Goal: Information Seeking & Learning: Learn about a topic

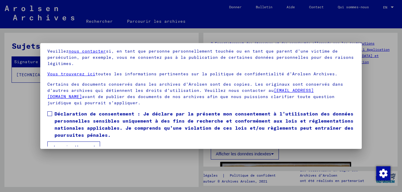
scroll to position [49, 0]
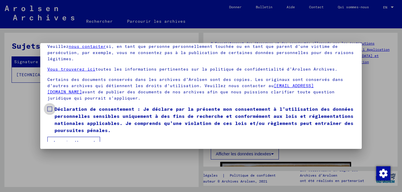
click at [50, 107] on span at bounding box center [49, 109] width 5 height 5
click at [63, 137] on button "Je suis d’accord" at bounding box center [73, 142] width 53 height 11
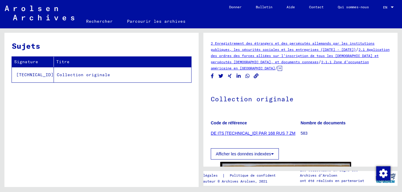
click at [243, 134] on link "DE ITS [TECHNICAL_ID] PAR 168 RUS 7 ZM" at bounding box center [253, 133] width 85 height 5
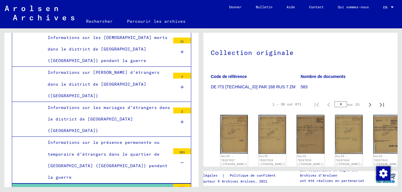
scroll to position [89, 0]
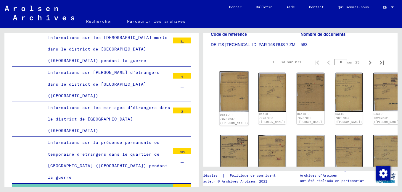
click at [229, 95] on img at bounding box center [234, 92] width 29 height 41
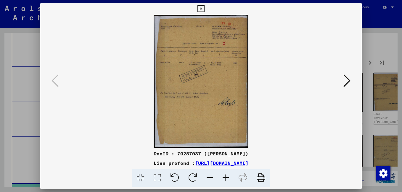
click at [225, 178] on icon at bounding box center [226, 178] width 16 height 18
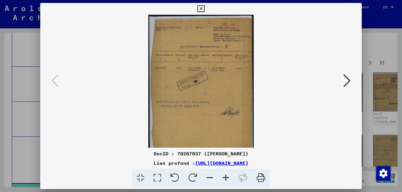
click at [225, 178] on icon at bounding box center [226, 178] width 16 height 18
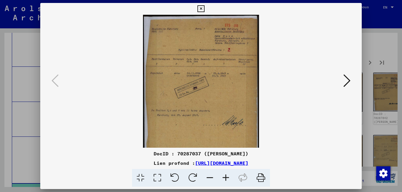
click at [225, 178] on icon at bounding box center [226, 178] width 16 height 18
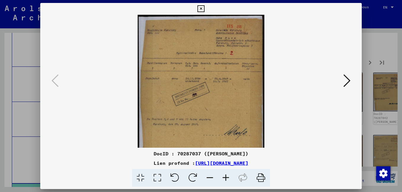
click at [225, 178] on icon at bounding box center [226, 178] width 16 height 18
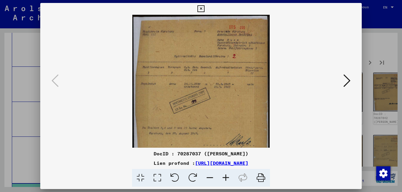
click at [225, 178] on icon at bounding box center [226, 178] width 16 height 18
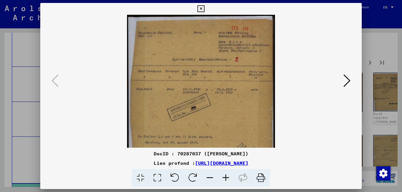
click at [225, 178] on icon at bounding box center [226, 178] width 16 height 18
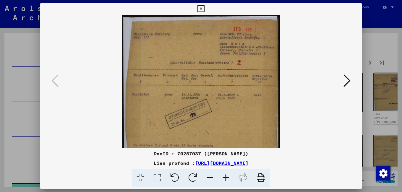
click at [225, 178] on icon at bounding box center [226, 178] width 16 height 18
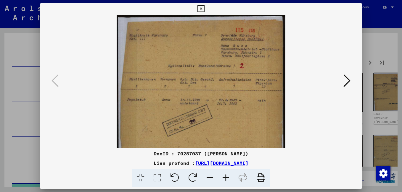
click at [348, 82] on icon at bounding box center [346, 81] width 7 height 14
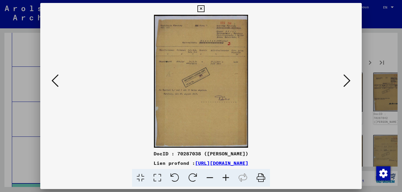
click at [348, 82] on icon at bounding box center [346, 81] width 7 height 14
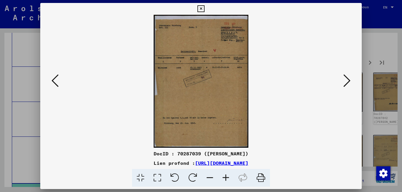
click at [348, 82] on icon at bounding box center [346, 81] width 7 height 14
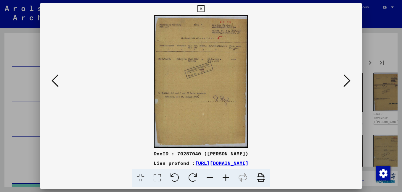
click at [226, 177] on icon at bounding box center [226, 178] width 16 height 18
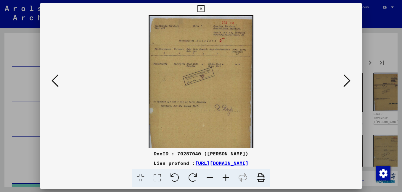
click at [225, 177] on icon at bounding box center [226, 178] width 16 height 18
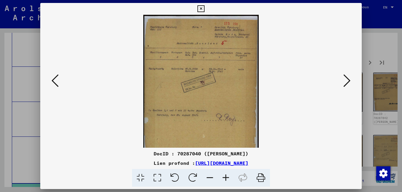
click at [225, 177] on icon at bounding box center [226, 178] width 16 height 18
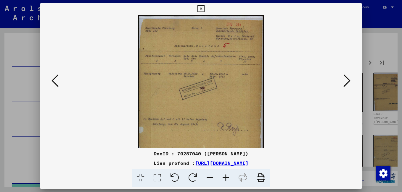
click at [225, 177] on icon at bounding box center [226, 178] width 16 height 18
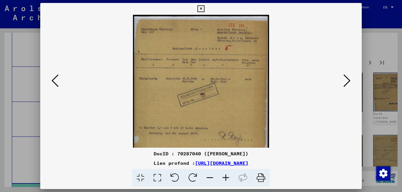
click at [225, 177] on icon at bounding box center [226, 178] width 16 height 18
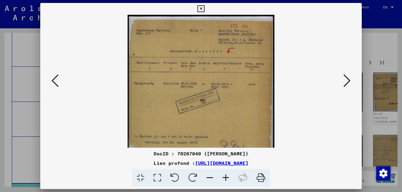
click at [225, 177] on icon at bounding box center [226, 178] width 16 height 18
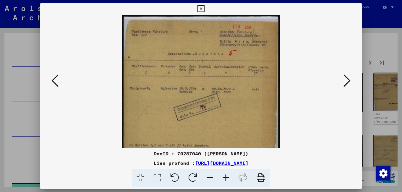
click at [225, 177] on icon at bounding box center [226, 178] width 16 height 18
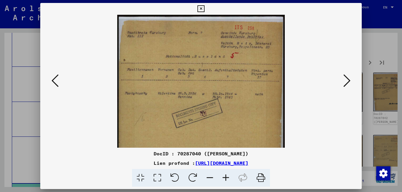
click at [346, 84] on icon at bounding box center [346, 81] width 7 height 14
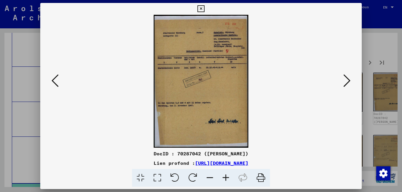
click at [346, 84] on icon at bounding box center [346, 81] width 7 height 14
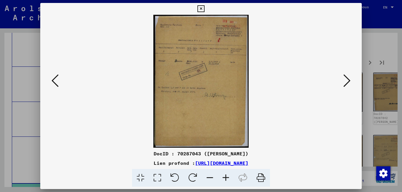
click at [346, 84] on icon at bounding box center [346, 81] width 7 height 14
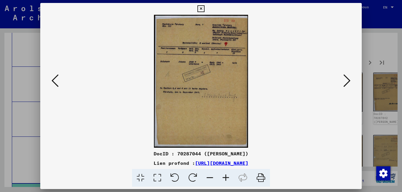
click at [346, 84] on icon at bounding box center [346, 81] width 7 height 14
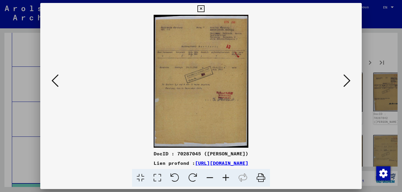
click at [346, 84] on icon at bounding box center [346, 81] width 7 height 14
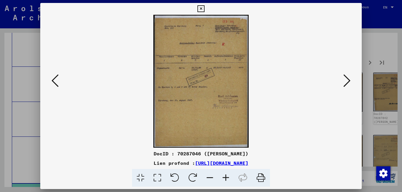
click at [225, 178] on icon at bounding box center [226, 178] width 16 height 18
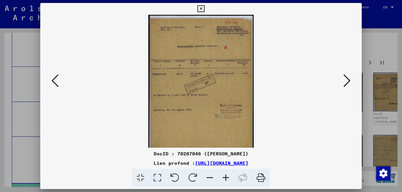
click at [225, 178] on icon at bounding box center [226, 178] width 16 height 18
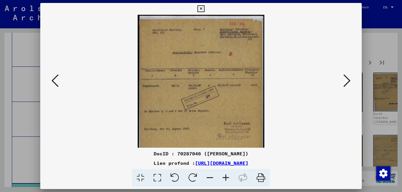
click at [225, 178] on icon at bounding box center [226, 178] width 16 height 18
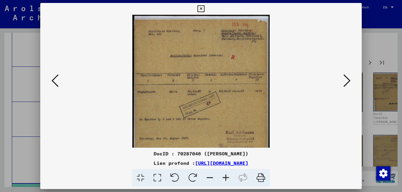
click at [225, 178] on icon at bounding box center [226, 178] width 16 height 18
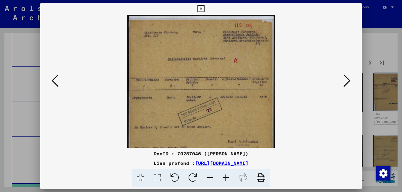
click at [225, 178] on icon at bounding box center [226, 178] width 16 height 18
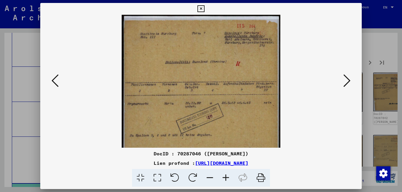
click at [225, 178] on icon at bounding box center [226, 178] width 16 height 18
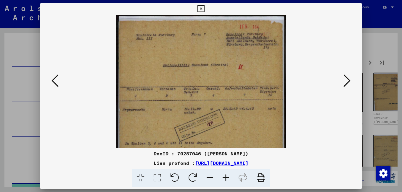
click at [349, 82] on icon at bounding box center [346, 81] width 7 height 14
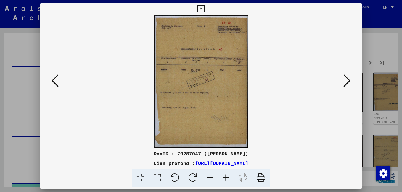
click at [349, 82] on icon at bounding box center [346, 81] width 7 height 14
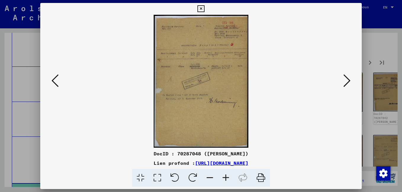
click at [349, 82] on icon at bounding box center [346, 81] width 7 height 14
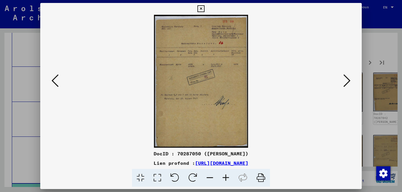
click at [201, 9] on icon at bounding box center [200, 8] width 7 height 7
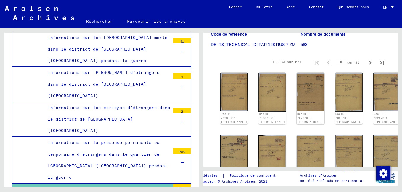
click at [178, 184] on div "583" at bounding box center [182, 187] width 18 height 6
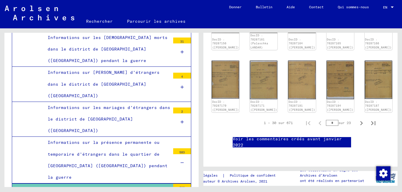
scroll to position [355, 12]
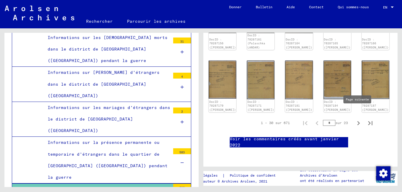
click at [354, 119] on icon "Page suivante" at bounding box center [358, 123] width 8 height 8
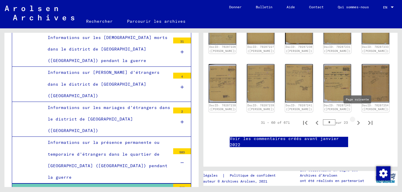
type input "*"
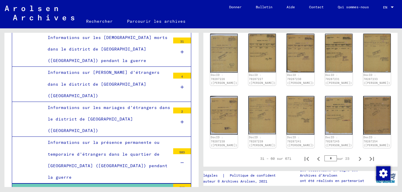
scroll to position [319, 10]
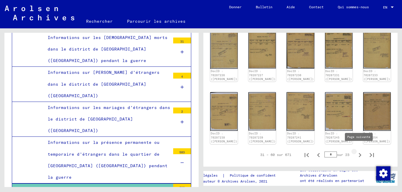
click at [359, 153] on icon "Page suivante" at bounding box center [360, 155] width 3 height 4
type input "*"
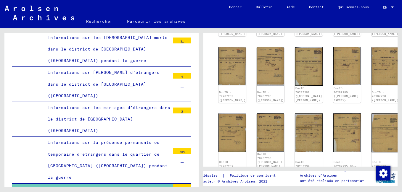
scroll to position [178, 2]
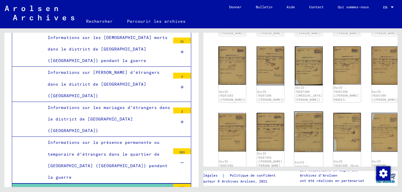
click at [296, 125] on img at bounding box center [308, 132] width 29 height 41
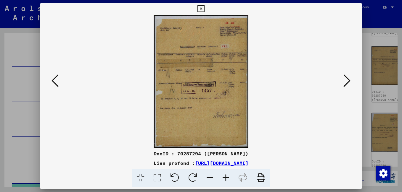
click at [228, 178] on icon at bounding box center [226, 178] width 16 height 18
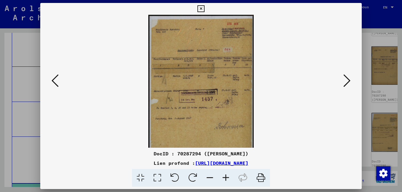
click at [228, 178] on icon at bounding box center [226, 178] width 16 height 18
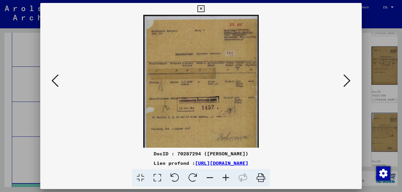
click at [228, 178] on icon at bounding box center [226, 178] width 16 height 18
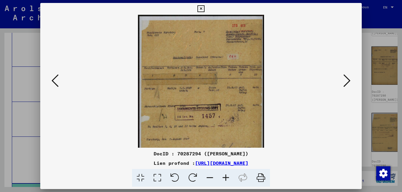
click at [228, 178] on icon at bounding box center [226, 178] width 16 height 18
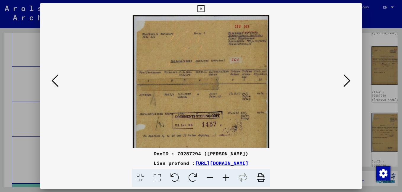
click at [228, 178] on icon at bounding box center [226, 178] width 16 height 18
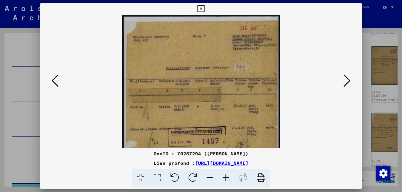
click at [228, 178] on icon at bounding box center [226, 178] width 16 height 18
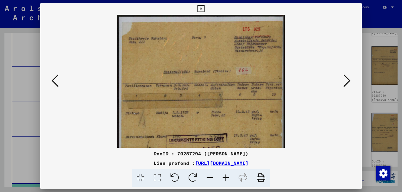
click at [228, 178] on icon at bounding box center [226, 178] width 16 height 18
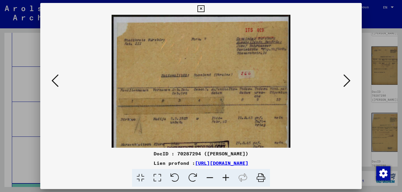
click at [200, 10] on icon at bounding box center [200, 8] width 7 height 7
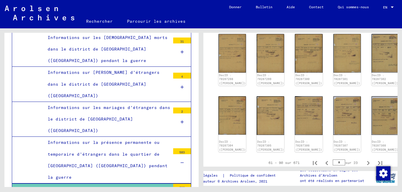
scroll to position [355, 2]
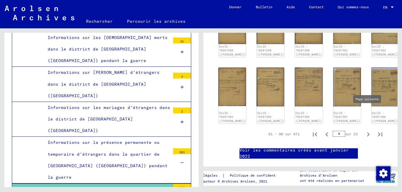
click at [367, 133] on icon "Page suivante" at bounding box center [368, 135] width 3 height 4
type input "*"
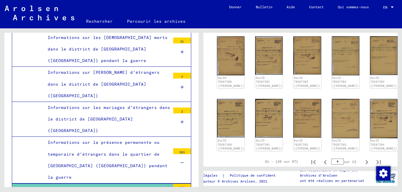
scroll to position [314, 3]
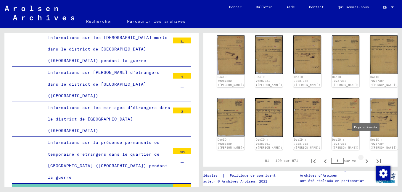
click at [362, 157] on icon "Page suivante" at bounding box center [366, 161] width 8 height 8
type input "*"
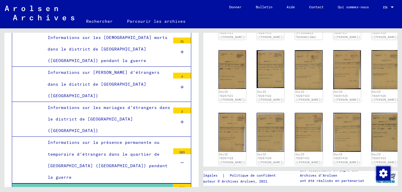
scroll to position [325, 2]
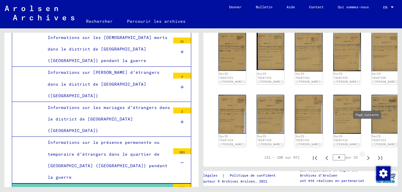
click at [367, 156] on icon "Page suivante" at bounding box center [368, 158] width 3 height 4
type input "*"
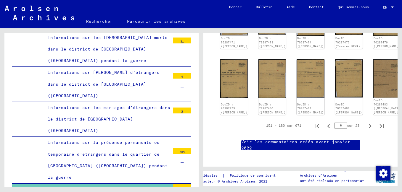
scroll to position [355, 0]
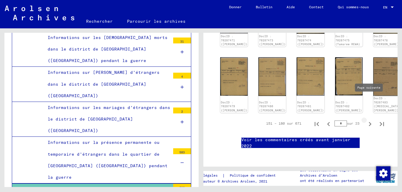
click at [366, 120] on icon "Page suivante" at bounding box center [370, 124] width 8 height 8
type input "*"
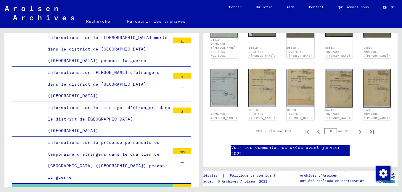
scroll to position [355, 10]
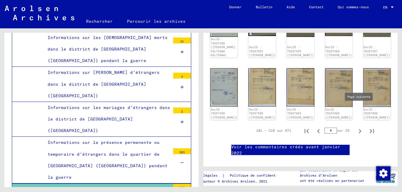
click at [357, 127] on icon "Page suivante" at bounding box center [360, 131] width 8 height 8
type input "*"
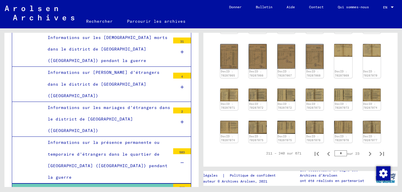
scroll to position [59, 0]
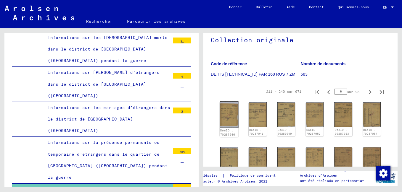
click at [235, 121] on img at bounding box center [229, 114] width 19 height 26
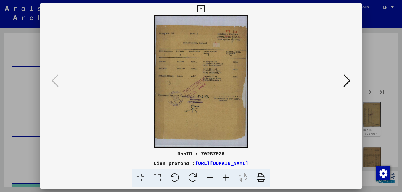
click at [221, 174] on icon at bounding box center [226, 178] width 16 height 18
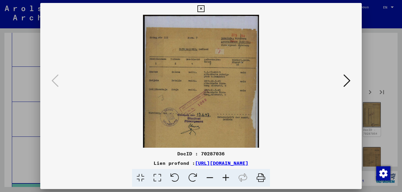
click at [221, 174] on icon at bounding box center [226, 178] width 16 height 18
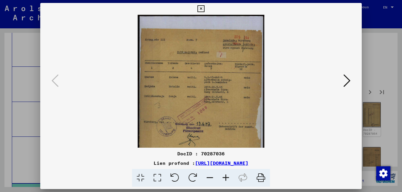
click at [220, 174] on icon at bounding box center [226, 178] width 16 height 18
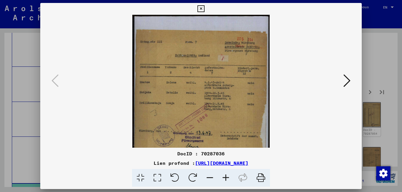
click at [220, 174] on icon at bounding box center [226, 178] width 16 height 18
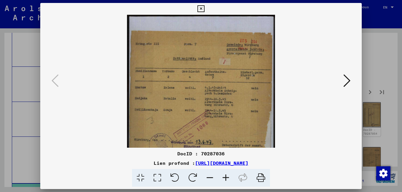
click at [201, 9] on icon at bounding box center [200, 8] width 7 height 7
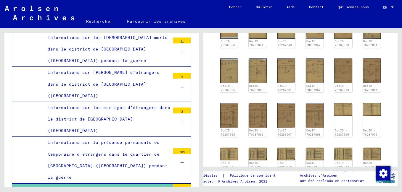
scroll to position [30, 0]
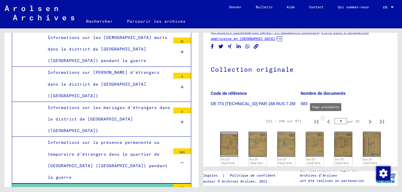
click at [324, 121] on icon "Page précédente" at bounding box center [328, 122] width 8 height 8
type input "*"
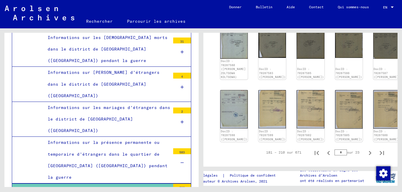
scroll to position [355, 0]
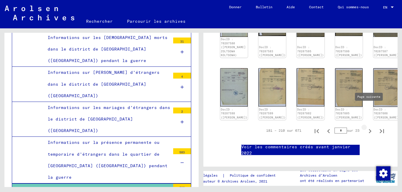
click at [366, 127] on icon "Page suivante" at bounding box center [370, 131] width 8 height 8
type input "*"
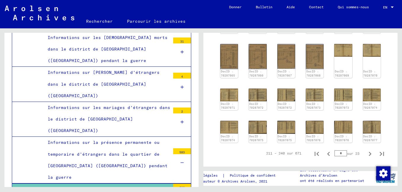
scroll to position [30, 0]
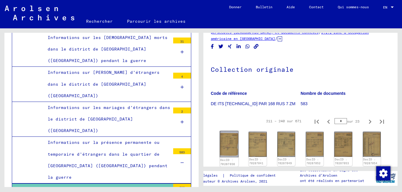
click at [229, 150] on img at bounding box center [229, 144] width 19 height 26
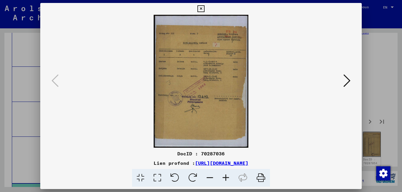
click at [227, 177] on icon at bounding box center [226, 178] width 16 height 18
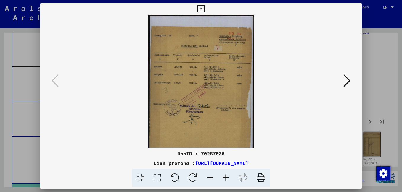
click at [227, 177] on icon at bounding box center [226, 178] width 16 height 18
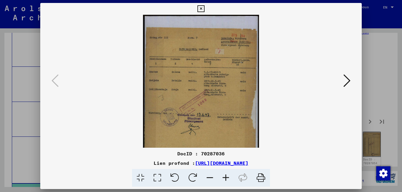
click at [227, 177] on icon at bounding box center [226, 178] width 16 height 18
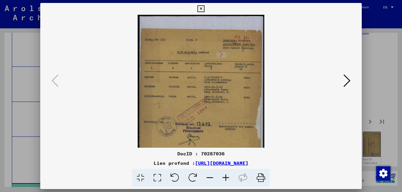
click at [227, 178] on icon at bounding box center [226, 178] width 16 height 18
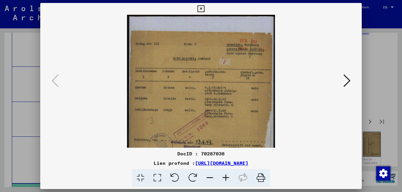
click at [349, 80] on icon at bounding box center [346, 81] width 7 height 14
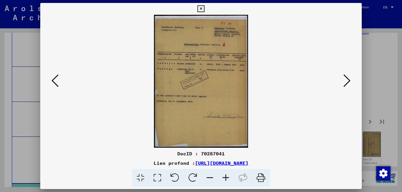
click at [225, 179] on icon at bounding box center [226, 178] width 16 height 18
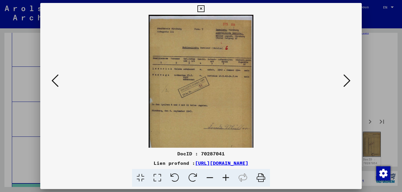
click at [235, 170] on icon at bounding box center [243, 178] width 18 height 18
click at [234, 169] on icon at bounding box center [243, 178] width 18 height 18
click at [234, 171] on icon at bounding box center [243, 178] width 18 height 18
click at [226, 180] on icon at bounding box center [226, 178] width 16 height 18
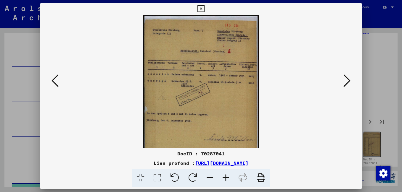
click at [226, 179] on icon at bounding box center [226, 178] width 16 height 18
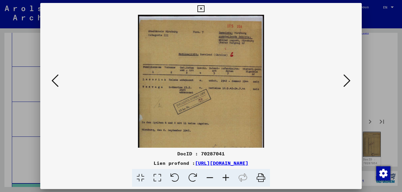
click at [226, 179] on icon at bounding box center [226, 178] width 16 height 18
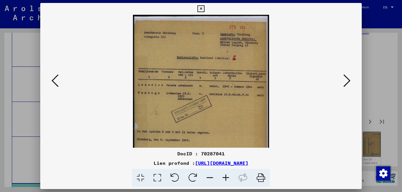
click at [226, 179] on icon at bounding box center [226, 178] width 16 height 18
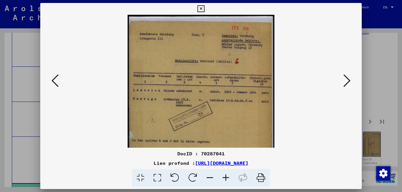
click at [346, 83] on icon at bounding box center [346, 81] width 7 height 14
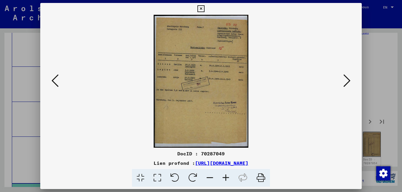
click at [226, 177] on icon at bounding box center [226, 178] width 16 height 18
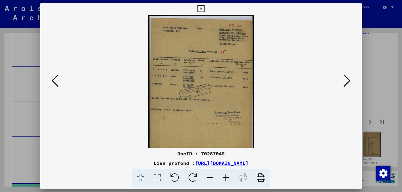
click at [226, 177] on icon at bounding box center [226, 178] width 16 height 18
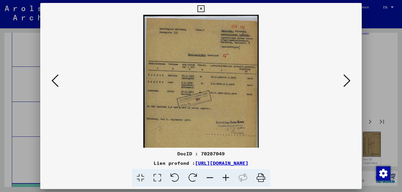
click at [226, 177] on icon at bounding box center [226, 178] width 16 height 18
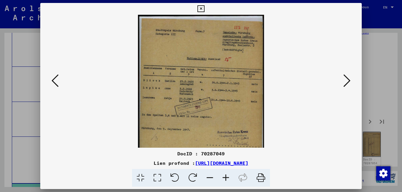
click at [226, 177] on icon at bounding box center [226, 178] width 16 height 18
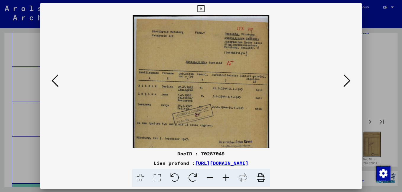
click at [226, 177] on icon at bounding box center [226, 178] width 16 height 18
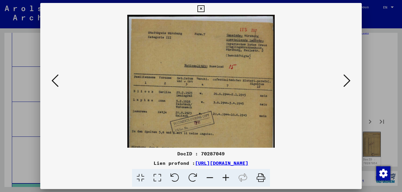
click at [226, 177] on icon at bounding box center [226, 178] width 16 height 18
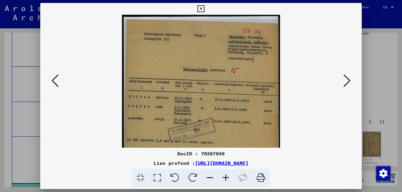
click at [225, 179] on icon at bounding box center [226, 178] width 16 height 18
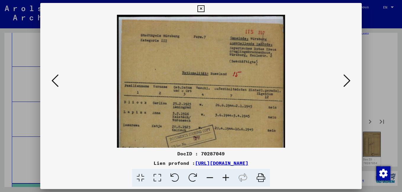
click at [348, 82] on icon at bounding box center [346, 81] width 7 height 14
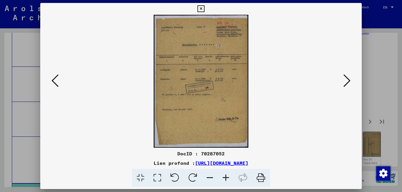
click at [225, 177] on icon at bounding box center [226, 178] width 16 height 18
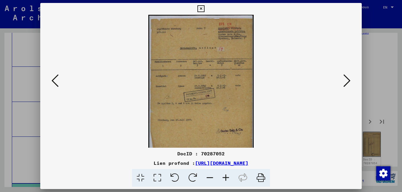
click at [225, 177] on icon at bounding box center [226, 178] width 16 height 18
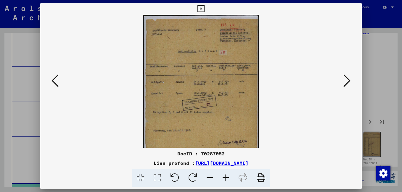
click at [225, 177] on icon at bounding box center [226, 178] width 16 height 18
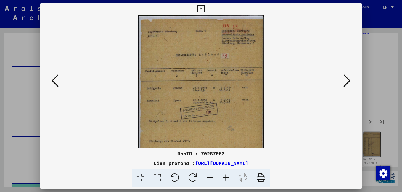
click at [225, 178] on icon at bounding box center [226, 178] width 16 height 18
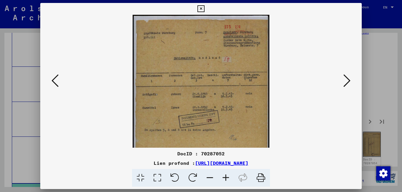
click at [225, 178] on icon at bounding box center [226, 178] width 16 height 18
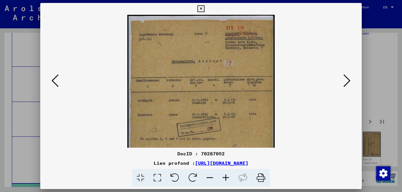
click at [225, 178] on icon at bounding box center [226, 178] width 16 height 18
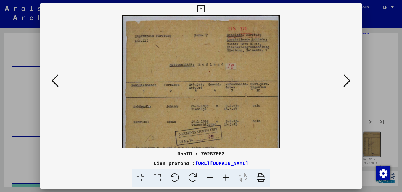
click at [225, 178] on icon at bounding box center [226, 178] width 16 height 18
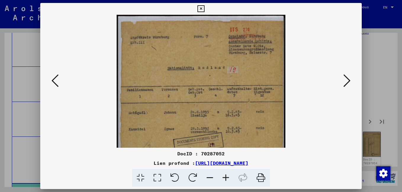
click at [349, 81] on icon at bounding box center [346, 81] width 7 height 14
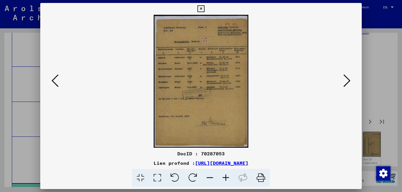
click at [223, 176] on icon at bounding box center [226, 178] width 16 height 18
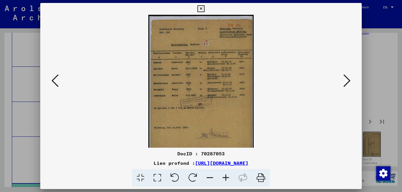
click at [223, 176] on icon at bounding box center [226, 178] width 16 height 18
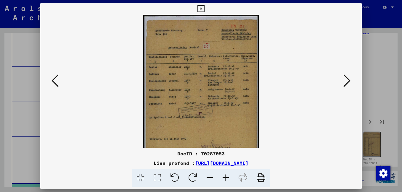
click at [223, 176] on icon at bounding box center [226, 178] width 16 height 18
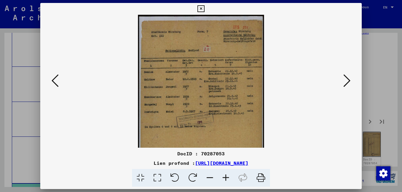
click at [223, 176] on icon at bounding box center [226, 178] width 16 height 18
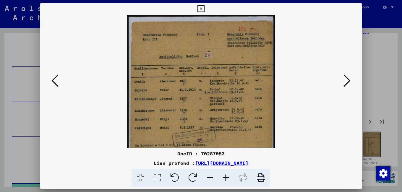
click at [223, 176] on icon at bounding box center [226, 178] width 16 height 18
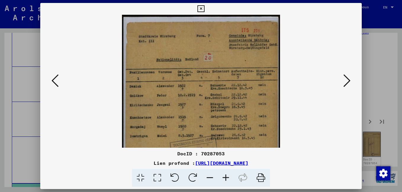
click at [223, 176] on icon at bounding box center [226, 178] width 16 height 18
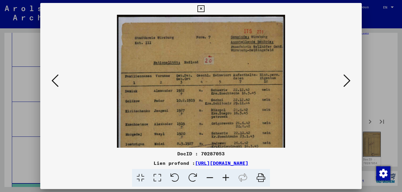
click at [349, 81] on icon at bounding box center [346, 81] width 7 height 14
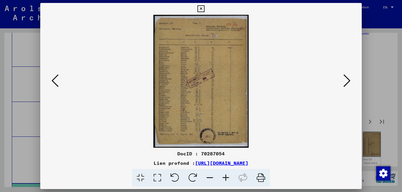
click at [225, 178] on icon at bounding box center [226, 178] width 16 height 18
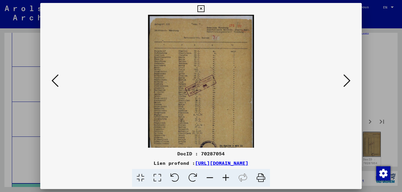
click at [225, 179] on icon at bounding box center [226, 178] width 16 height 18
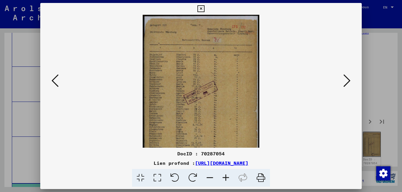
click at [224, 179] on icon at bounding box center [226, 178] width 16 height 18
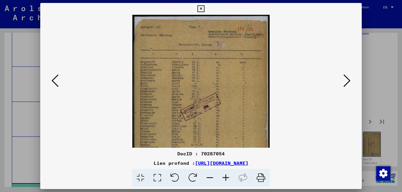
click at [224, 178] on icon at bounding box center [226, 178] width 16 height 18
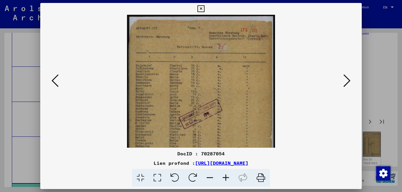
click at [223, 178] on icon at bounding box center [226, 178] width 16 height 18
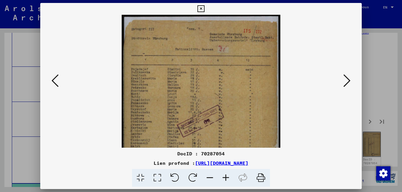
click at [223, 178] on icon at bounding box center [226, 178] width 16 height 18
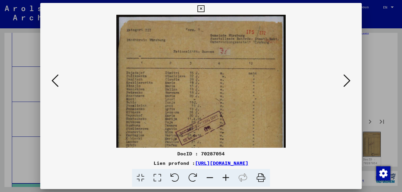
click at [222, 178] on icon at bounding box center [226, 178] width 16 height 18
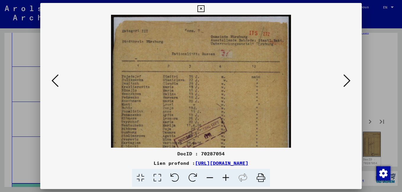
click at [222, 178] on icon at bounding box center [226, 178] width 16 height 18
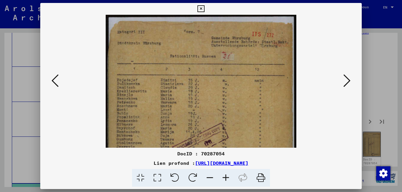
click at [221, 178] on icon at bounding box center [226, 178] width 16 height 18
click at [221, 176] on icon at bounding box center [226, 178] width 16 height 18
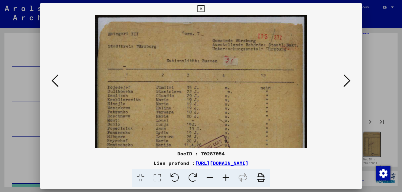
click at [221, 176] on icon at bounding box center [226, 178] width 16 height 18
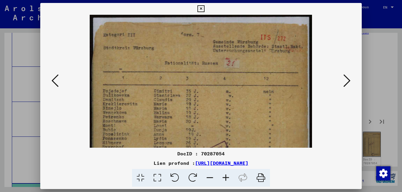
click at [226, 178] on icon at bounding box center [226, 178] width 16 height 18
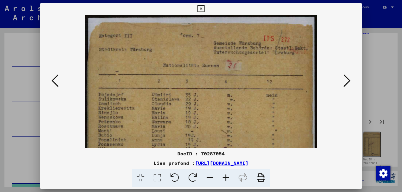
click at [225, 178] on icon at bounding box center [226, 178] width 16 height 18
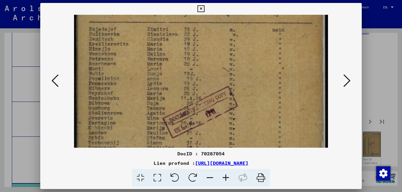
scroll to position [73, 0]
drag, startPoint x: 136, startPoint y: 133, endPoint x: 126, endPoint y: 60, distance: 73.7
click at [126, 60] on img at bounding box center [201, 119] width 254 height 355
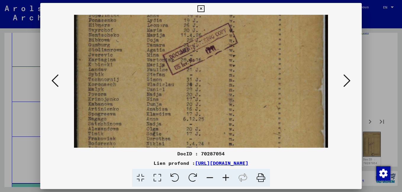
scroll to position [146, 0]
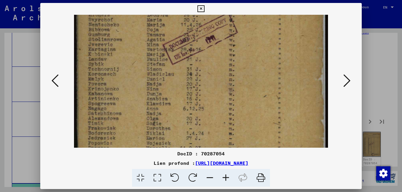
drag, startPoint x: 122, startPoint y: 124, endPoint x: 114, endPoint y: 51, distance: 73.8
click at [114, 51] on img at bounding box center [201, 45] width 254 height 355
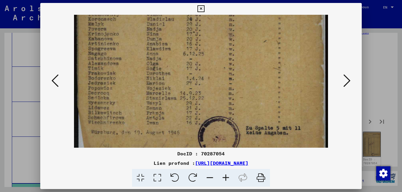
scroll to position [203, 0]
drag, startPoint x: 118, startPoint y: 128, endPoint x: 112, endPoint y: 71, distance: 56.6
click at [349, 81] on icon at bounding box center [346, 81] width 7 height 14
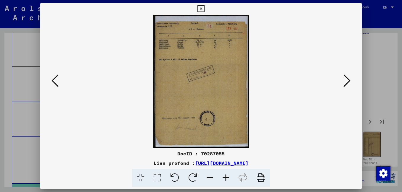
scroll to position [0, 0]
click at [225, 178] on icon at bounding box center [226, 178] width 16 height 18
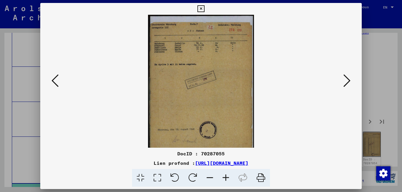
click at [225, 178] on icon at bounding box center [226, 178] width 16 height 18
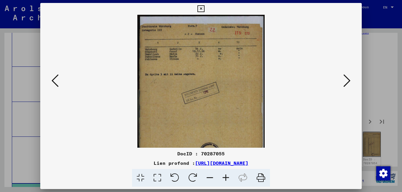
click at [225, 178] on icon at bounding box center [226, 178] width 16 height 18
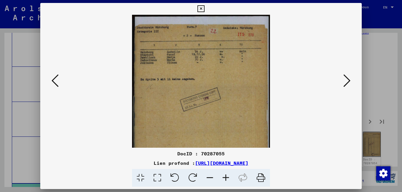
click at [225, 177] on icon at bounding box center [226, 178] width 16 height 18
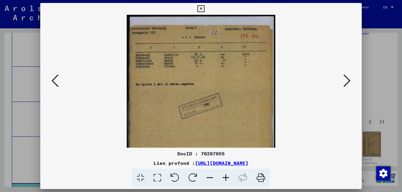
click at [225, 177] on icon at bounding box center [226, 178] width 16 height 18
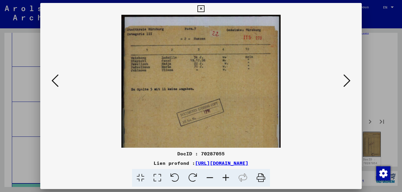
click at [225, 177] on icon at bounding box center [226, 178] width 16 height 18
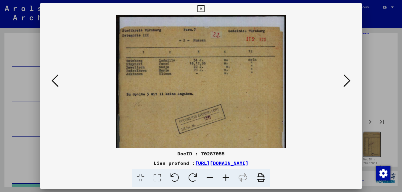
click at [225, 177] on icon at bounding box center [226, 178] width 16 height 18
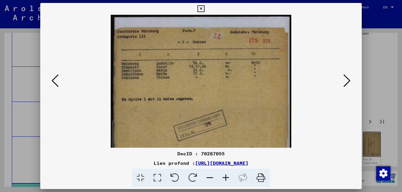
click at [225, 177] on icon at bounding box center [226, 178] width 16 height 18
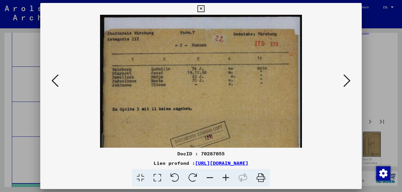
click at [346, 84] on icon at bounding box center [346, 81] width 7 height 14
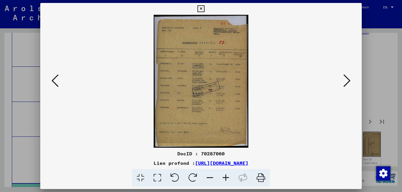
click at [223, 177] on icon at bounding box center [226, 178] width 16 height 18
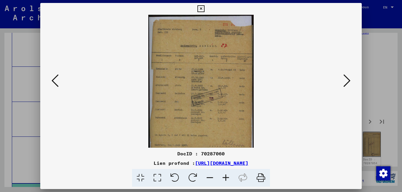
click at [222, 179] on icon at bounding box center [226, 178] width 16 height 18
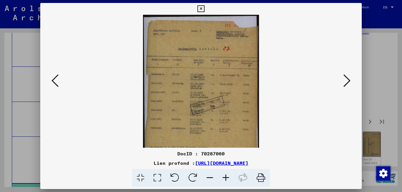
click at [221, 179] on icon at bounding box center [226, 178] width 16 height 18
click at [220, 179] on icon at bounding box center [226, 178] width 16 height 18
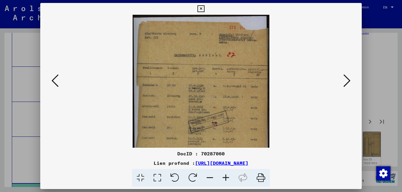
click at [218, 181] on icon at bounding box center [226, 178] width 16 height 18
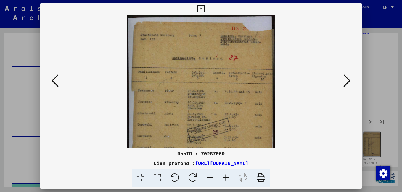
click at [218, 181] on icon at bounding box center [226, 178] width 16 height 18
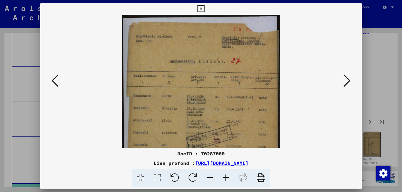
click at [217, 183] on span at bounding box center [201, 178] width 138 height 18
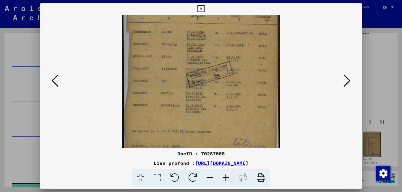
scroll to position [75, 0]
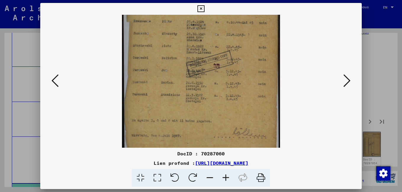
drag, startPoint x: 162, startPoint y: 135, endPoint x: 164, endPoint y: 60, distance: 74.9
click at [164, 60] on img at bounding box center [201, 51] width 158 height 222
click at [345, 86] on icon at bounding box center [346, 81] width 7 height 14
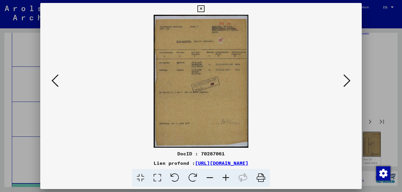
scroll to position [0, 0]
click at [346, 83] on icon at bounding box center [346, 81] width 7 height 14
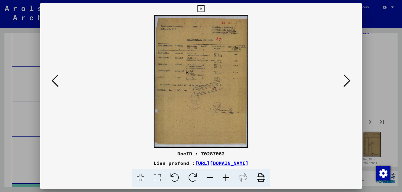
click at [228, 177] on icon at bounding box center [226, 178] width 16 height 18
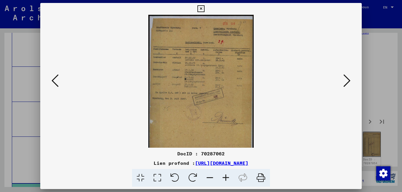
click at [228, 177] on icon at bounding box center [226, 178] width 16 height 18
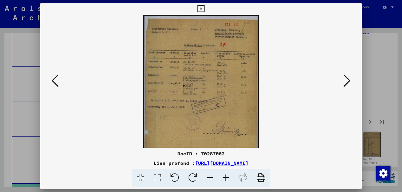
click at [228, 177] on icon at bounding box center [226, 178] width 16 height 18
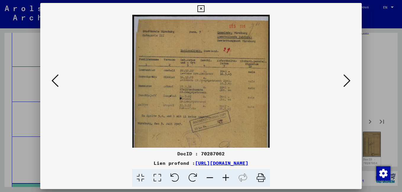
click at [228, 177] on icon at bounding box center [226, 178] width 16 height 18
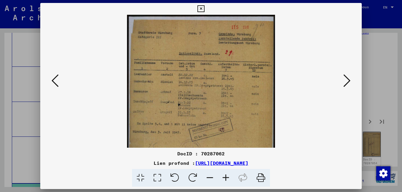
click at [228, 177] on icon at bounding box center [226, 178] width 16 height 18
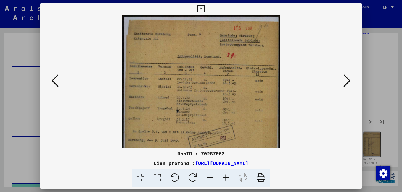
click at [347, 85] on icon at bounding box center [346, 81] width 7 height 14
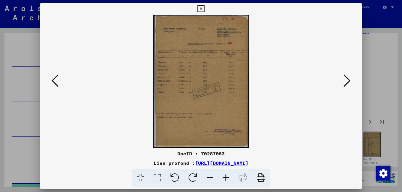
click at [226, 176] on icon at bounding box center [226, 178] width 16 height 18
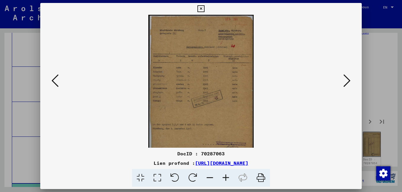
click at [226, 178] on icon at bounding box center [226, 178] width 16 height 18
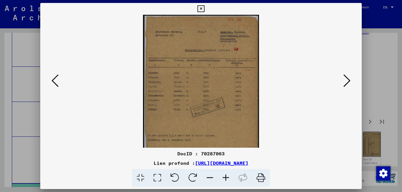
click at [225, 178] on icon at bounding box center [226, 178] width 16 height 18
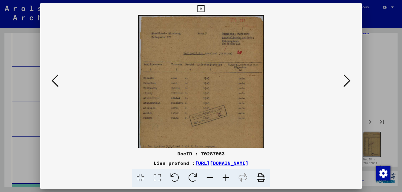
click at [225, 177] on icon at bounding box center [226, 178] width 16 height 18
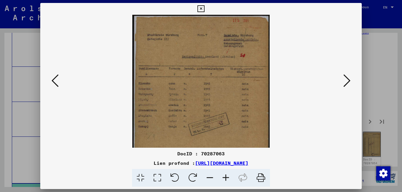
click at [225, 177] on icon at bounding box center [226, 178] width 16 height 18
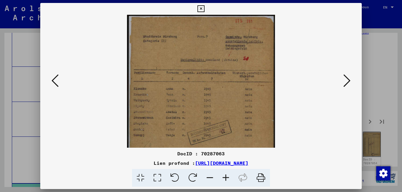
click at [225, 176] on icon at bounding box center [226, 178] width 16 height 18
click at [224, 175] on icon at bounding box center [226, 178] width 16 height 18
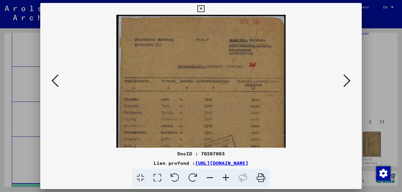
click at [223, 176] on icon at bounding box center [226, 178] width 16 height 18
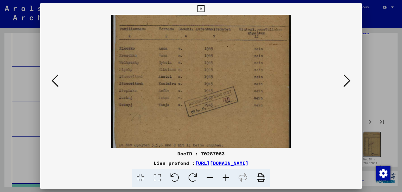
scroll to position [58, 0]
drag, startPoint x: 145, startPoint y: 126, endPoint x: 150, endPoint y: 67, distance: 58.5
click at [150, 67] on img at bounding box center [201, 82] width 180 height 251
click at [346, 84] on icon at bounding box center [346, 81] width 7 height 14
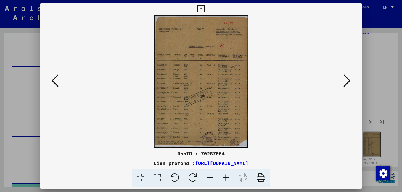
click at [224, 176] on icon at bounding box center [226, 178] width 16 height 18
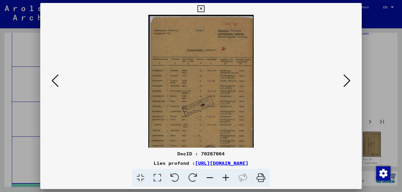
click at [223, 177] on icon at bounding box center [226, 178] width 16 height 18
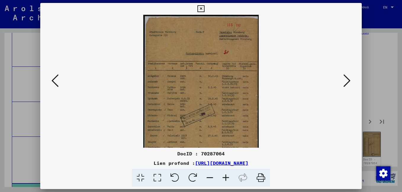
click at [222, 177] on icon at bounding box center [226, 178] width 16 height 18
click at [222, 176] on icon at bounding box center [226, 178] width 16 height 18
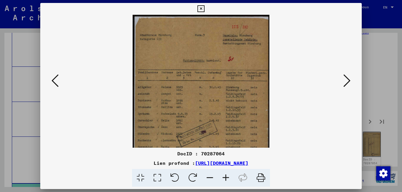
click at [222, 176] on icon at bounding box center [226, 178] width 16 height 18
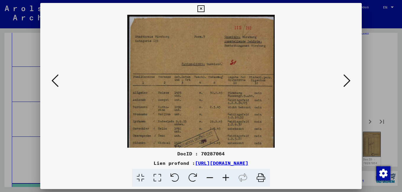
click at [221, 176] on icon at bounding box center [226, 178] width 16 height 18
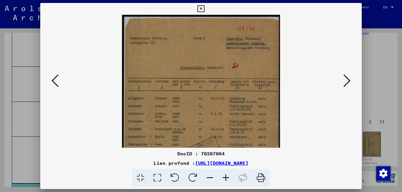
click at [221, 176] on icon at bounding box center [226, 178] width 16 height 18
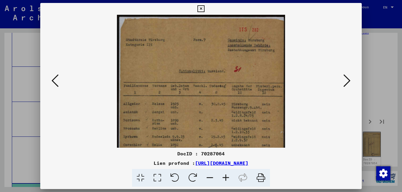
click at [220, 177] on icon at bounding box center [226, 178] width 16 height 18
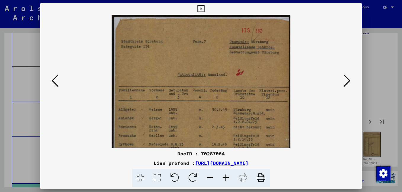
click at [220, 176] on icon at bounding box center [226, 178] width 16 height 18
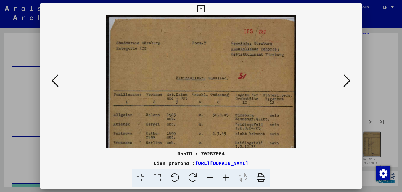
click at [220, 177] on icon at bounding box center [226, 178] width 16 height 18
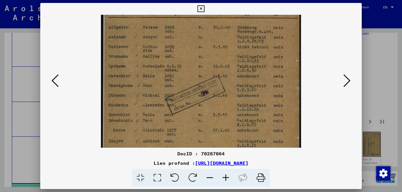
scroll to position [105, 0]
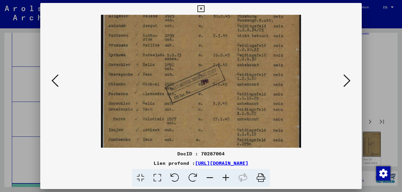
drag, startPoint x: 148, startPoint y: 136, endPoint x: 136, endPoint y: 31, distance: 105.4
click at [136, 31] on img at bounding box center [201, 50] width 200 height 281
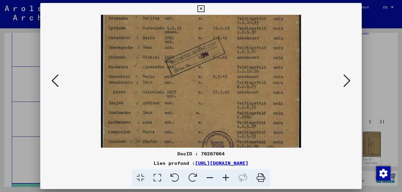
scroll to position [148, 0]
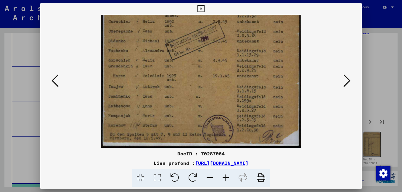
drag, startPoint x: 131, startPoint y: 125, endPoint x: 129, endPoint y: 59, distance: 65.7
click at [129, 58] on img at bounding box center [201, 7] width 200 height 281
click at [347, 82] on icon at bounding box center [346, 81] width 7 height 14
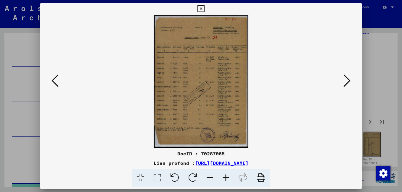
click at [226, 177] on icon at bounding box center [226, 178] width 16 height 18
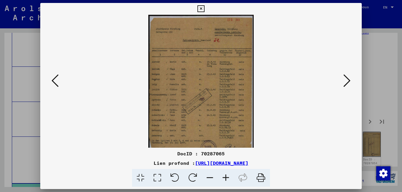
click at [226, 177] on icon at bounding box center [226, 178] width 16 height 18
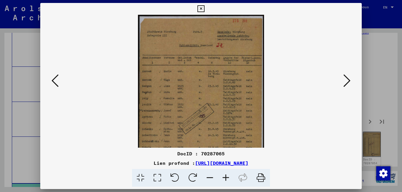
click at [225, 177] on icon at bounding box center [226, 178] width 16 height 18
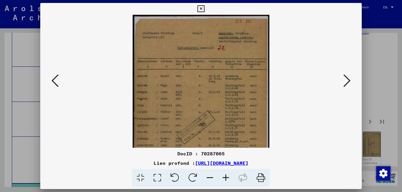
click at [225, 177] on icon at bounding box center [226, 178] width 16 height 18
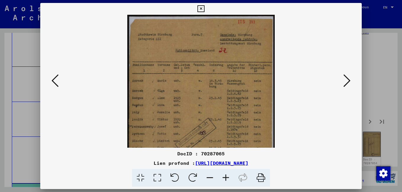
click at [225, 177] on icon at bounding box center [226, 178] width 16 height 18
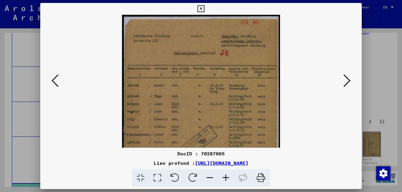
click at [225, 176] on icon at bounding box center [226, 178] width 16 height 18
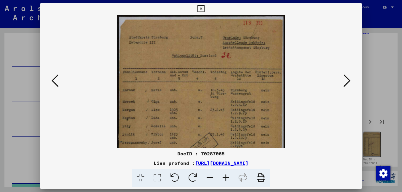
click at [225, 176] on icon at bounding box center [226, 178] width 16 height 18
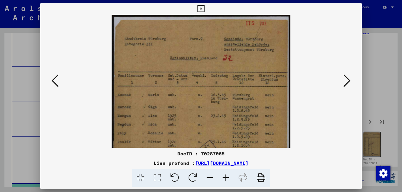
click at [225, 176] on icon at bounding box center [226, 178] width 16 height 18
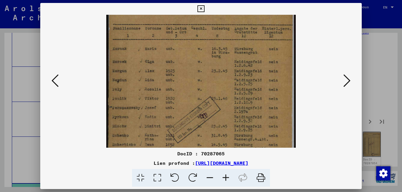
scroll to position [61, 0]
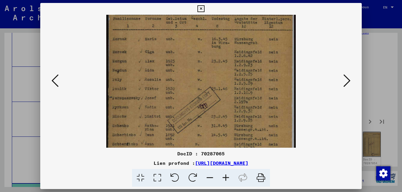
drag, startPoint x: 162, startPoint y: 139, endPoint x: 150, endPoint y: 78, distance: 61.5
click at [150, 78] on img at bounding box center [200, 87] width 189 height 266
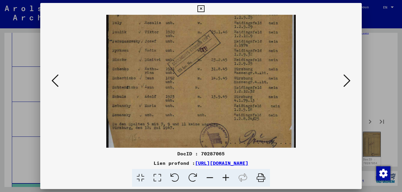
scroll to position [118, 0]
drag, startPoint x: 145, startPoint y: 116, endPoint x: 142, endPoint y: 59, distance: 57.2
click at [142, 59] on img at bounding box center [200, 30] width 189 height 266
click at [346, 84] on icon at bounding box center [346, 81] width 7 height 14
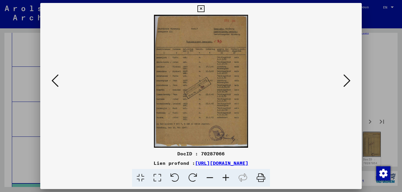
click at [225, 177] on icon at bounding box center [226, 178] width 16 height 18
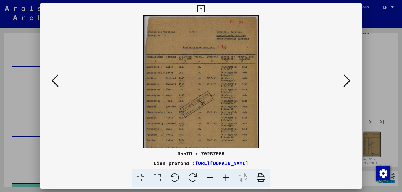
click at [225, 177] on icon at bounding box center [226, 178] width 16 height 18
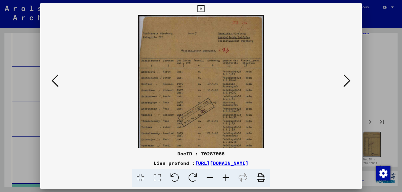
click at [225, 178] on icon at bounding box center [226, 178] width 16 height 18
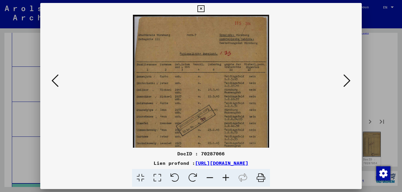
click at [225, 178] on icon at bounding box center [226, 178] width 16 height 18
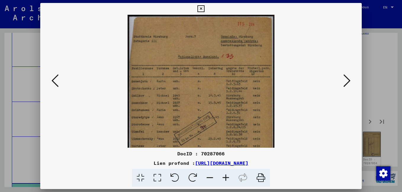
click at [225, 178] on icon at bounding box center [226, 178] width 16 height 18
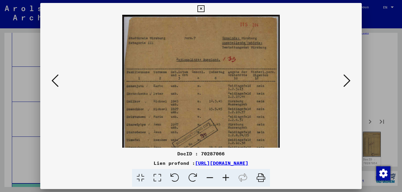
click at [225, 178] on icon at bounding box center [226, 178] width 16 height 18
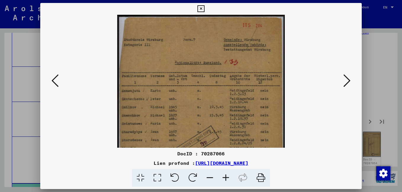
click at [225, 178] on icon at bounding box center [226, 178] width 16 height 18
click at [224, 178] on icon at bounding box center [226, 178] width 16 height 18
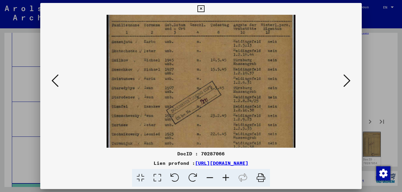
scroll to position [60, 0]
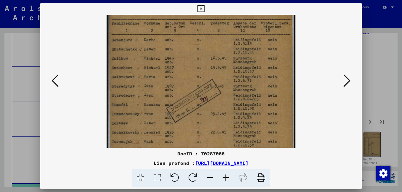
drag, startPoint x: 141, startPoint y: 129, endPoint x: 135, endPoint y: 69, distance: 60.6
click at [135, 69] on img at bounding box center [201, 87] width 189 height 266
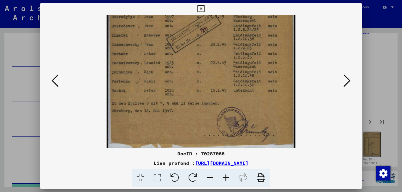
scroll to position [133, 0]
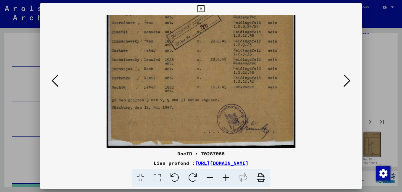
drag, startPoint x: 127, startPoint y: 103, endPoint x: 123, endPoint y: 46, distance: 56.6
click at [123, 46] on img at bounding box center [201, 15] width 189 height 266
click at [345, 83] on icon at bounding box center [346, 81] width 7 height 14
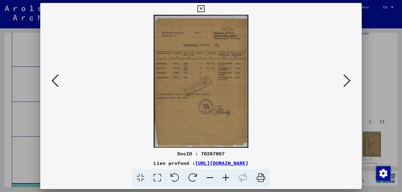
scroll to position [0, 0]
click at [224, 177] on icon at bounding box center [226, 178] width 16 height 18
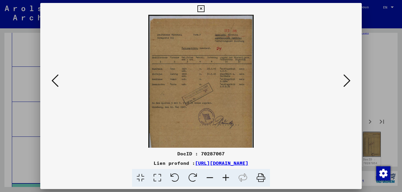
click at [224, 177] on icon at bounding box center [226, 178] width 16 height 18
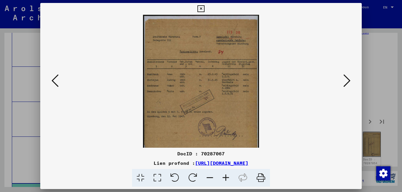
click at [224, 177] on icon at bounding box center [226, 178] width 16 height 18
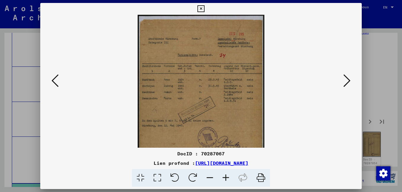
click at [223, 177] on icon at bounding box center [226, 178] width 16 height 18
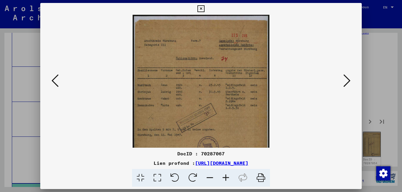
click at [223, 177] on icon at bounding box center [226, 178] width 16 height 18
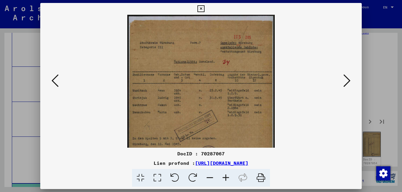
click at [223, 177] on icon at bounding box center [226, 178] width 16 height 18
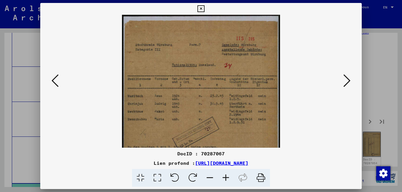
click at [223, 178] on icon at bounding box center [226, 178] width 16 height 18
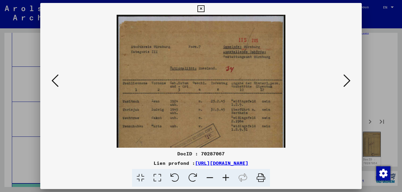
click at [344, 86] on icon at bounding box center [346, 81] width 7 height 14
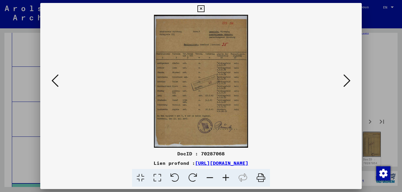
click at [226, 177] on icon at bounding box center [226, 178] width 16 height 18
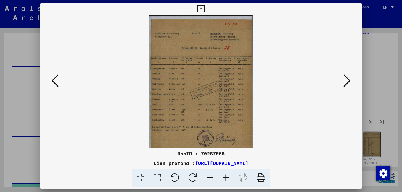
click at [226, 178] on icon at bounding box center [226, 178] width 16 height 18
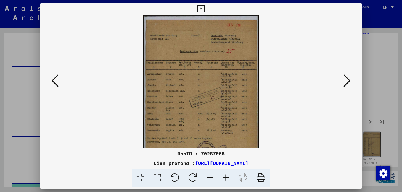
click at [226, 178] on icon at bounding box center [226, 178] width 16 height 18
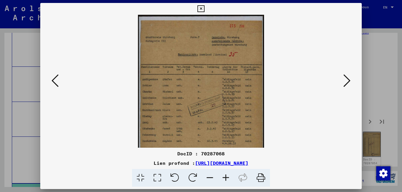
click at [226, 178] on icon at bounding box center [226, 178] width 16 height 18
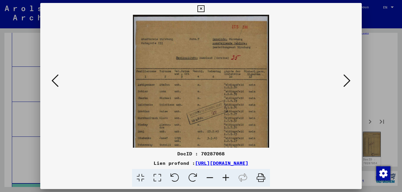
click at [225, 178] on icon at bounding box center [226, 178] width 16 height 18
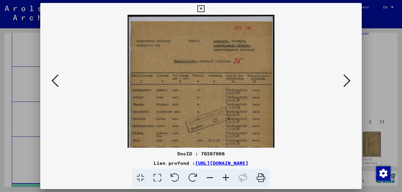
click at [225, 178] on icon at bounding box center [226, 178] width 16 height 18
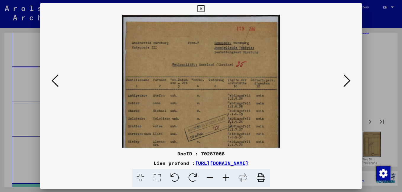
click at [224, 179] on icon at bounding box center [226, 178] width 16 height 18
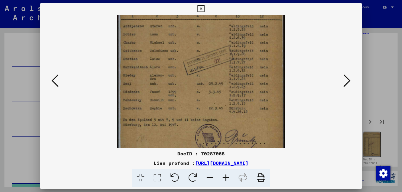
scroll to position [78, 0]
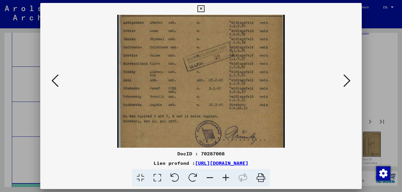
drag, startPoint x: 159, startPoint y: 139, endPoint x: 153, endPoint y: 61, distance: 78.7
click at [153, 61] on img at bounding box center [201, 54] width 168 height 237
click at [347, 83] on icon at bounding box center [346, 81] width 7 height 14
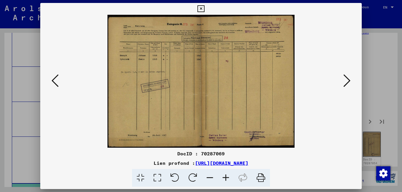
click at [225, 178] on icon at bounding box center [226, 178] width 16 height 18
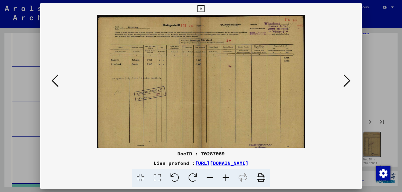
click at [225, 178] on icon at bounding box center [226, 178] width 16 height 18
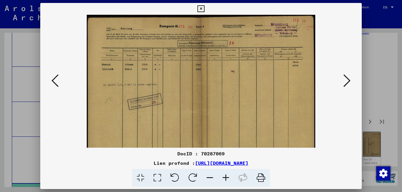
click at [225, 178] on icon at bounding box center [226, 178] width 16 height 18
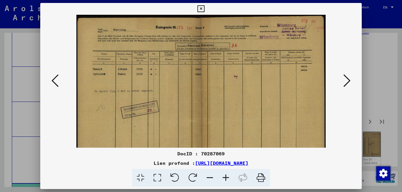
click at [225, 178] on icon at bounding box center [226, 178] width 16 height 18
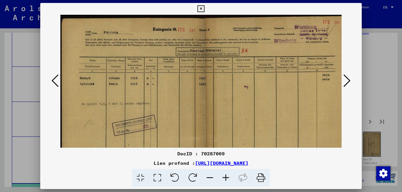
click at [345, 83] on icon at bounding box center [346, 81] width 7 height 14
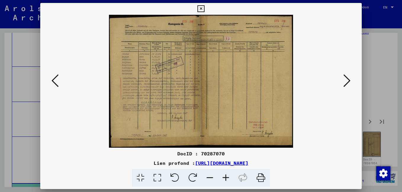
click at [225, 177] on icon at bounding box center [226, 178] width 16 height 18
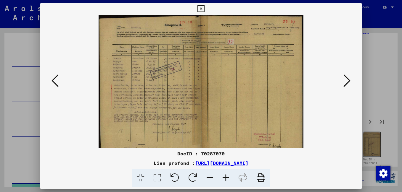
click at [225, 177] on icon at bounding box center [226, 178] width 16 height 18
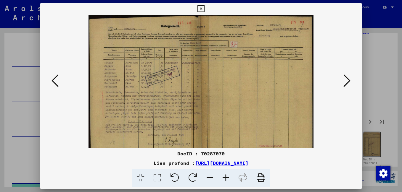
click at [225, 177] on icon at bounding box center [226, 178] width 16 height 18
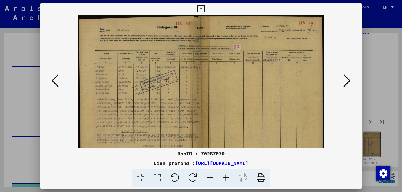
click at [225, 177] on icon at bounding box center [226, 178] width 16 height 18
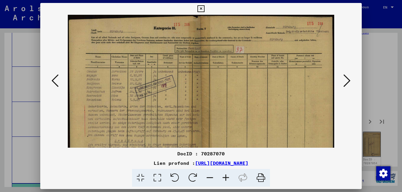
click at [225, 177] on icon at bounding box center [226, 178] width 16 height 18
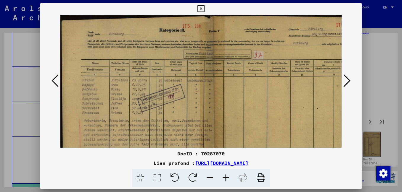
click at [225, 177] on icon at bounding box center [226, 178] width 16 height 18
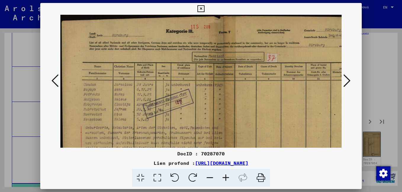
click at [225, 178] on icon at bounding box center [226, 178] width 16 height 18
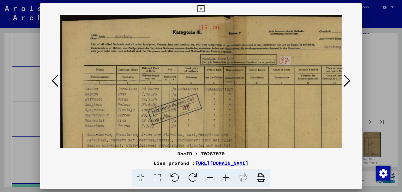
click at [225, 178] on icon at bounding box center [226, 178] width 16 height 18
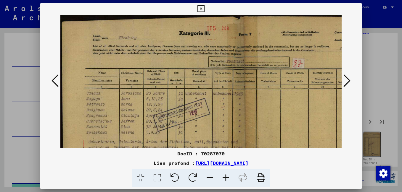
click at [225, 178] on icon at bounding box center [226, 178] width 16 height 18
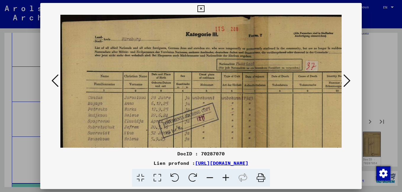
click at [225, 178] on icon at bounding box center [226, 178] width 16 height 18
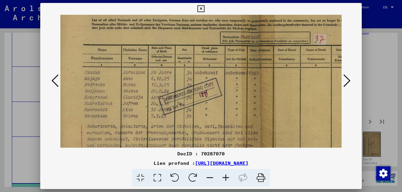
scroll to position [30, 5]
drag, startPoint x: 139, startPoint y: 139, endPoint x: 135, endPoint y: 109, distance: 30.3
click at [135, 109] on img at bounding box center [260, 133] width 409 height 296
click at [347, 80] on icon at bounding box center [346, 81] width 7 height 14
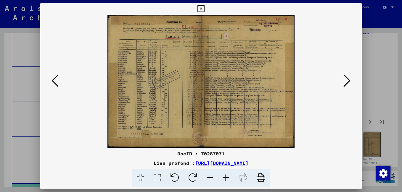
scroll to position [0, 0]
click at [225, 177] on icon at bounding box center [226, 178] width 16 height 18
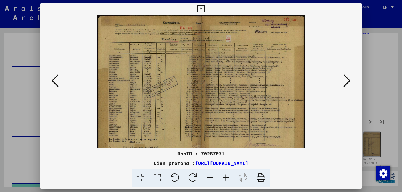
click at [225, 177] on icon at bounding box center [226, 178] width 16 height 18
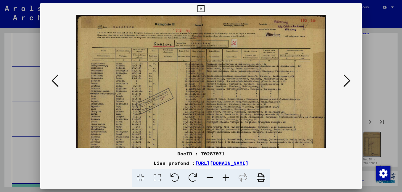
click at [225, 177] on icon at bounding box center [226, 178] width 16 height 18
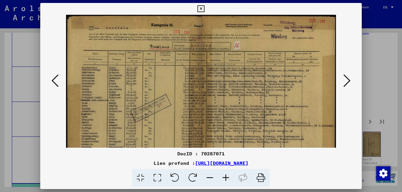
click at [225, 177] on icon at bounding box center [226, 178] width 16 height 18
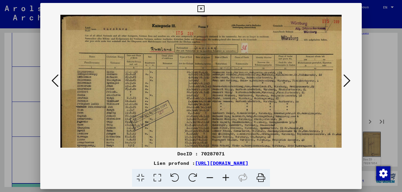
click at [225, 177] on icon at bounding box center [226, 178] width 16 height 18
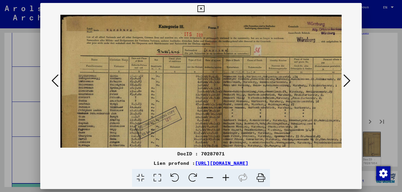
click at [225, 177] on icon at bounding box center [226, 178] width 16 height 18
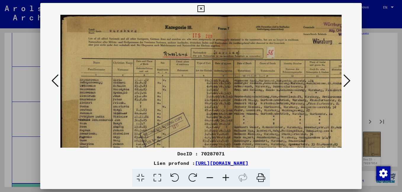
click at [225, 177] on icon at bounding box center [226, 178] width 16 height 18
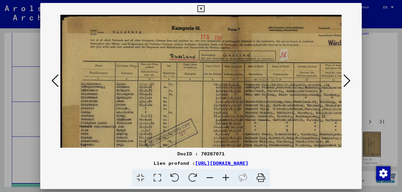
click at [225, 177] on icon at bounding box center [226, 178] width 16 height 18
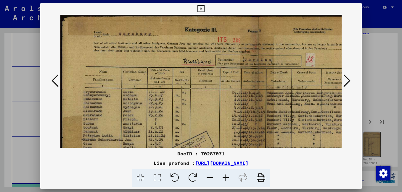
click at [225, 177] on icon at bounding box center [226, 178] width 16 height 18
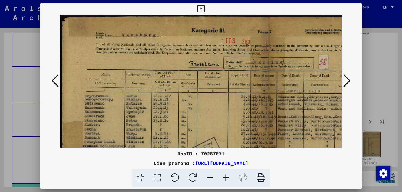
click at [225, 177] on icon at bounding box center [226, 178] width 16 height 18
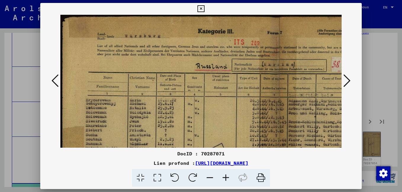
click at [224, 176] on icon at bounding box center [226, 178] width 16 height 18
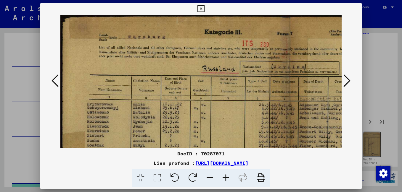
click at [223, 176] on icon at bounding box center [226, 178] width 16 height 18
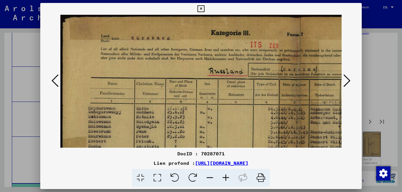
click at [223, 176] on icon at bounding box center [226, 178] width 16 height 18
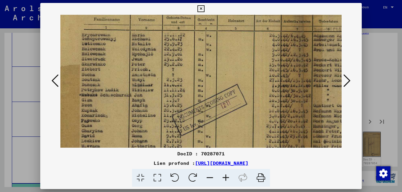
scroll to position [78, 8]
drag, startPoint x: 121, startPoint y: 143, endPoint x: 114, endPoint y: 65, distance: 78.2
click at [114, 65] on img at bounding box center [302, 114] width 498 height 355
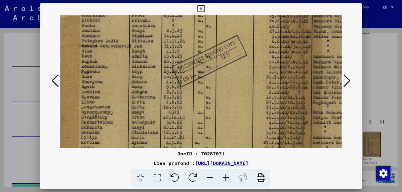
scroll to position [130, 6]
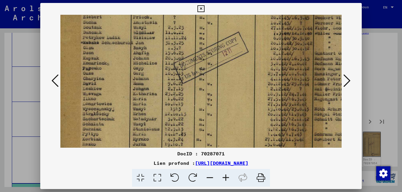
drag, startPoint x: 111, startPoint y: 115, endPoint x: 112, endPoint y: 62, distance: 52.1
click at [112, 62] on img at bounding box center [303, 62] width 498 height 355
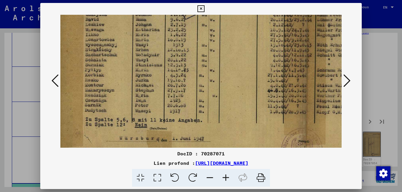
scroll to position [196, 3]
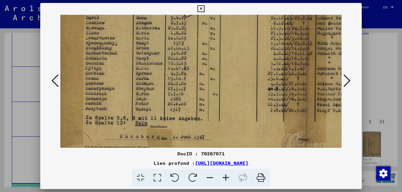
drag, startPoint x: 108, startPoint y: 131, endPoint x: 111, endPoint y: 65, distance: 66.0
click at [348, 82] on icon at bounding box center [346, 81] width 7 height 14
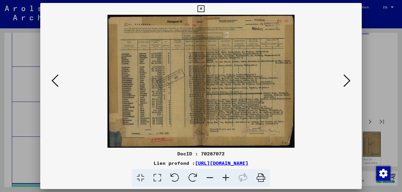
click at [225, 179] on icon at bounding box center [226, 178] width 16 height 18
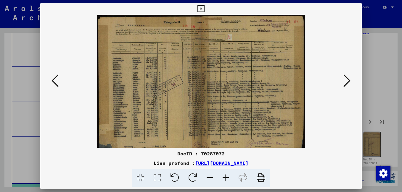
click at [225, 179] on icon at bounding box center [226, 178] width 16 height 18
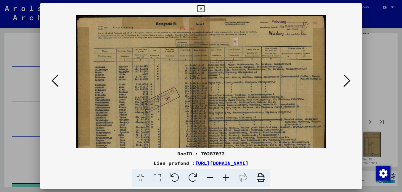
click at [224, 178] on icon at bounding box center [226, 178] width 16 height 18
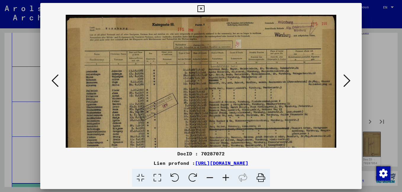
click at [223, 177] on icon at bounding box center [226, 178] width 16 height 18
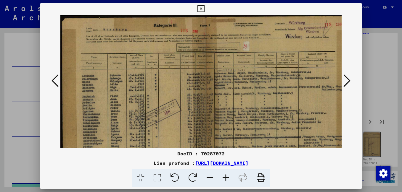
click at [223, 176] on icon at bounding box center [226, 178] width 16 height 18
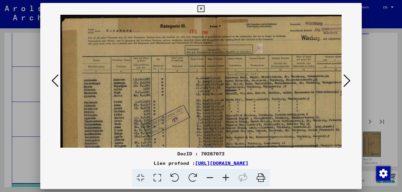
click at [222, 176] on icon at bounding box center [226, 178] width 16 height 18
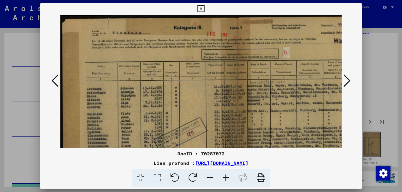
click at [222, 176] on icon at bounding box center [226, 178] width 16 height 18
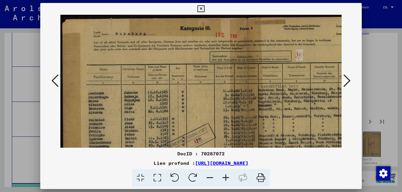
click at [221, 175] on icon at bounding box center [226, 178] width 16 height 18
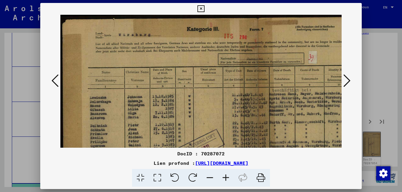
click at [220, 174] on icon at bounding box center [226, 178] width 16 height 18
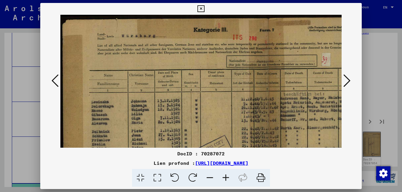
click at [220, 174] on icon at bounding box center [226, 178] width 16 height 18
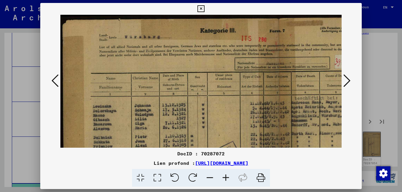
click at [220, 174] on icon at bounding box center [226, 178] width 16 height 18
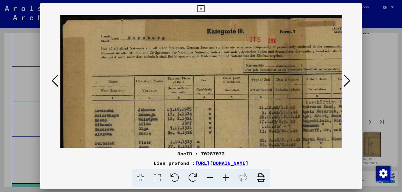
drag, startPoint x: 219, startPoint y: 174, endPoint x: 214, endPoint y: 169, distance: 7.5
click at [219, 174] on icon at bounding box center [226, 178] width 16 height 18
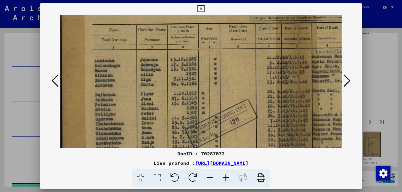
scroll to position [57, 1]
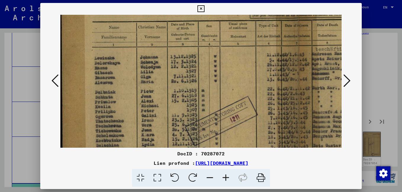
drag, startPoint x: 122, startPoint y: 129, endPoint x: 120, endPoint y: 72, distance: 57.1
click at [120, 72] on img at bounding box center [298, 128] width 478 height 340
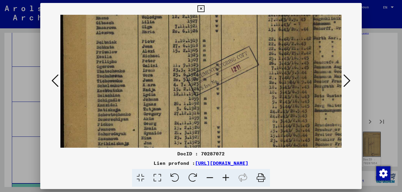
scroll to position [112, 0]
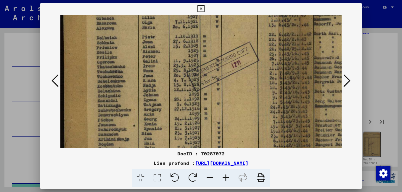
drag, startPoint x: 119, startPoint y: 125, endPoint x: 121, endPoint y: 70, distance: 54.5
click at [121, 70] on img at bounding box center [299, 73] width 478 height 340
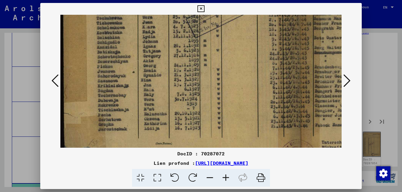
scroll to position [172, 0]
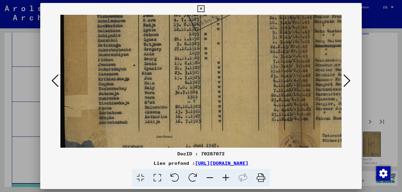
drag, startPoint x: 123, startPoint y: 128, endPoint x: 124, endPoint y: 68, distance: 60.4
click at [124, 68] on img at bounding box center [299, 13] width 478 height 340
click at [347, 82] on icon at bounding box center [346, 81] width 7 height 14
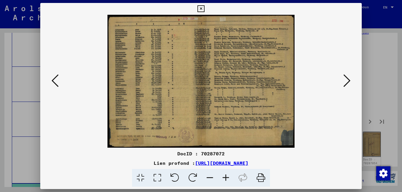
scroll to position [0, 0]
click at [225, 177] on icon at bounding box center [226, 178] width 16 height 18
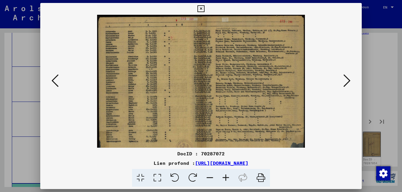
click at [225, 177] on icon at bounding box center [226, 178] width 16 height 18
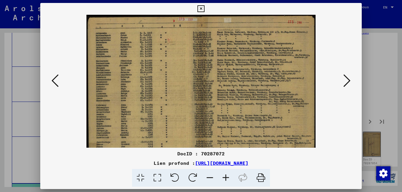
click at [225, 177] on icon at bounding box center [226, 178] width 16 height 18
click at [225, 176] on icon at bounding box center [226, 178] width 16 height 18
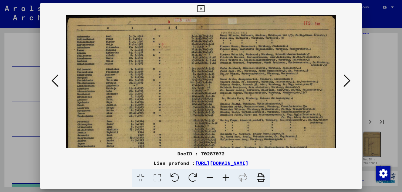
click at [225, 175] on icon at bounding box center [226, 178] width 16 height 18
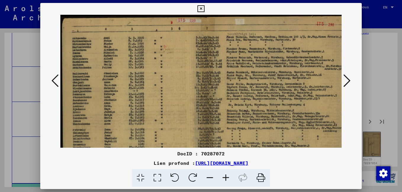
click at [225, 174] on icon at bounding box center [226, 178] width 16 height 18
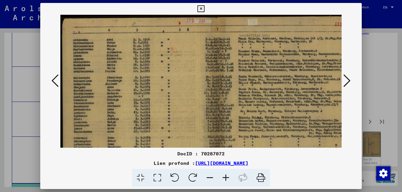
click at [225, 173] on icon at bounding box center [226, 178] width 16 height 18
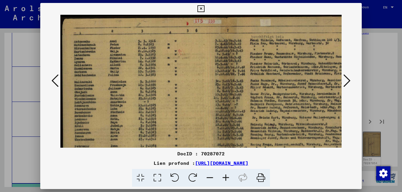
click at [225, 172] on icon at bounding box center [226, 178] width 16 height 18
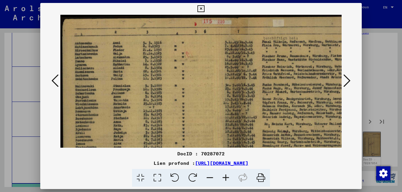
click at [225, 172] on icon at bounding box center [226, 178] width 16 height 18
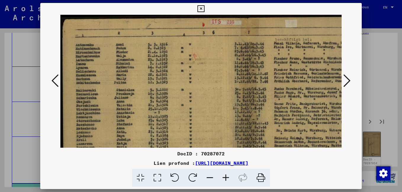
click at [225, 171] on icon at bounding box center [226, 178] width 16 height 18
click at [225, 170] on icon at bounding box center [226, 178] width 16 height 18
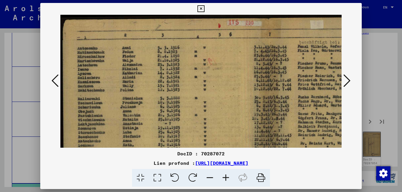
click at [224, 168] on div "DocID : 70287072 Lien profond : [URL][DOMAIN_NAME]" at bounding box center [200, 168] width 321 height 37
click at [223, 167] on div "DocID : 70287072 Lien profond : [URL][DOMAIN_NAME]" at bounding box center [200, 168] width 321 height 37
click at [223, 166] on div "Lien profond : [URL][DOMAIN_NAME]" at bounding box center [200, 163] width 321 height 7
click at [223, 165] on link "[URL][DOMAIN_NAME]" at bounding box center [221, 163] width 53 height 6
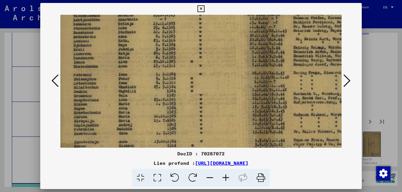
scroll to position [108, 3]
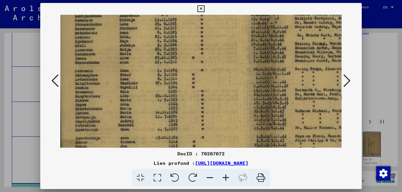
drag, startPoint x: 115, startPoint y: 136, endPoint x: 113, endPoint y: 34, distance: 101.8
click at [113, 34] on img at bounding box center [265, 55] width 416 height 296
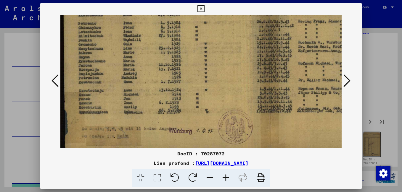
scroll to position [163, 0]
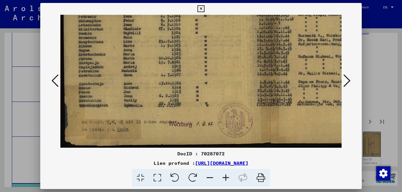
drag, startPoint x: 99, startPoint y: 134, endPoint x: 108, endPoint y: 78, distance: 56.3
click at [108, 78] on img at bounding box center [268, 0] width 416 height 296
click at [352, 81] on button at bounding box center [346, 81] width 11 height 17
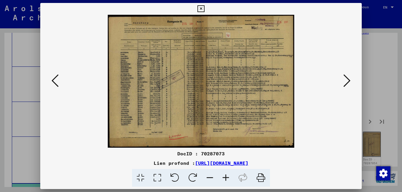
scroll to position [0, 0]
click at [226, 179] on icon at bounding box center [226, 178] width 16 height 18
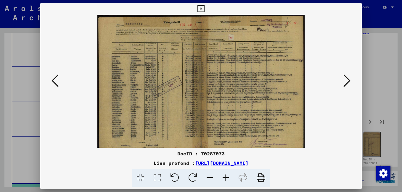
click at [226, 179] on icon at bounding box center [226, 178] width 16 height 18
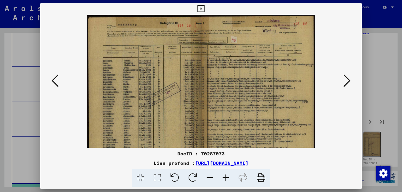
click at [226, 179] on icon at bounding box center [226, 178] width 16 height 18
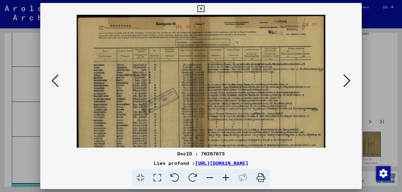
click at [226, 179] on icon at bounding box center [226, 178] width 16 height 18
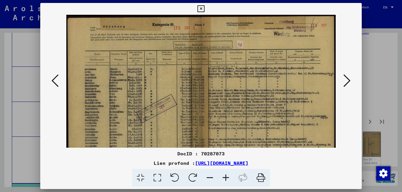
click at [226, 178] on icon at bounding box center [226, 178] width 16 height 18
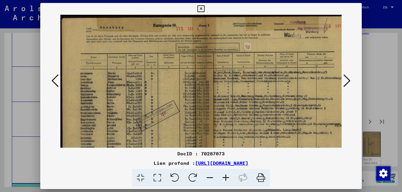
click at [225, 178] on icon at bounding box center [226, 178] width 16 height 18
click at [225, 177] on icon at bounding box center [226, 178] width 16 height 18
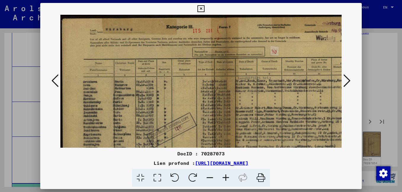
click at [225, 176] on icon at bounding box center [226, 178] width 16 height 18
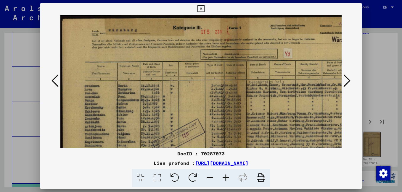
click at [224, 175] on icon at bounding box center [226, 178] width 16 height 18
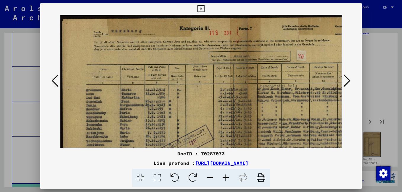
click at [224, 175] on icon at bounding box center [226, 178] width 16 height 18
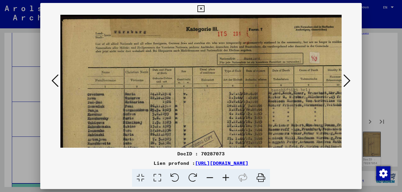
click at [224, 175] on icon at bounding box center [226, 178] width 16 height 18
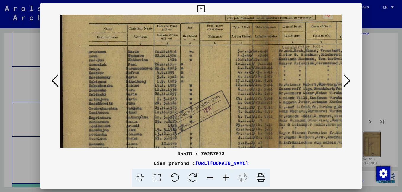
scroll to position [52, 1]
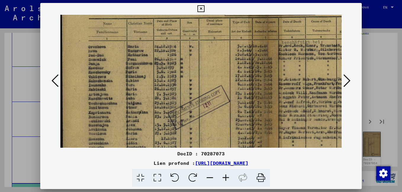
drag, startPoint x: 117, startPoint y: 120, endPoint x: 117, endPoint y: 69, distance: 51.8
click at [117, 69] on img at bounding box center [267, 111] width 415 height 296
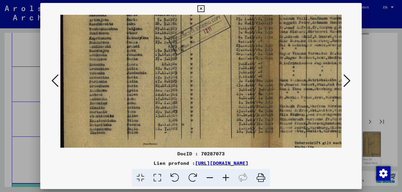
scroll to position [127, 0]
drag, startPoint x: 121, startPoint y: 134, endPoint x: 125, endPoint y: 59, distance: 75.0
click at [125, 59] on img at bounding box center [267, 36] width 415 height 296
click at [350, 81] on icon at bounding box center [346, 81] width 7 height 14
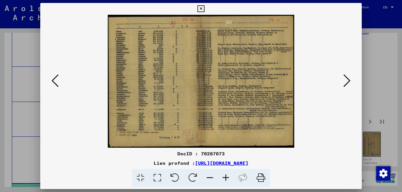
click at [227, 178] on icon at bounding box center [226, 178] width 16 height 18
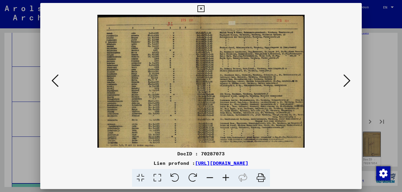
click at [226, 178] on icon at bounding box center [226, 178] width 16 height 18
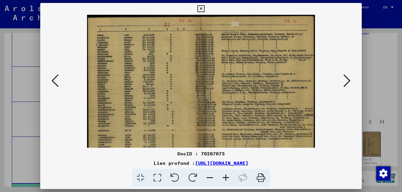
click at [226, 178] on icon at bounding box center [226, 178] width 16 height 18
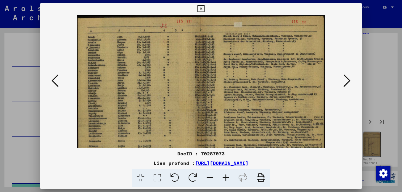
click at [226, 177] on icon at bounding box center [226, 178] width 16 height 18
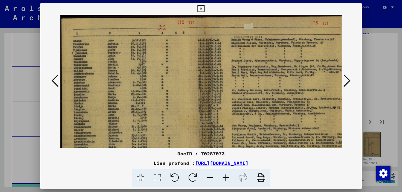
click at [225, 176] on icon at bounding box center [226, 178] width 16 height 18
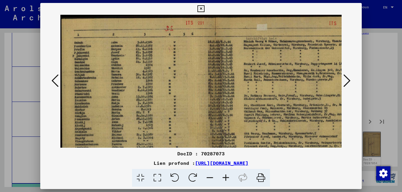
click at [225, 175] on icon at bounding box center [226, 178] width 16 height 18
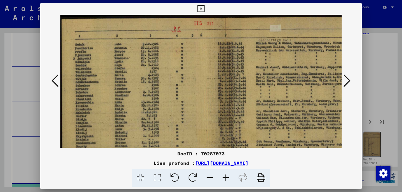
click at [224, 175] on icon at bounding box center [226, 178] width 16 height 18
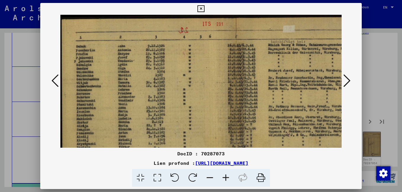
click at [224, 175] on icon at bounding box center [226, 178] width 16 height 18
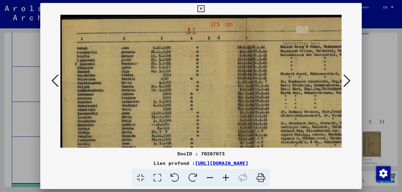
click at [224, 175] on icon at bounding box center [226, 178] width 16 height 18
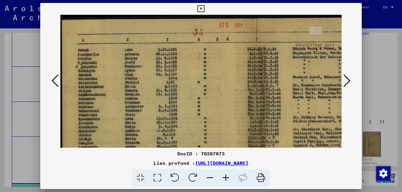
click at [224, 174] on icon at bounding box center [226, 178] width 16 height 18
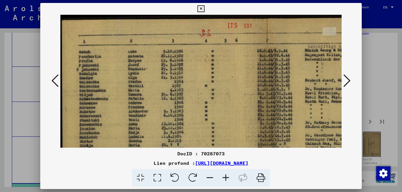
click at [223, 173] on icon at bounding box center [226, 178] width 16 height 18
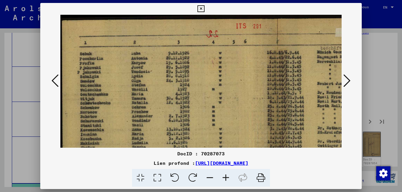
click at [223, 173] on icon at bounding box center [226, 178] width 16 height 18
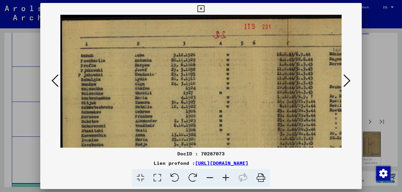
click at [222, 172] on icon at bounding box center [226, 178] width 16 height 18
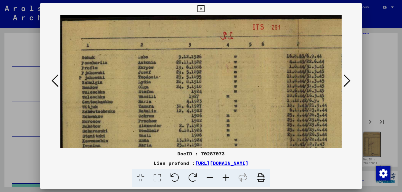
click at [222, 172] on icon at bounding box center [226, 178] width 16 height 18
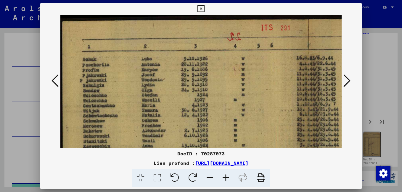
click at [222, 172] on icon at bounding box center [226, 178] width 16 height 18
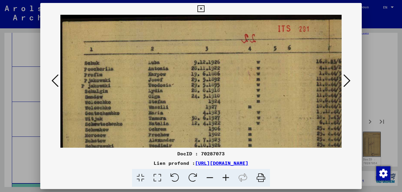
click at [222, 172] on icon at bounding box center [226, 178] width 16 height 18
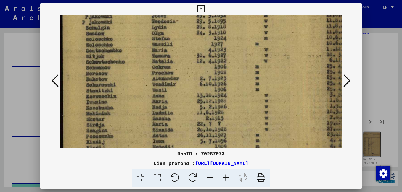
scroll to position [75, 0]
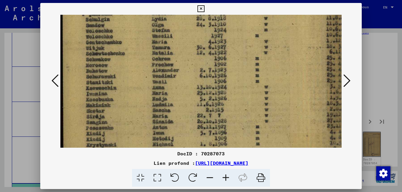
drag, startPoint x: 131, startPoint y: 104, endPoint x: 136, endPoint y: 29, distance: 75.0
click at [136, 29] on img at bounding box center [339, 139] width 559 height 399
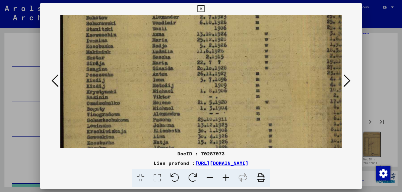
scroll to position [143, 0]
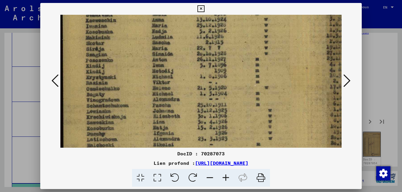
drag, startPoint x: 120, startPoint y: 117, endPoint x: 122, endPoint y: 49, distance: 67.8
click at [122, 49] on img at bounding box center [339, 71] width 559 height 399
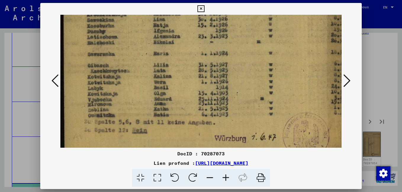
scroll to position [247, 0]
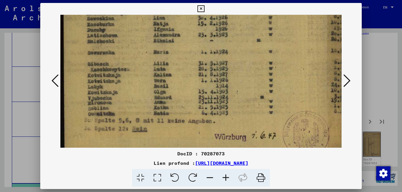
drag, startPoint x: 124, startPoint y: 132, endPoint x: 139, endPoint y: 28, distance: 105.2
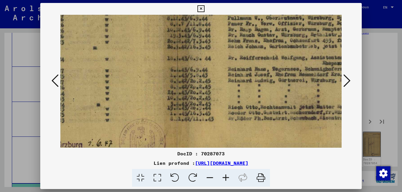
scroll to position [237, 193]
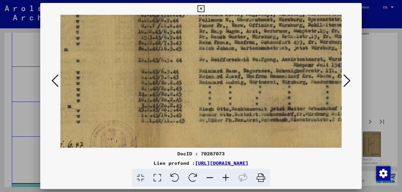
drag, startPoint x: 248, startPoint y: 104, endPoint x: 56, endPoint y: 113, distance: 192.8
click at [56, 113] on div at bounding box center [200, 81] width 321 height 133
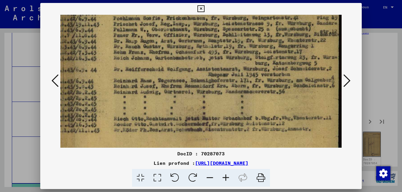
scroll to position [225, 278]
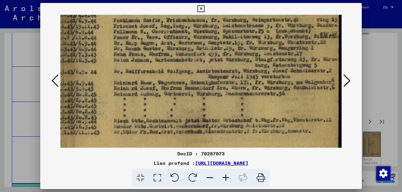
drag, startPoint x: 192, startPoint y: 136, endPoint x: 85, endPoint y: 147, distance: 108.1
click at [352, 81] on div at bounding box center [200, 81] width 321 height 133
click at [349, 81] on icon at bounding box center [346, 81] width 7 height 14
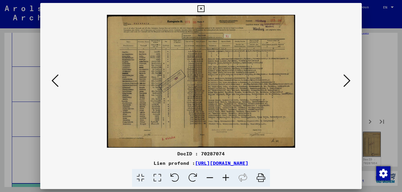
scroll to position [0, 0]
click at [224, 178] on icon at bounding box center [226, 178] width 16 height 18
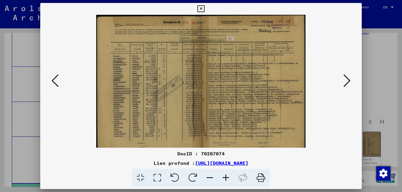
click at [224, 178] on icon at bounding box center [226, 178] width 16 height 18
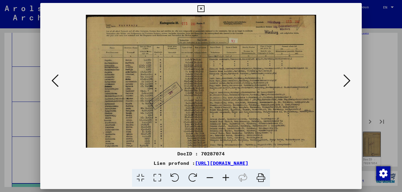
click at [224, 178] on icon at bounding box center [226, 178] width 16 height 18
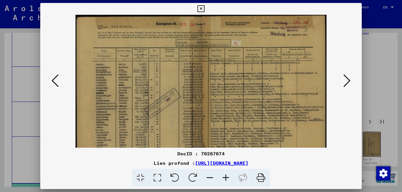
click at [225, 177] on icon at bounding box center [226, 178] width 16 height 18
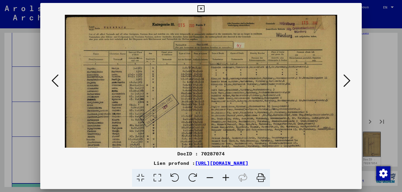
click at [225, 177] on icon at bounding box center [226, 178] width 16 height 18
click at [225, 176] on icon at bounding box center [226, 178] width 16 height 18
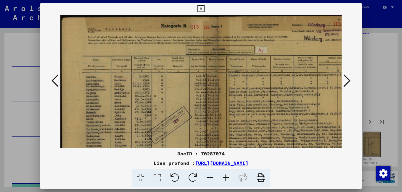
click at [225, 176] on icon at bounding box center [226, 178] width 16 height 18
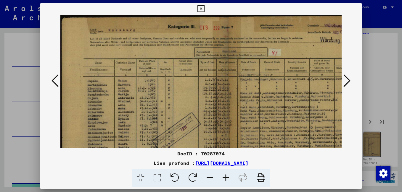
click at [225, 176] on icon at bounding box center [226, 178] width 16 height 18
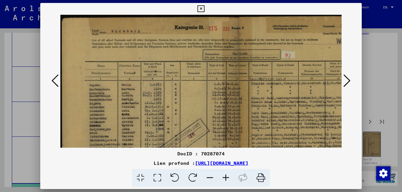
click at [224, 174] on icon at bounding box center [226, 178] width 16 height 18
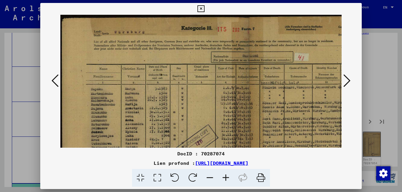
click at [224, 174] on icon at bounding box center [226, 178] width 16 height 18
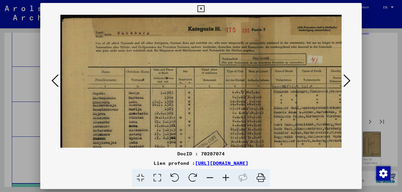
click at [223, 173] on icon at bounding box center [226, 178] width 16 height 18
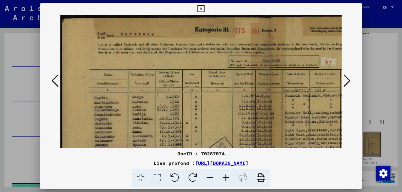
click at [223, 173] on icon at bounding box center [226, 178] width 16 height 18
click at [223, 172] on icon at bounding box center [226, 178] width 16 height 18
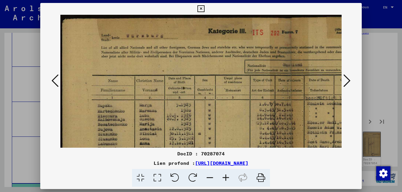
click at [222, 172] on icon at bounding box center [226, 178] width 16 height 18
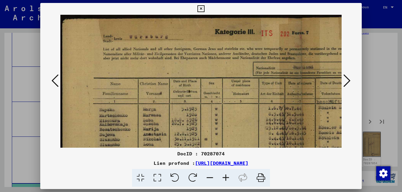
click at [222, 172] on icon at bounding box center [226, 178] width 16 height 18
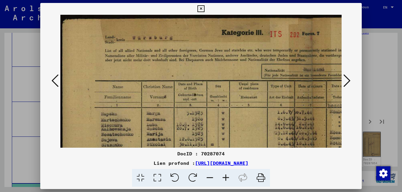
click at [222, 172] on icon at bounding box center [226, 178] width 16 height 18
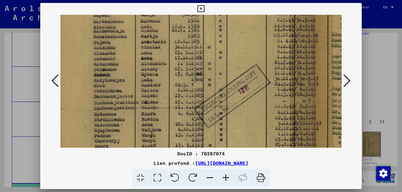
scroll to position [101, 9]
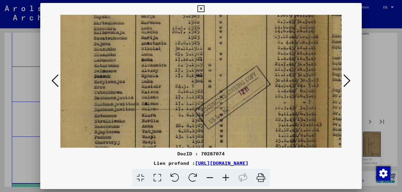
drag, startPoint x: 141, startPoint y: 135, endPoint x: 133, endPoint y: 34, distance: 101.9
click at [133, 34] on img at bounding box center [312, 98] width 523 height 370
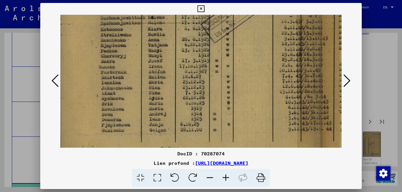
scroll to position [193, 3]
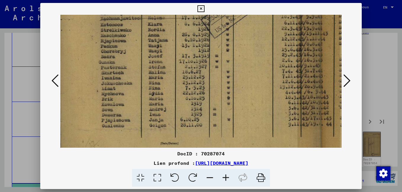
drag, startPoint x: 126, startPoint y: 142, endPoint x: 132, endPoint y: 51, distance: 91.3
click at [132, 51] on img at bounding box center [318, 7] width 523 height 370
click at [349, 82] on icon at bounding box center [346, 81] width 7 height 14
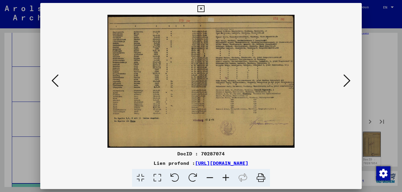
click at [227, 178] on icon at bounding box center [226, 178] width 16 height 18
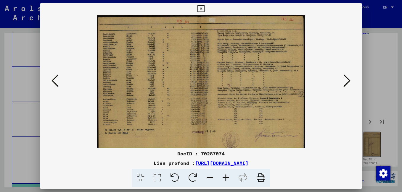
click at [225, 177] on icon at bounding box center [226, 178] width 16 height 18
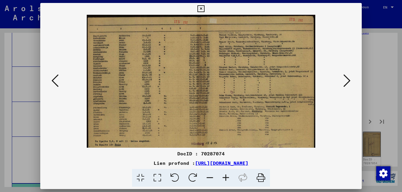
click at [224, 176] on icon at bounding box center [226, 178] width 16 height 18
click at [223, 175] on icon at bounding box center [226, 178] width 16 height 18
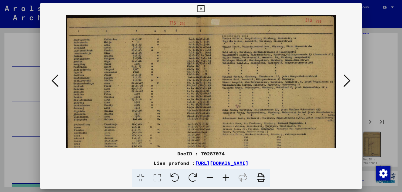
click at [222, 175] on icon at bounding box center [226, 178] width 16 height 18
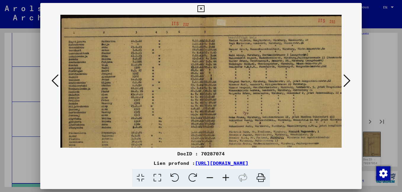
click at [222, 175] on icon at bounding box center [226, 178] width 16 height 18
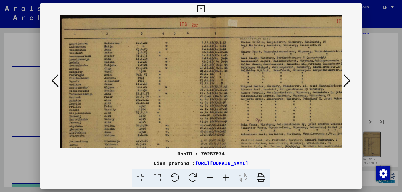
click at [221, 174] on icon at bounding box center [226, 178] width 16 height 18
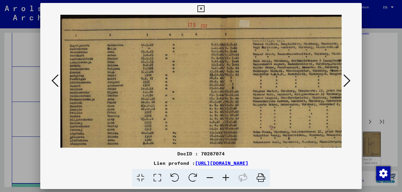
click at [221, 174] on icon at bounding box center [226, 178] width 16 height 18
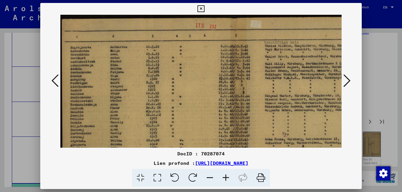
click at [220, 173] on icon at bounding box center [226, 178] width 16 height 18
click at [219, 172] on icon at bounding box center [226, 178] width 16 height 18
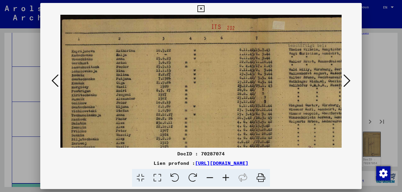
click at [219, 171] on icon at bounding box center [226, 178] width 16 height 18
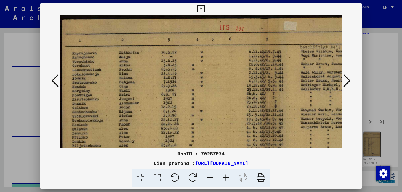
click at [217, 172] on span at bounding box center [201, 178] width 138 height 18
click at [216, 172] on icon at bounding box center [210, 178] width 16 height 18
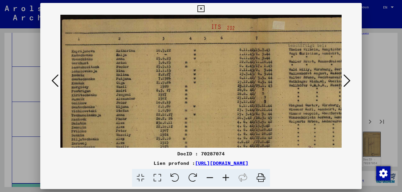
click at [215, 171] on icon at bounding box center [210, 178] width 16 height 18
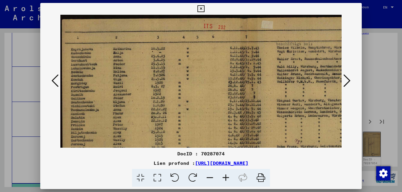
click at [226, 178] on icon at bounding box center [226, 178] width 16 height 18
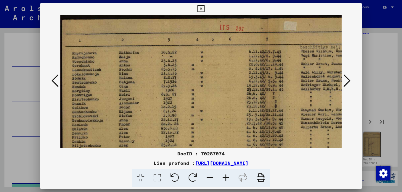
click at [226, 178] on icon at bounding box center [226, 178] width 16 height 18
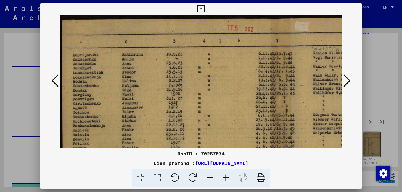
click at [226, 178] on icon at bounding box center [226, 178] width 16 height 18
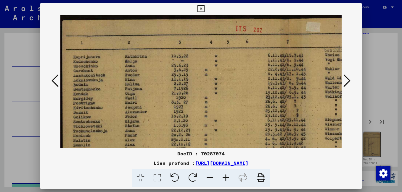
click at [225, 178] on icon at bounding box center [226, 178] width 16 height 18
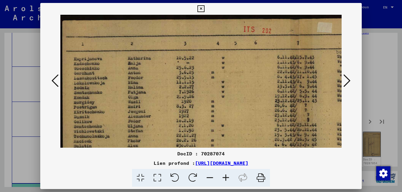
click at [225, 177] on icon at bounding box center [226, 178] width 16 height 18
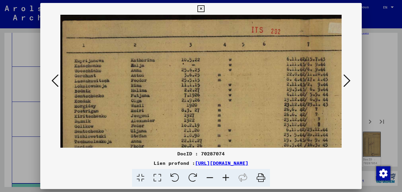
click at [225, 178] on icon at bounding box center [226, 178] width 16 height 18
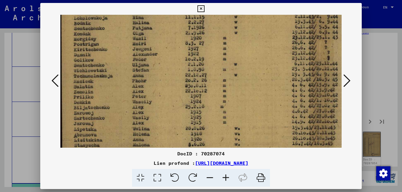
scroll to position [74, 2]
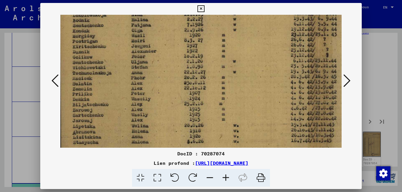
drag, startPoint x: 113, startPoint y: 132, endPoint x: 112, endPoint y: 58, distance: 74.0
click at [112, 58] on img at bounding box center [317, 126] width 519 height 370
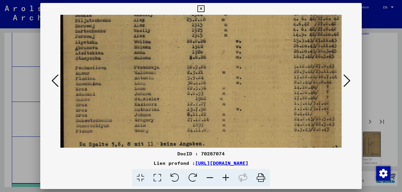
scroll to position [161, 0]
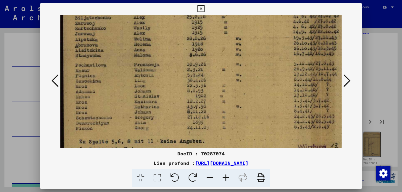
drag, startPoint x: 105, startPoint y: 129, endPoint x: 112, endPoint y: 42, distance: 87.3
click at [112, 42] on img at bounding box center [319, 39] width 519 height 370
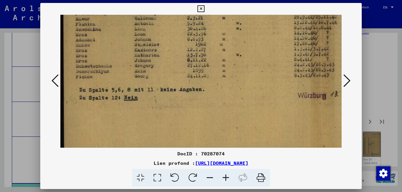
scroll to position [220, 1]
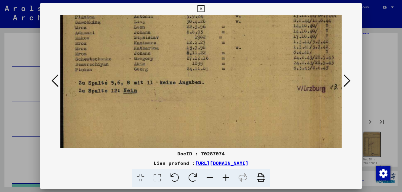
drag, startPoint x: 111, startPoint y: 78, endPoint x: 111, endPoint y: 49, distance: 28.1
click at [348, 83] on icon at bounding box center [346, 81] width 7 height 14
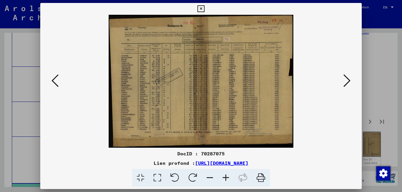
click at [225, 179] on icon at bounding box center [226, 178] width 16 height 18
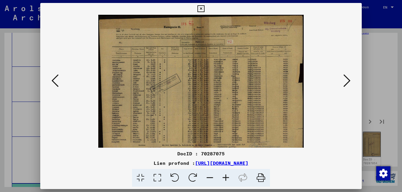
click at [225, 178] on icon at bounding box center [226, 178] width 16 height 18
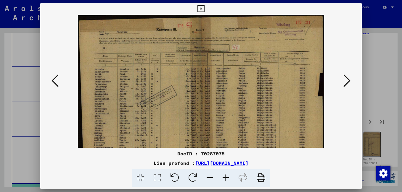
click at [225, 178] on icon at bounding box center [226, 178] width 16 height 18
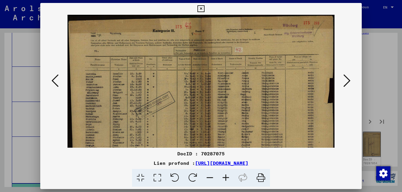
click at [225, 178] on icon at bounding box center [226, 178] width 16 height 18
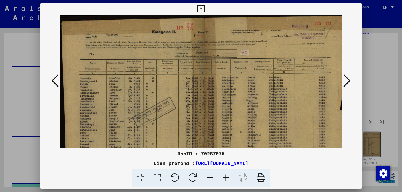
click at [225, 177] on icon at bounding box center [226, 178] width 16 height 18
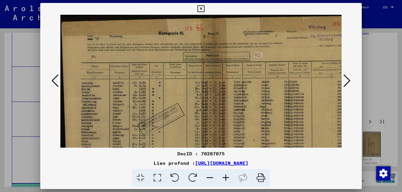
click at [225, 177] on icon at bounding box center [226, 178] width 16 height 18
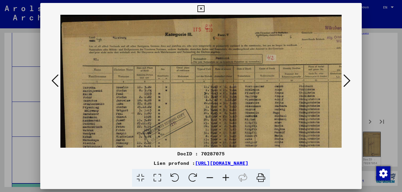
click at [225, 177] on icon at bounding box center [226, 178] width 16 height 18
click at [225, 176] on icon at bounding box center [226, 178] width 16 height 18
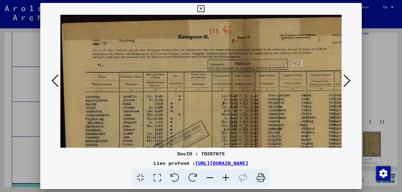
click at [224, 175] on icon at bounding box center [226, 178] width 16 height 18
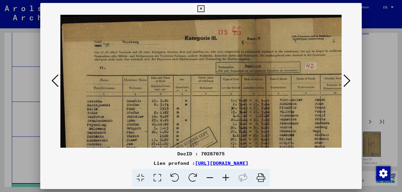
click at [224, 175] on icon at bounding box center [226, 178] width 16 height 18
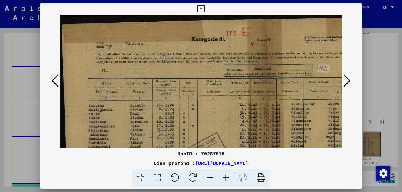
click at [224, 174] on icon at bounding box center [226, 178] width 16 height 18
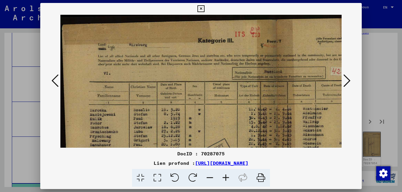
click at [223, 174] on icon at bounding box center [226, 178] width 16 height 18
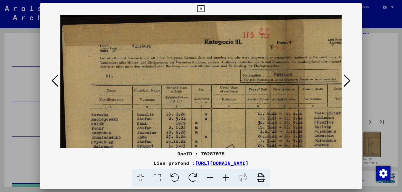
click at [223, 174] on icon at bounding box center [226, 178] width 16 height 18
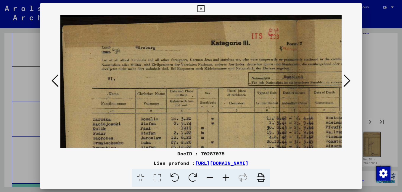
click at [223, 173] on icon at bounding box center [226, 178] width 16 height 18
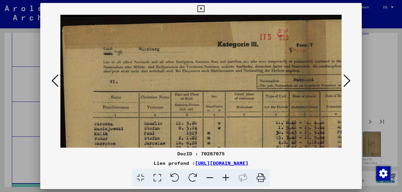
click at [223, 173] on icon at bounding box center [226, 178] width 16 height 18
click at [222, 172] on icon at bounding box center [226, 178] width 16 height 18
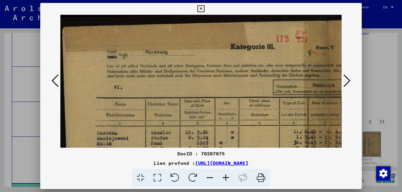
click at [222, 172] on icon at bounding box center [226, 178] width 16 height 18
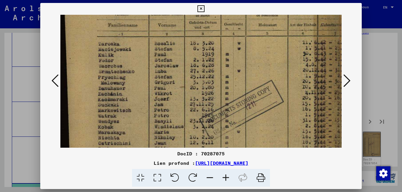
scroll to position [96, 0]
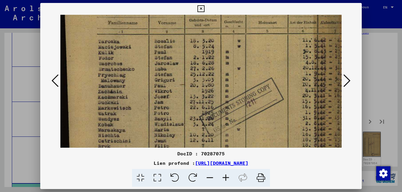
drag, startPoint x: 142, startPoint y: 131, endPoint x: 148, endPoint y: 35, distance: 96.3
click at [148, 35] on img at bounding box center [337, 118] width 554 height 399
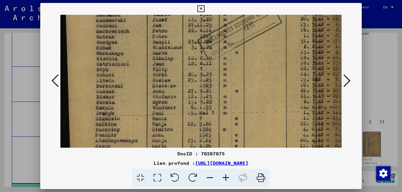
scroll to position [175, 2]
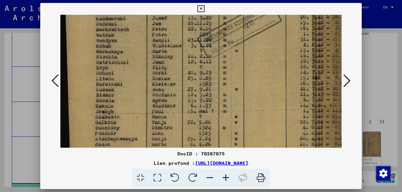
drag, startPoint x: 130, startPoint y: 128, endPoint x: 140, endPoint y: 49, distance: 79.3
click at [140, 49] on img at bounding box center [335, 39] width 554 height 399
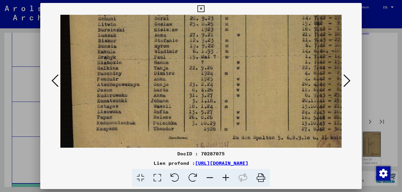
scroll to position [234, 0]
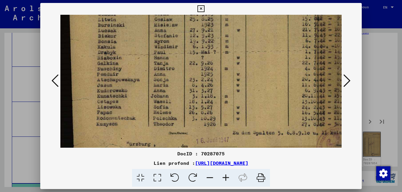
drag, startPoint x: 125, startPoint y: 114, endPoint x: 127, endPoint y: 54, distance: 59.2
click at [346, 85] on icon at bounding box center [346, 81] width 7 height 14
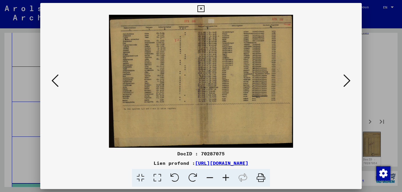
click at [227, 178] on icon at bounding box center [226, 178] width 16 height 18
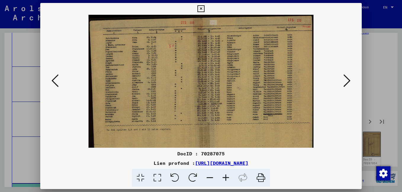
click at [227, 178] on icon at bounding box center [226, 178] width 16 height 18
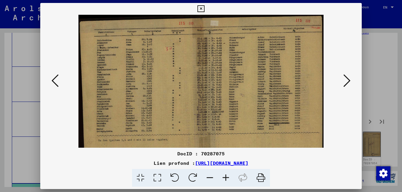
click at [228, 177] on icon at bounding box center [226, 178] width 16 height 18
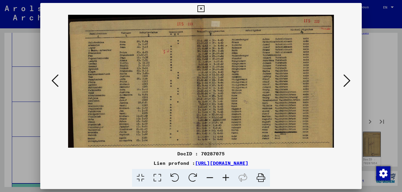
click at [228, 176] on icon at bounding box center [226, 178] width 16 height 18
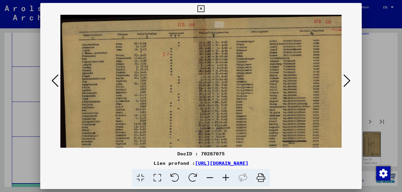
click at [227, 174] on icon at bounding box center [226, 178] width 16 height 18
click at [227, 173] on icon at bounding box center [226, 178] width 16 height 18
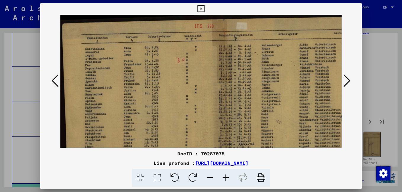
click at [226, 172] on icon at bounding box center [226, 178] width 16 height 18
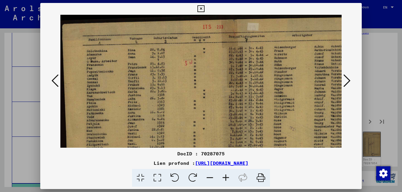
click at [226, 171] on icon at bounding box center [226, 178] width 16 height 18
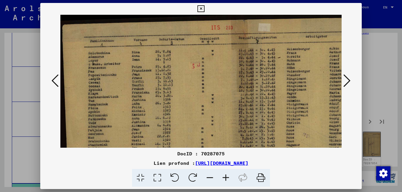
click at [226, 170] on icon at bounding box center [226, 178] width 16 height 18
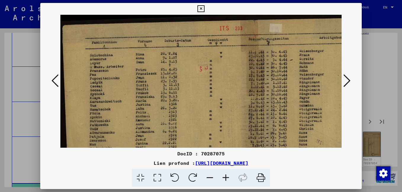
click at [226, 169] on icon at bounding box center [226, 178] width 16 height 18
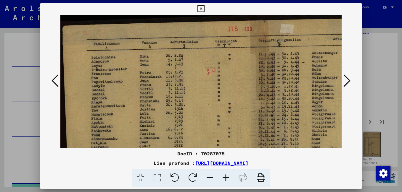
click at [225, 168] on div "DocID : 70287075 Lien profond : [URL][DOMAIN_NAME]" at bounding box center [200, 168] width 321 height 37
click at [225, 167] on div "DocID : 70287075 Lien profond : [URL][DOMAIN_NAME]" at bounding box center [200, 168] width 321 height 37
click at [226, 177] on icon at bounding box center [226, 178] width 16 height 18
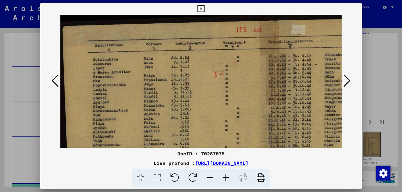
click at [226, 177] on icon at bounding box center [226, 178] width 16 height 18
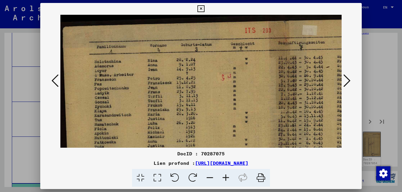
click at [226, 177] on icon at bounding box center [226, 178] width 16 height 18
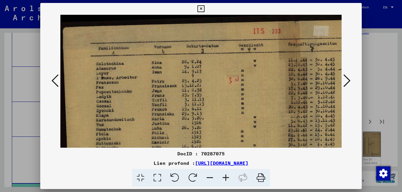
click at [226, 177] on icon at bounding box center [226, 178] width 16 height 18
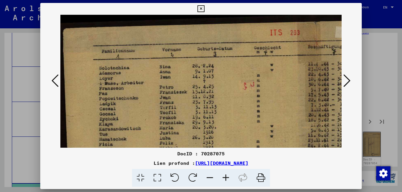
click at [225, 176] on icon at bounding box center [226, 178] width 16 height 18
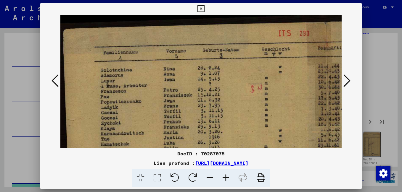
click at [225, 176] on icon at bounding box center [226, 178] width 16 height 18
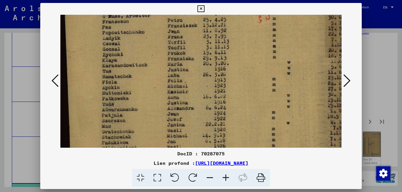
scroll to position [73, 0]
drag, startPoint x: 131, startPoint y: 121, endPoint x: 134, endPoint y: 47, distance: 73.5
click at [134, 47] on img at bounding box center [335, 140] width 551 height 399
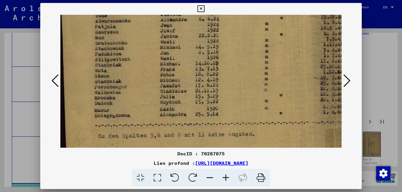
scroll to position [174, 8]
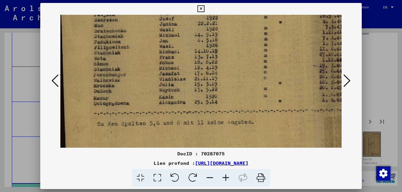
drag, startPoint x: 140, startPoint y: 125, endPoint x: 140, endPoint y: 24, distance: 100.3
click at [140, 24] on img at bounding box center [328, 40] width 551 height 399
click at [349, 83] on icon at bounding box center [346, 81] width 7 height 14
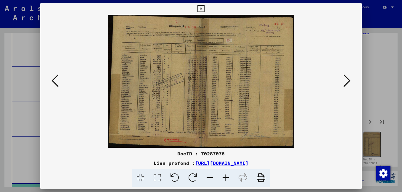
scroll to position [0, 0]
click at [225, 178] on icon at bounding box center [226, 178] width 16 height 18
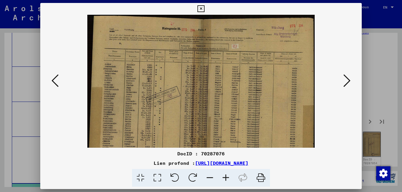
click at [225, 178] on icon at bounding box center [226, 178] width 16 height 18
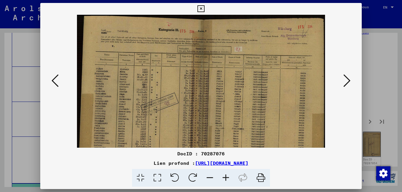
click at [225, 178] on icon at bounding box center [226, 178] width 16 height 18
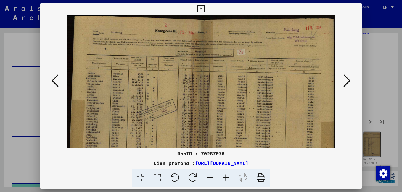
click at [225, 178] on icon at bounding box center [226, 178] width 16 height 18
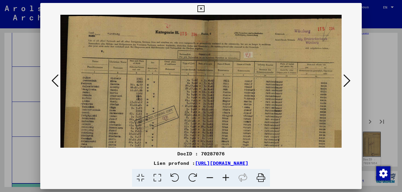
click at [225, 178] on icon at bounding box center [226, 178] width 16 height 18
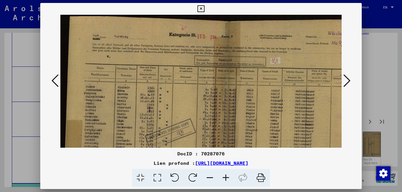
click at [225, 178] on icon at bounding box center [226, 178] width 16 height 18
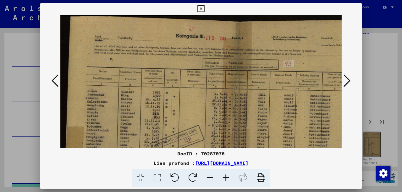
click at [225, 178] on icon at bounding box center [226, 178] width 16 height 18
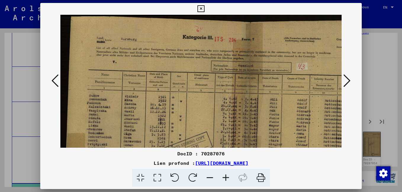
click at [225, 178] on icon at bounding box center [226, 178] width 16 height 18
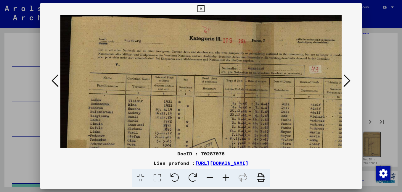
click at [224, 177] on icon at bounding box center [226, 178] width 16 height 18
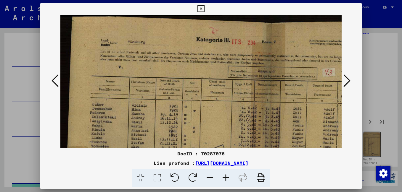
click at [224, 177] on icon at bounding box center [226, 178] width 16 height 18
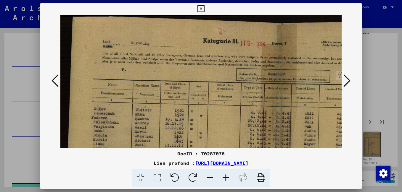
click at [224, 177] on icon at bounding box center [226, 178] width 16 height 18
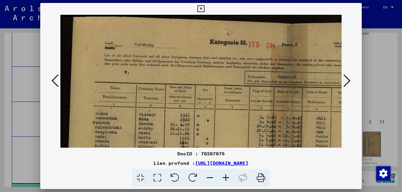
click at [224, 177] on icon at bounding box center [226, 178] width 16 height 18
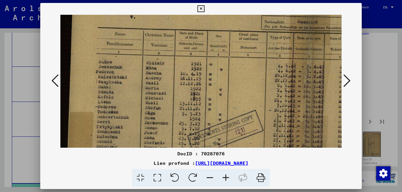
scroll to position [93, 0]
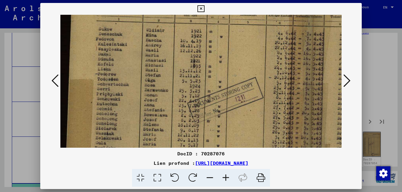
drag, startPoint x: 142, startPoint y: 133, endPoint x: 146, endPoint y: 39, distance: 93.6
click at [146, 39] on img at bounding box center [307, 98] width 495 height 355
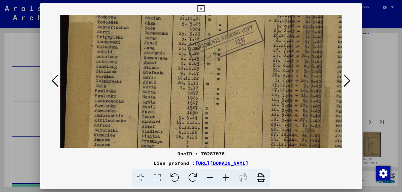
scroll to position [161, 0]
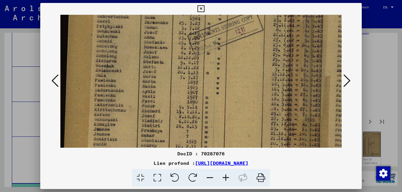
drag, startPoint x: 126, startPoint y: 115, endPoint x: 133, endPoint y: 48, distance: 68.1
click at [133, 48] on img at bounding box center [307, 31] width 495 height 355
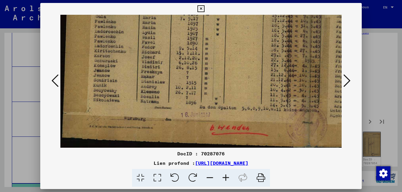
scroll to position [222, 0]
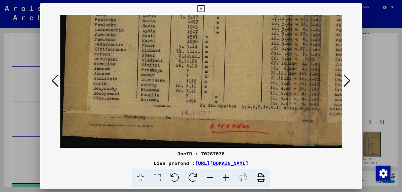
drag, startPoint x: 119, startPoint y: 127, endPoint x: 126, endPoint y: 61, distance: 66.4
click at [346, 85] on icon at bounding box center [346, 81] width 7 height 14
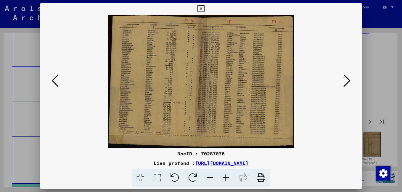
scroll to position [0, 0]
click at [224, 176] on icon at bounding box center [226, 178] width 16 height 18
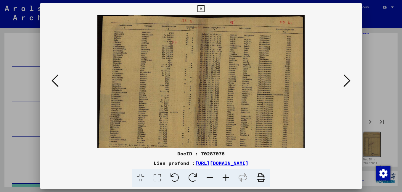
click at [224, 176] on icon at bounding box center [226, 178] width 16 height 18
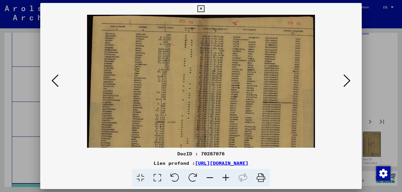
click at [224, 176] on icon at bounding box center [226, 178] width 16 height 18
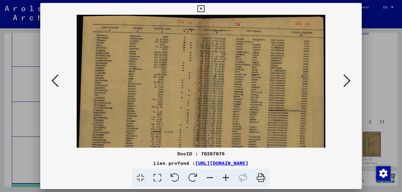
click at [224, 176] on icon at bounding box center [226, 178] width 16 height 18
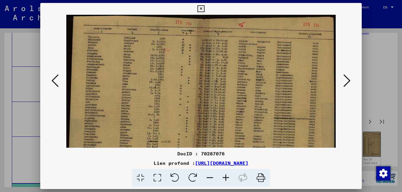
click at [225, 177] on icon at bounding box center [226, 178] width 16 height 18
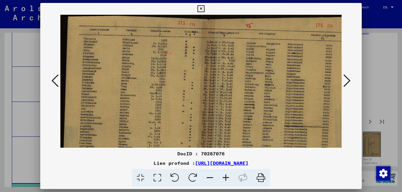
click at [225, 177] on icon at bounding box center [226, 178] width 16 height 18
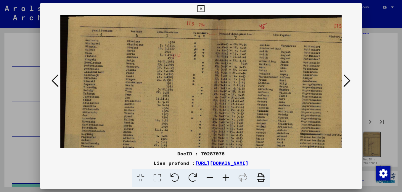
click at [225, 177] on icon at bounding box center [226, 178] width 16 height 18
click at [225, 176] on icon at bounding box center [226, 178] width 16 height 18
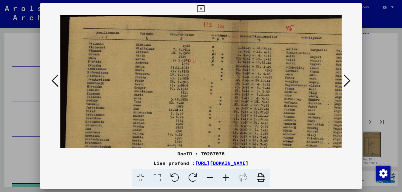
click at [224, 176] on icon at bounding box center [226, 178] width 16 height 18
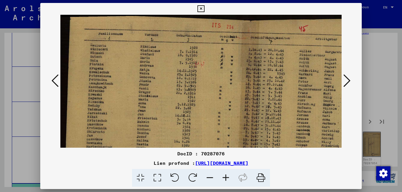
click at [224, 176] on icon at bounding box center [226, 178] width 16 height 18
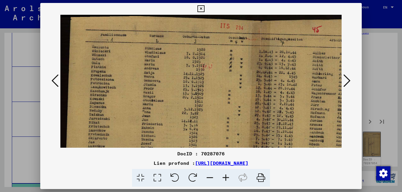
click at [224, 176] on icon at bounding box center [226, 178] width 16 height 18
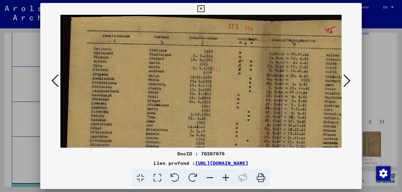
click at [224, 176] on icon at bounding box center [226, 178] width 16 height 18
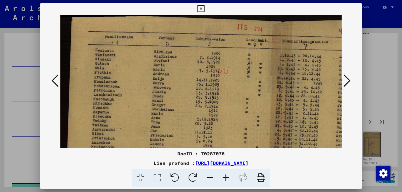
click at [224, 176] on icon at bounding box center [226, 178] width 16 height 18
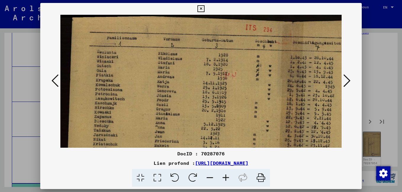
click at [224, 176] on icon at bounding box center [226, 178] width 16 height 18
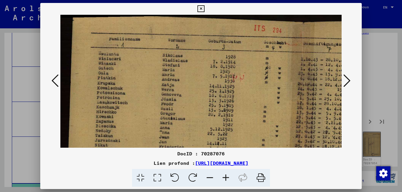
click at [223, 177] on icon at bounding box center [226, 178] width 16 height 18
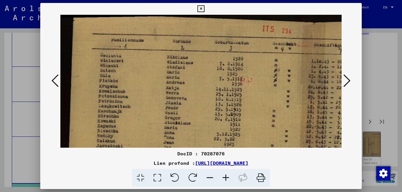
click at [222, 177] on icon at bounding box center [226, 178] width 16 height 18
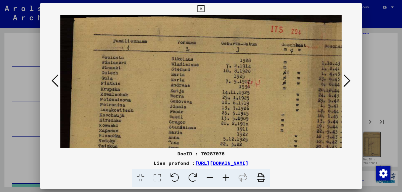
click at [222, 177] on icon at bounding box center [226, 178] width 16 height 18
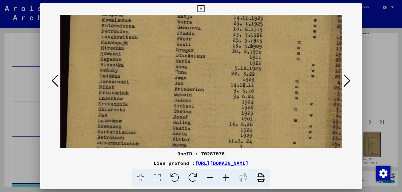
scroll to position [86, 2]
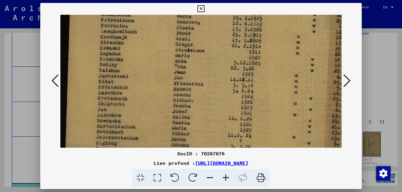
drag, startPoint x: 145, startPoint y: 132, endPoint x: 144, endPoint y: 46, distance: 86.4
click at [144, 46] on img at bounding box center [338, 127] width 560 height 399
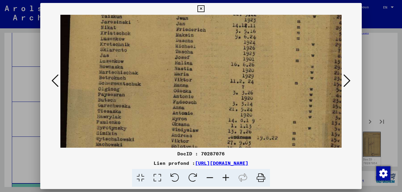
scroll to position [159, 0]
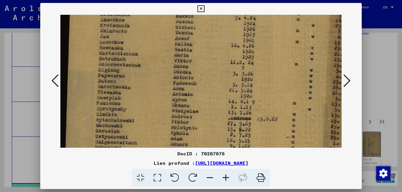
drag, startPoint x: 132, startPoint y: 114, endPoint x: 138, endPoint y: 41, distance: 73.3
click at [138, 41] on img at bounding box center [340, 54] width 560 height 399
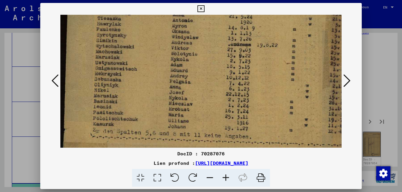
scroll to position [237, 0]
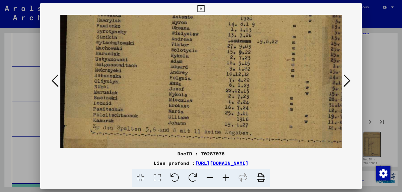
drag, startPoint x: 137, startPoint y: 128, endPoint x: 152, endPoint y: 50, distance: 79.0
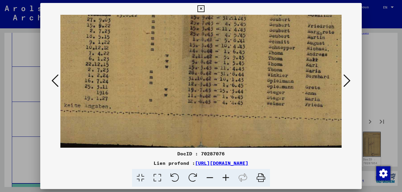
drag, startPoint x: 113, startPoint y: 83, endPoint x: 4, endPoint y: 80, distance: 109.2
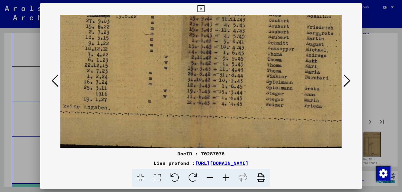
drag, startPoint x: 4, startPoint y: 80, endPoint x: 194, endPoint y: 125, distance: 195.8
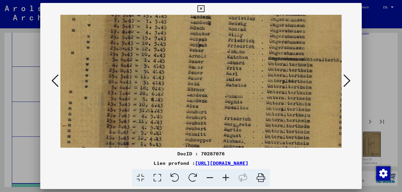
scroll to position [166, 224]
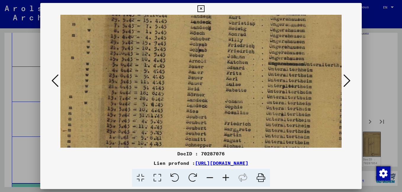
drag, startPoint x: 220, startPoint y: 64, endPoint x: 220, endPoint y: 143, distance: 78.7
click at [220, 143] on img at bounding box center [117, 48] width 560 height 399
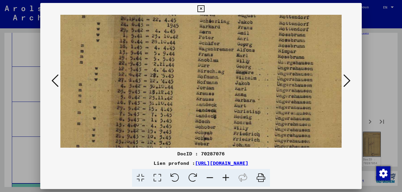
drag, startPoint x: 211, startPoint y: 49, endPoint x: 215, endPoint y: 133, distance: 84.5
click at [216, 137] on img at bounding box center [122, 136] width 560 height 399
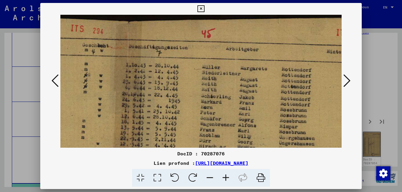
scroll to position [0, 217]
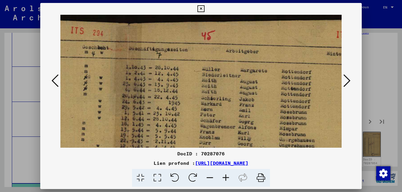
drag, startPoint x: 216, startPoint y: 24, endPoint x: 218, endPoint y: 139, distance: 115.1
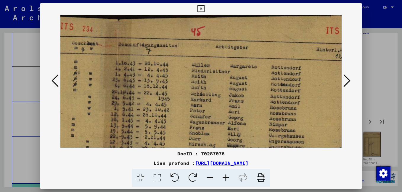
scroll to position [4, 226]
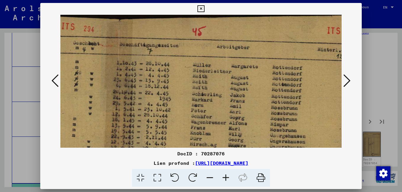
drag, startPoint x: 274, startPoint y: 107, endPoint x: 248, endPoint y: 103, distance: 26.7
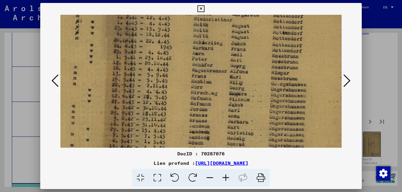
scroll to position [58, 225]
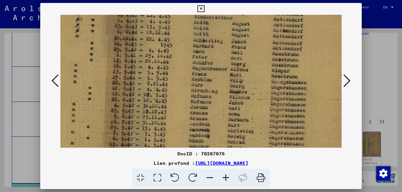
drag, startPoint x: 226, startPoint y: 132, endPoint x: 228, endPoint y: 78, distance: 53.9
click at [228, 78] on img at bounding box center [115, 156] width 560 height 399
click at [346, 81] on icon at bounding box center [346, 81] width 7 height 14
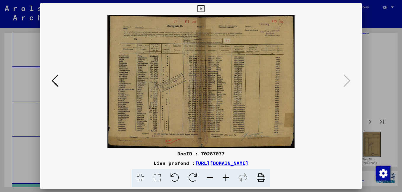
click at [238, 99] on img at bounding box center [200, 81] width 187 height 133
click at [239, 98] on img at bounding box center [200, 81] width 187 height 133
click at [226, 176] on icon at bounding box center [226, 178] width 16 height 18
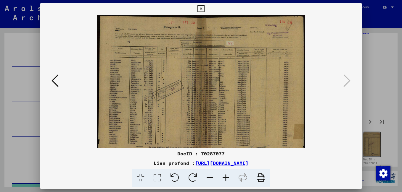
click at [226, 176] on icon at bounding box center [226, 178] width 16 height 18
click at [226, 175] on icon at bounding box center [226, 178] width 16 height 18
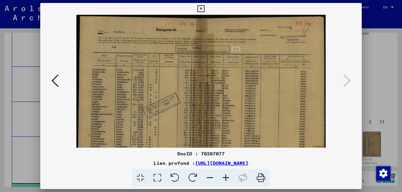
click at [225, 175] on icon at bounding box center [226, 178] width 16 height 18
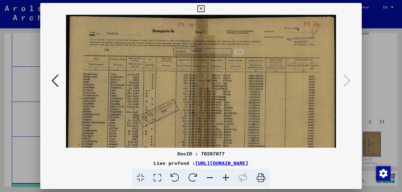
click at [224, 175] on icon at bounding box center [226, 178] width 16 height 18
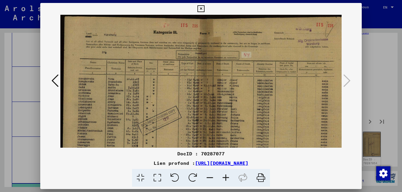
click at [224, 173] on icon at bounding box center [226, 178] width 16 height 18
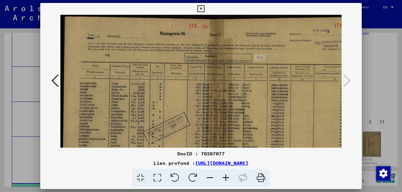
click at [223, 173] on icon at bounding box center [226, 178] width 16 height 18
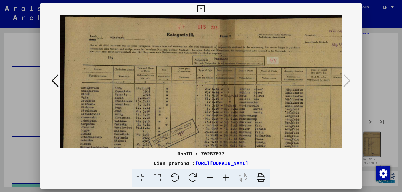
click at [222, 173] on icon at bounding box center [226, 178] width 16 height 18
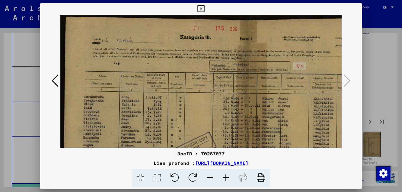
click at [198, 9] on icon at bounding box center [200, 8] width 7 height 7
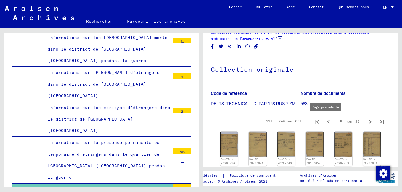
click at [324, 124] on icon "Page précédente" at bounding box center [328, 122] width 8 height 8
type input "*"
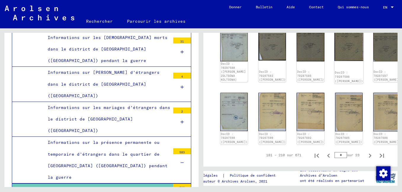
scroll to position [355, 0]
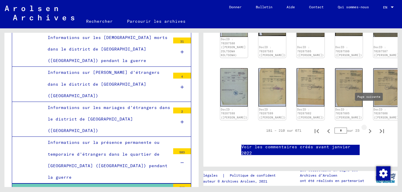
click at [366, 127] on icon "Page suivante" at bounding box center [370, 131] width 8 height 8
type input "*"
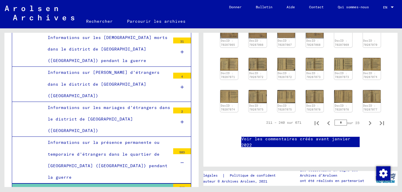
scroll to position [96, 0]
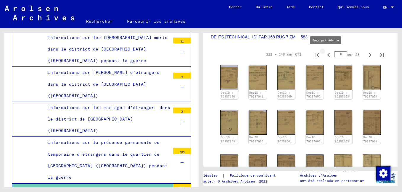
click at [325, 57] on icon "Page précédente" at bounding box center [328, 55] width 8 height 8
type input "*"
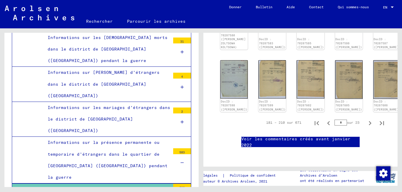
scroll to position [392, 0]
click at [366, 119] on icon "Page suivante" at bounding box center [370, 123] width 8 height 8
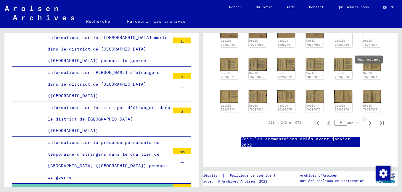
type input "*"
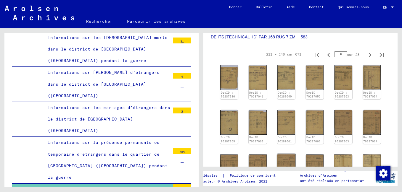
scroll to position [67, 0]
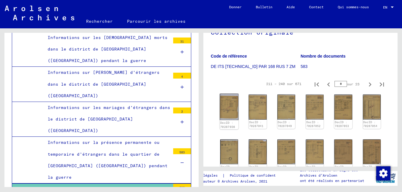
click at [231, 109] on img at bounding box center [229, 107] width 19 height 26
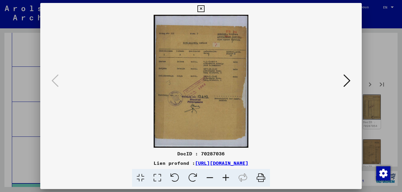
click at [348, 80] on icon at bounding box center [346, 81] width 7 height 14
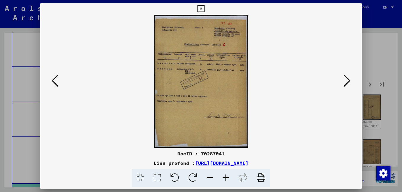
click at [348, 80] on icon at bounding box center [346, 81] width 7 height 14
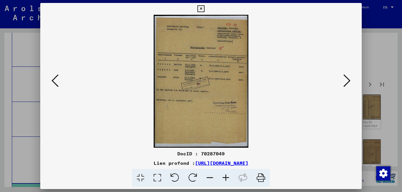
click at [348, 80] on icon at bounding box center [346, 81] width 7 height 14
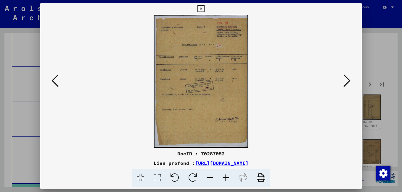
click at [348, 80] on icon at bounding box center [346, 81] width 7 height 14
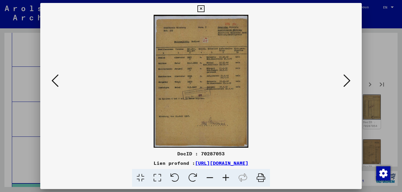
click at [225, 174] on icon at bounding box center [226, 178] width 16 height 18
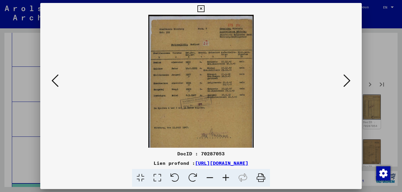
click at [225, 174] on icon at bounding box center [226, 178] width 16 height 18
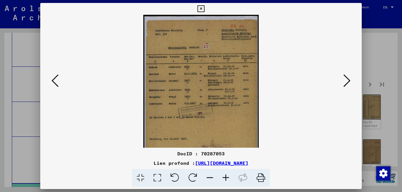
click at [225, 174] on icon at bounding box center [226, 178] width 16 height 18
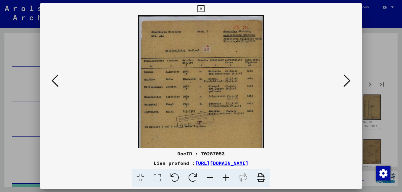
click at [225, 173] on icon at bounding box center [226, 178] width 16 height 18
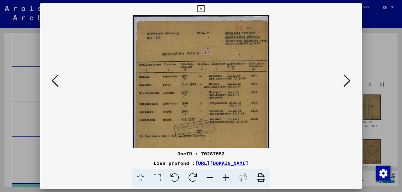
click at [225, 173] on icon at bounding box center [226, 178] width 16 height 18
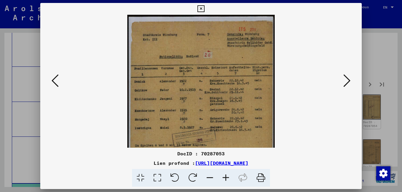
click at [225, 173] on icon at bounding box center [226, 178] width 16 height 18
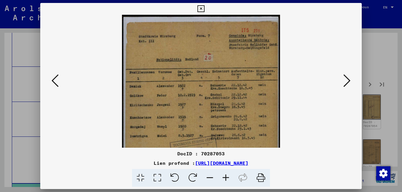
click at [350, 80] on icon at bounding box center [346, 81] width 7 height 14
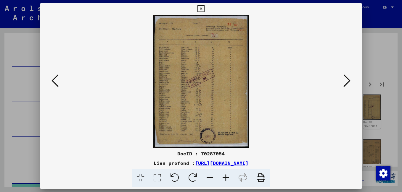
click at [350, 80] on icon at bounding box center [346, 81] width 7 height 14
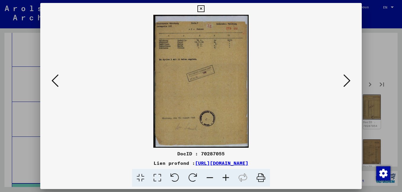
click at [350, 80] on icon at bounding box center [346, 81] width 7 height 14
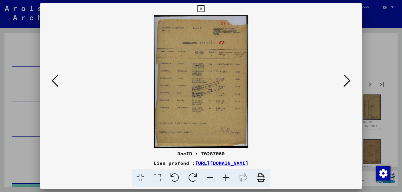
click at [350, 80] on icon at bounding box center [346, 81] width 7 height 14
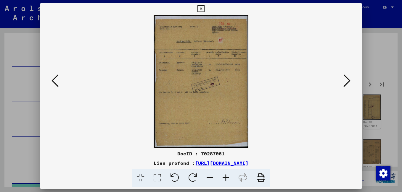
click at [225, 176] on icon at bounding box center [226, 178] width 16 height 18
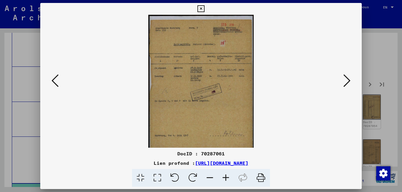
click at [225, 176] on icon at bounding box center [226, 178] width 16 height 18
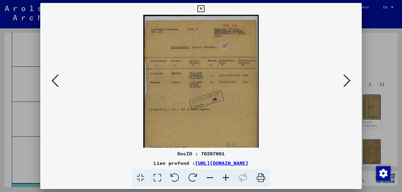
click at [225, 176] on icon at bounding box center [226, 178] width 16 height 18
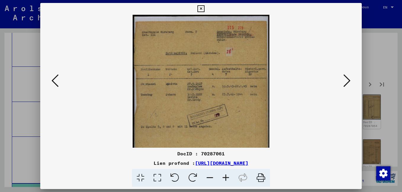
click at [225, 175] on icon at bounding box center [226, 178] width 16 height 18
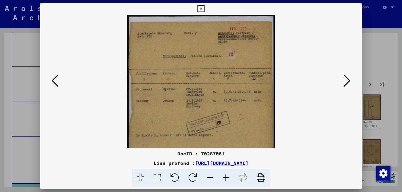
click at [225, 174] on icon at bounding box center [226, 178] width 16 height 18
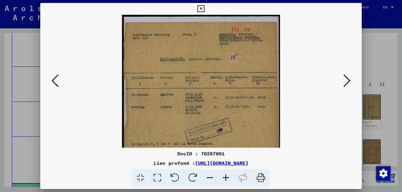
click at [225, 173] on icon at bounding box center [226, 178] width 16 height 18
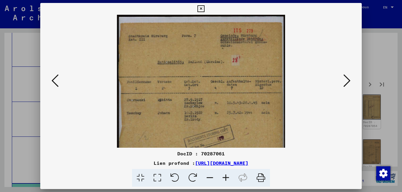
click at [345, 86] on icon at bounding box center [346, 81] width 7 height 14
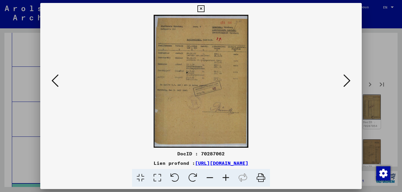
click at [345, 86] on icon at bounding box center [346, 81] width 7 height 14
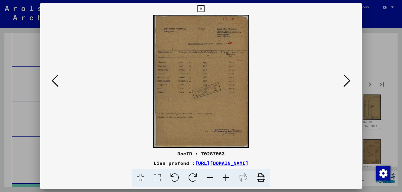
click at [345, 86] on icon at bounding box center [346, 81] width 7 height 14
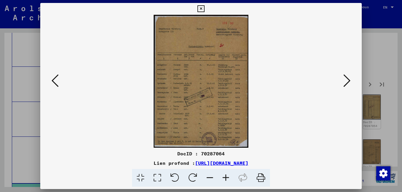
click at [225, 176] on icon at bounding box center [226, 178] width 16 height 18
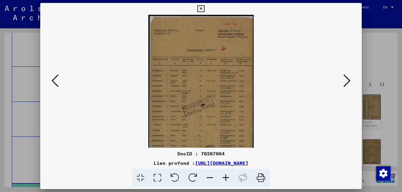
click at [225, 176] on icon at bounding box center [226, 178] width 16 height 18
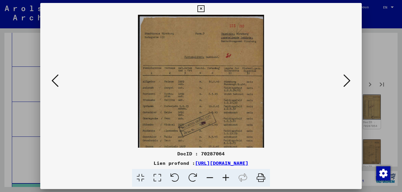
click at [225, 176] on icon at bounding box center [226, 178] width 16 height 18
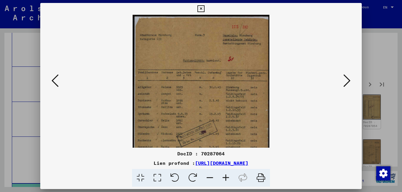
click at [225, 176] on icon at bounding box center [226, 178] width 16 height 18
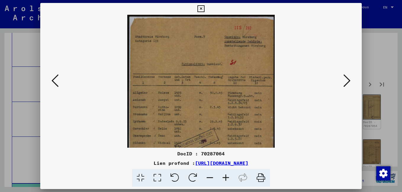
click at [225, 176] on icon at bounding box center [226, 178] width 16 height 18
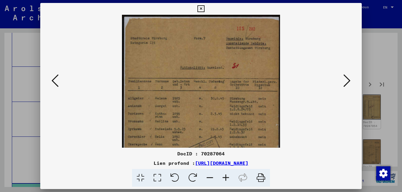
click at [225, 176] on icon at bounding box center [226, 178] width 16 height 18
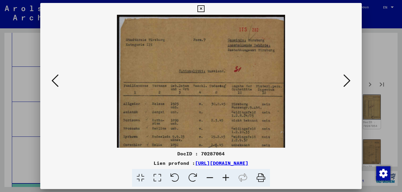
click at [225, 176] on icon at bounding box center [226, 178] width 16 height 18
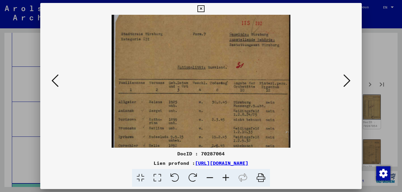
scroll to position [8, 0]
drag, startPoint x: 201, startPoint y: 133, endPoint x: 291, endPoint y: 125, distance: 90.3
click at [291, 125] on viewer-one-image at bounding box center [200, 73] width 281 height 133
drag, startPoint x: 233, startPoint y: 125, endPoint x: 244, endPoint y: 125, distance: 11.5
click at [244, 125] on img at bounding box center [201, 132] width 179 height 251
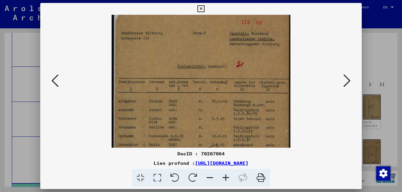
drag, startPoint x: 225, startPoint y: 180, endPoint x: 213, endPoint y: 153, distance: 29.7
click at [225, 180] on icon at bounding box center [226, 178] width 16 height 18
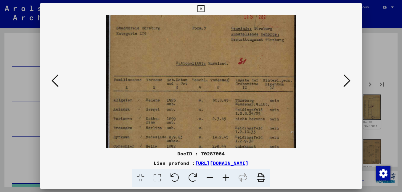
scroll to position [17, 0]
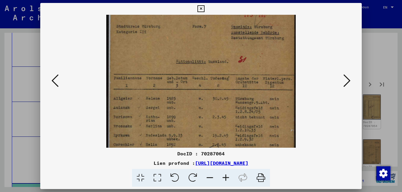
drag, startPoint x: 208, startPoint y: 122, endPoint x: 141, endPoint y: 115, distance: 67.3
click at [141, 114] on img at bounding box center [200, 131] width 189 height 266
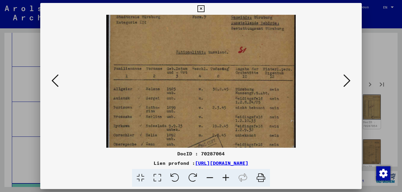
drag, startPoint x: 259, startPoint y: 114, endPoint x: 192, endPoint y: 104, distance: 68.1
click at [192, 104] on img at bounding box center [200, 122] width 189 height 266
click at [345, 84] on icon at bounding box center [346, 81] width 7 height 14
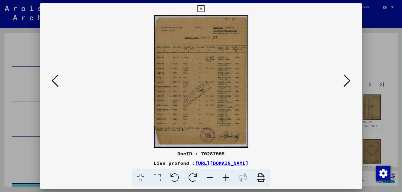
scroll to position [0, 0]
click at [345, 84] on icon at bounding box center [346, 81] width 7 height 14
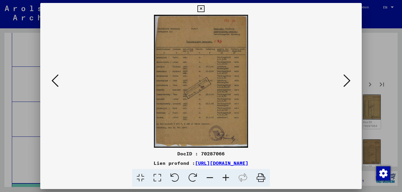
click at [224, 178] on icon at bounding box center [226, 178] width 16 height 18
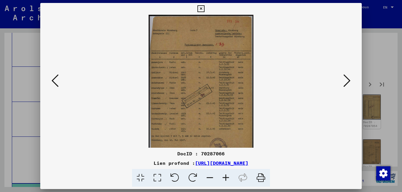
click at [224, 178] on icon at bounding box center [226, 178] width 16 height 18
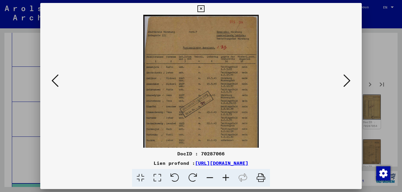
click at [224, 177] on icon at bounding box center [226, 178] width 16 height 18
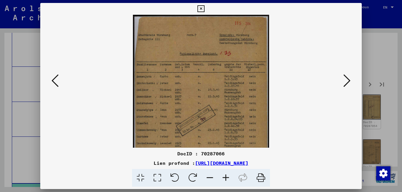
click at [224, 176] on icon at bounding box center [226, 178] width 16 height 18
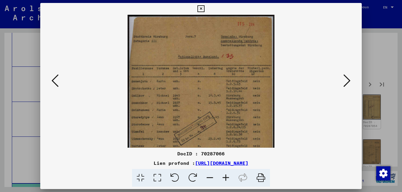
click at [224, 176] on icon at bounding box center [226, 178] width 16 height 18
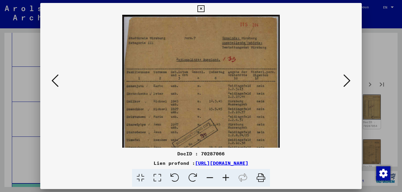
click at [224, 176] on icon at bounding box center [226, 178] width 16 height 18
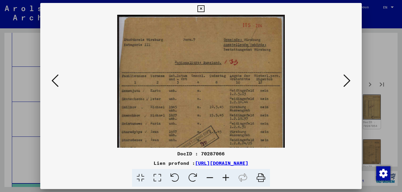
click at [293, 25] on viewer-one-image at bounding box center [200, 81] width 281 height 133
click at [289, 92] on viewer-one-image at bounding box center [200, 81] width 281 height 133
click at [399, 2] on div at bounding box center [201, 96] width 402 height 192
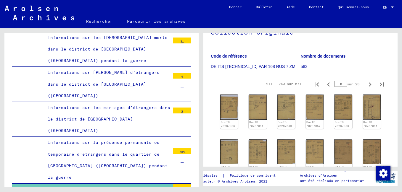
click at [357, 181] on p "ont été réalisés en partenariat avec" at bounding box center [336, 183] width 73 height 11
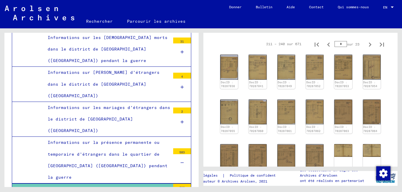
scroll to position [67, 0]
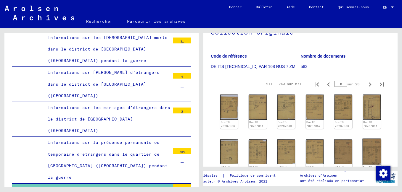
click at [370, 151] on img at bounding box center [371, 152] width 19 height 26
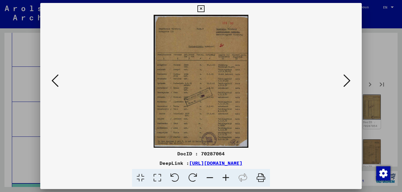
click at [344, 85] on icon at bounding box center [346, 81] width 7 height 14
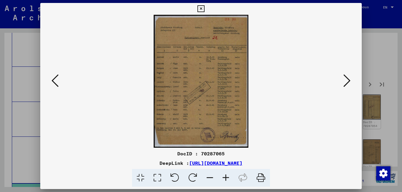
click at [344, 85] on icon at bounding box center [346, 81] width 7 height 14
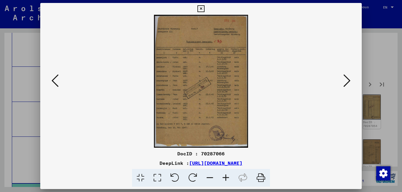
click at [344, 85] on icon at bounding box center [346, 81] width 7 height 14
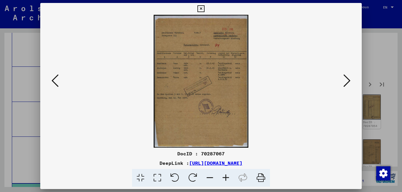
click at [344, 85] on icon at bounding box center [346, 81] width 7 height 14
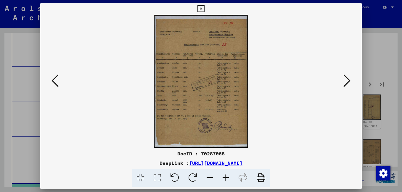
click at [344, 85] on icon at bounding box center [346, 81] width 7 height 14
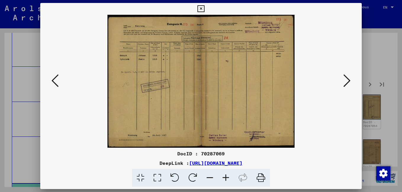
click at [344, 85] on icon at bounding box center [346, 81] width 7 height 14
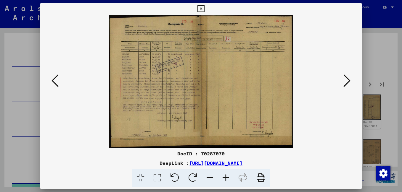
click at [344, 85] on icon at bounding box center [346, 81] width 7 height 14
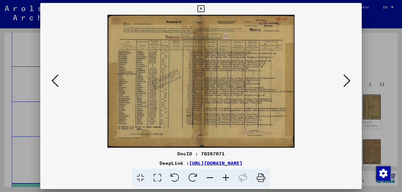
click at [344, 85] on icon at bounding box center [346, 81] width 7 height 14
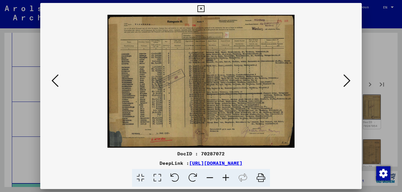
click at [344, 85] on icon at bounding box center [346, 81] width 7 height 14
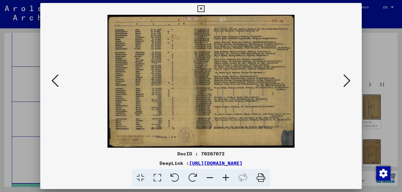
click at [344, 85] on icon at bounding box center [346, 81] width 7 height 14
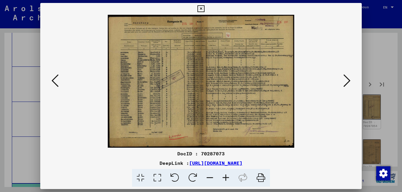
click at [344, 85] on icon at bounding box center [346, 81] width 7 height 14
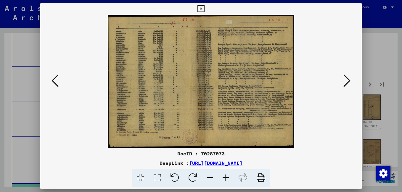
click at [344, 85] on icon at bounding box center [346, 81] width 7 height 14
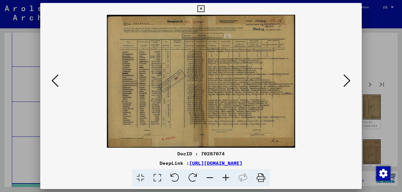
click at [344, 85] on icon at bounding box center [346, 81] width 7 height 14
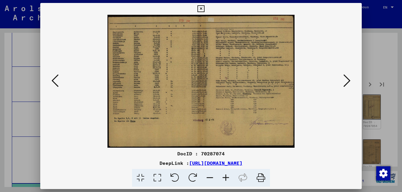
click at [344, 85] on icon at bounding box center [346, 81] width 7 height 14
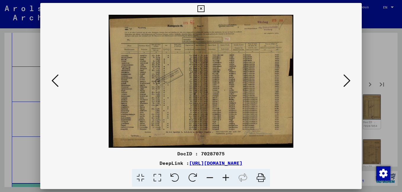
click at [52, 82] on icon at bounding box center [54, 81] width 7 height 14
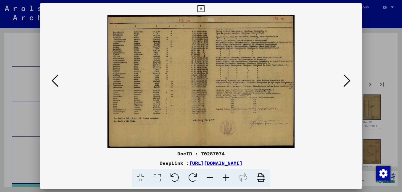
click at [225, 178] on icon at bounding box center [226, 178] width 16 height 18
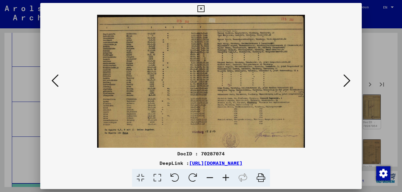
click at [225, 177] on icon at bounding box center [226, 178] width 16 height 18
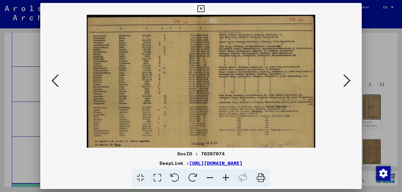
click at [225, 177] on icon at bounding box center [226, 178] width 16 height 18
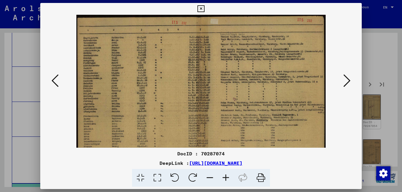
click at [225, 177] on icon at bounding box center [226, 178] width 16 height 18
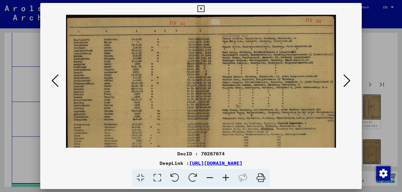
click at [225, 177] on icon at bounding box center [226, 178] width 16 height 18
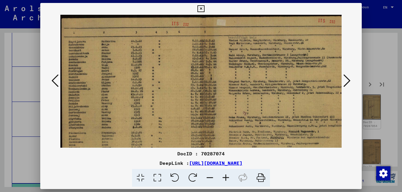
click at [224, 177] on icon at bounding box center [226, 178] width 16 height 18
click at [224, 176] on icon at bounding box center [226, 178] width 16 height 18
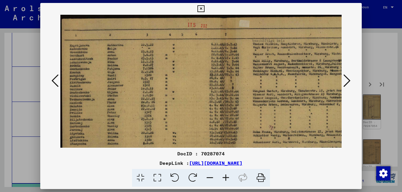
click at [345, 85] on icon at bounding box center [346, 81] width 7 height 14
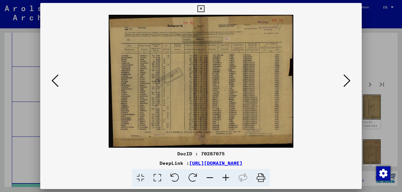
click at [225, 177] on icon at bounding box center [226, 178] width 16 height 18
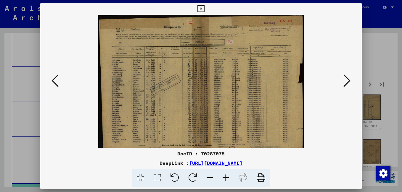
click at [225, 177] on icon at bounding box center [226, 178] width 16 height 18
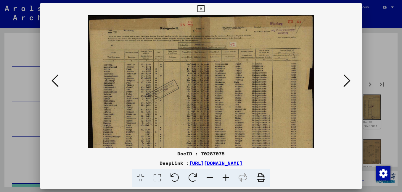
click at [225, 177] on icon at bounding box center [226, 178] width 16 height 18
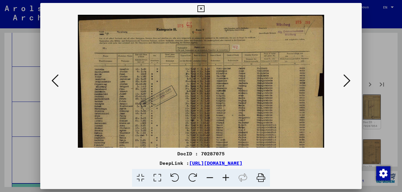
click at [225, 178] on icon at bounding box center [226, 178] width 16 height 18
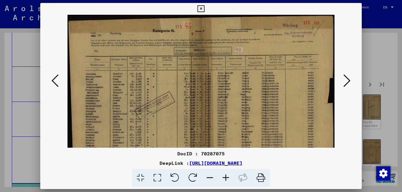
click at [225, 177] on icon at bounding box center [226, 178] width 16 height 18
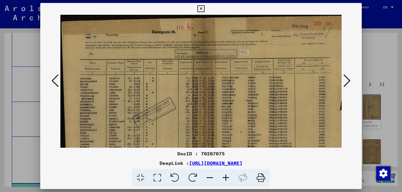
click at [224, 176] on icon at bounding box center [226, 178] width 16 height 18
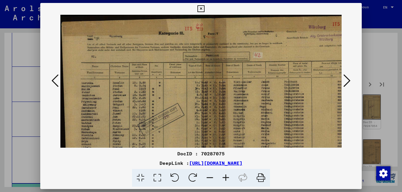
click at [222, 176] on icon at bounding box center [226, 178] width 16 height 18
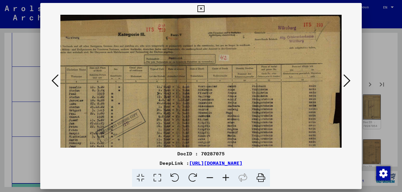
scroll to position [1, 47]
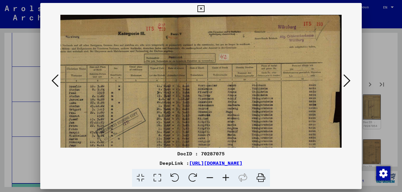
drag, startPoint x: 276, startPoint y: 107, endPoint x: 147, endPoint y: 108, distance: 128.7
click at [147, 108] on img at bounding box center [177, 132] width 328 height 237
click at [221, 95] on img at bounding box center [177, 132] width 328 height 237
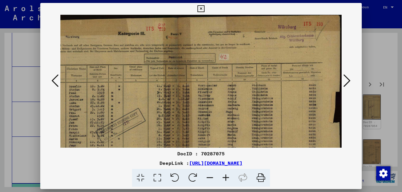
click at [225, 178] on icon at bounding box center [226, 178] width 16 height 18
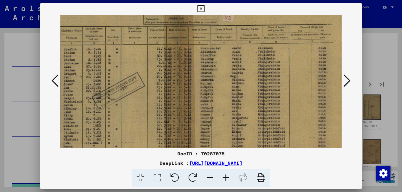
scroll to position [54, 59]
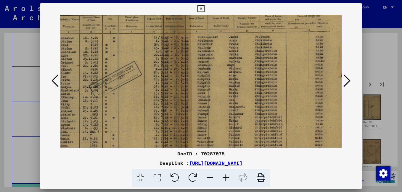
drag, startPoint x: 247, startPoint y: 115, endPoint x: 236, endPoint y: 62, distance: 54.3
click at [236, 62] on img at bounding box center [175, 86] width 349 height 251
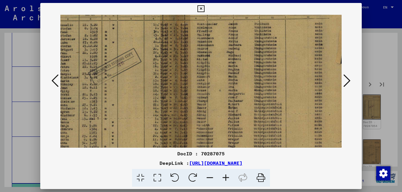
drag, startPoint x: 210, startPoint y: 107, endPoint x: 211, endPoint y: 112, distance: 5.4
click at [210, 97] on img at bounding box center [175, 73] width 349 height 251
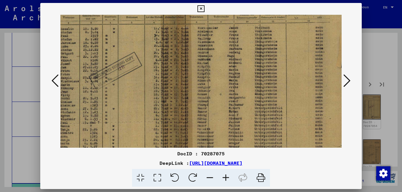
click at [225, 178] on icon at bounding box center [226, 178] width 16 height 18
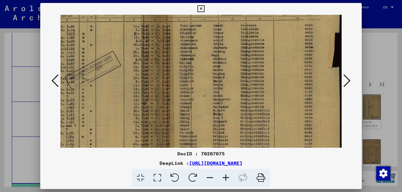
scroll to position [72, 88]
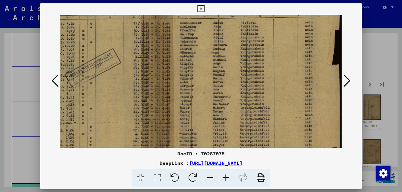
drag, startPoint x: 235, startPoint y: 117, endPoint x: 176, endPoint y: 107, distance: 59.6
click at [176, 107] on img at bounding box center [156, 75] width 369 height 266
click at [224, 175] on icon at bounding box center [226, 178] width 16 height 18
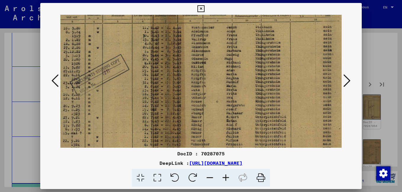
click at [223, 175] on icon at bounding box center [226, 178] width 16 height 18
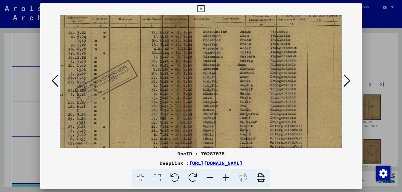
click at [221, 173] on icon at bounding box center [226, 178] width 16 height 18
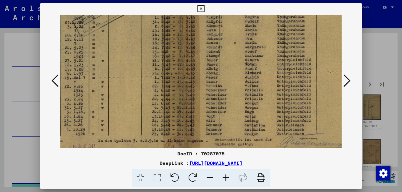
scroll to position [151, 97]
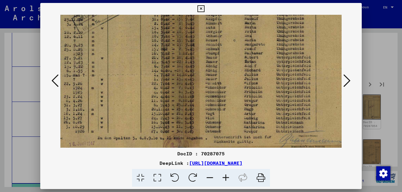
drag, startPoint x: 236, startPoint y: 128, endPoint x: 228, endPoint y: 50, distance: 78.6
click at [228, 50] on img at bounding box center [179, 19] width 431 height 311
click at [350, 80] on icon at bounding box center [346, 81] width 7 height 14
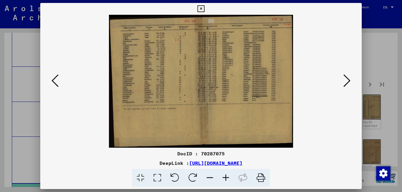
click at [224, 177] on icon at bounding box center [226, 178] width 16 height 18
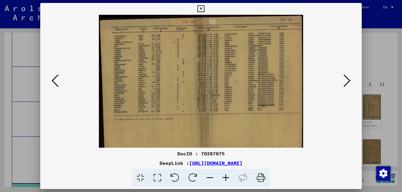
click at [224, 177] on icon at bounding box center [226, 178] width 16 height 18
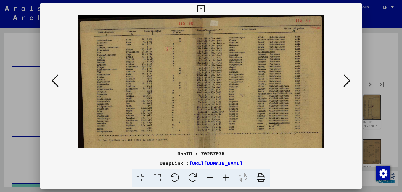
click at [224, 177] on icon at bounding box center [226, 178] width 16 height 18
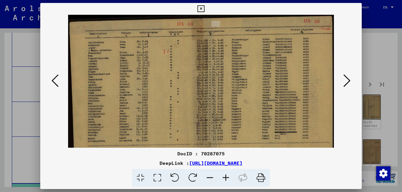
click at [224, 177] on icon at bounding box center [226, 178] width 16 height 18
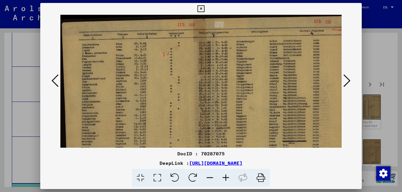
click at [223, 176] on icon at bounding box center [226, 178] width 16 height 18
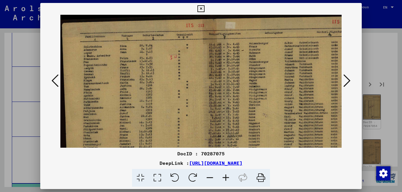
click at [222, 176] on icon at bounding box center [226, 178] width 16 height 18
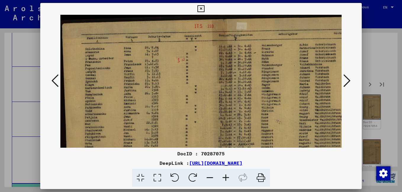
click at [221, 176] on icon at bounding box center [226, 178] width 16 height 18
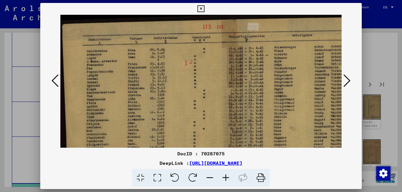
click at [220, 175] on icon at bounding box center [226, 178] width 16 height 18
click at [219, 175] on icon at bounding box center [226, 178] width 16 height 18
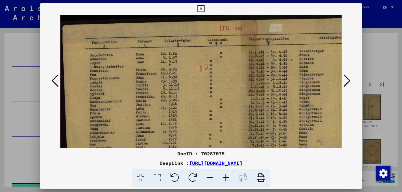
click at [219, 175] on icon at bounding box center [226, 178] width 16 height 18
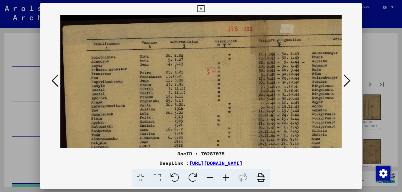
click at [219, 175] on icon at bounding box center [226, 178] width 16 height 18
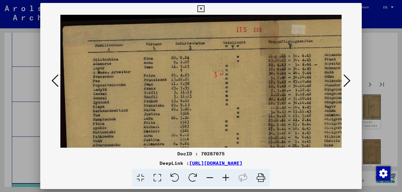
click at [218, 176] on icon at bounding box center [226, 178] width 16 height 18
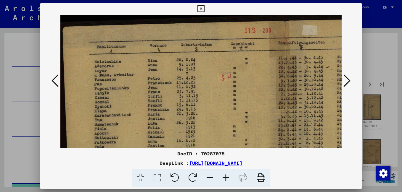
click at [218, 176] on icon at bounding box center [226, 178] width 16 height 18
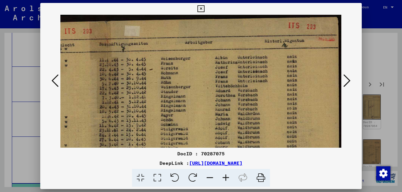
scroll to position [1, 189]
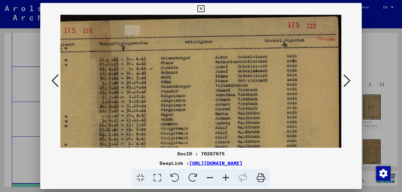
drag, startPoint x: 300, startPoint y: 109, endPoint x: 103, endPoint y: 131, distance: 197.7
click at [103, 131] on img at bounding box center [107, 184] width 470 height 340
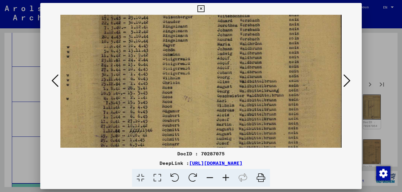
scroll to position [76, 186]
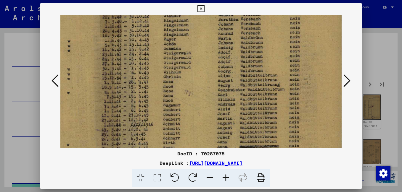
drag, startPoint x: 182, startPoint y: 117, endPoint x: 185, endPoint y: 41, distance: 75.5
click at [185, 41] on img at bounding box center [110, 109] width 470 height 340
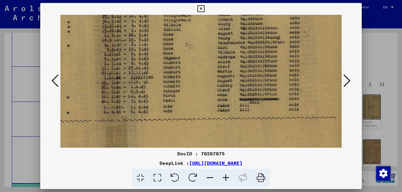
scroll to position [148, 186]
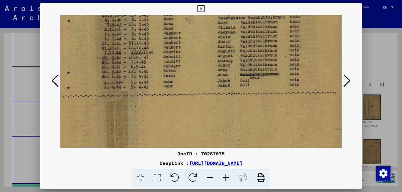
drag, startPoint x: 184, startPoint y: 122, endPoint x: 184, endPoint y: 49, distance: 72.2
click at [184, 49] on img at bounding box center [110, 37] width 470 height 340
click at [348, 81] on icon at bounding box center [346, 81] width 7 height 14
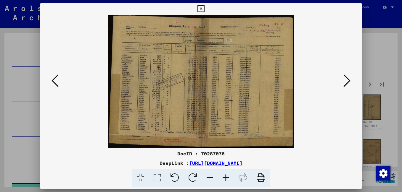
scroll to position [0, 0]
click at [55, 83] on icon at bounding box center [54, 81] width 7 height 14
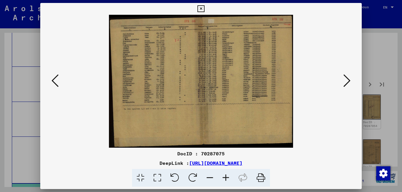
click at [55, 83] on icon at bounding box center [54, 81] width 7 height 14
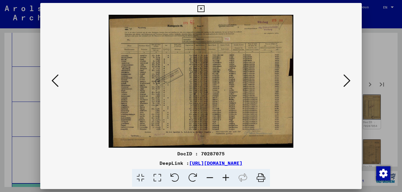
click at [55, 83] on icon at bounding box center [54, 81] width 7 height 14
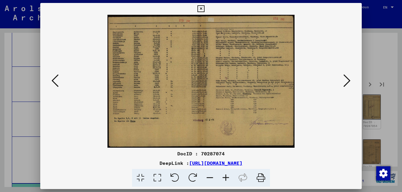
click at [55, 83] on icon at bounding box center [54, 81] width 7 height 14
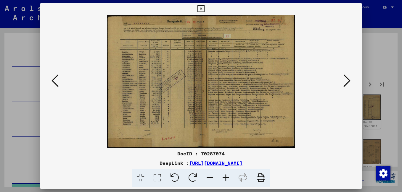
drag, startPoint x: 245, startPoint y: 105, endPoint x: 205, endPoint y: 120, distance: 43.3
click at [205, 120] on img at bounding box center [201, 81] width 188 height 133
click at [349, 80] on icon at bounding box center [346, 81] width 7 height 14
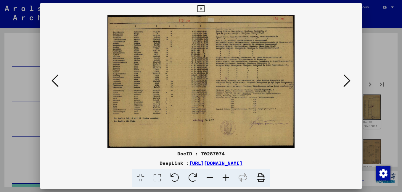
click at [349, 80] on icon at bounding box center [346, 81] width 7 height 14
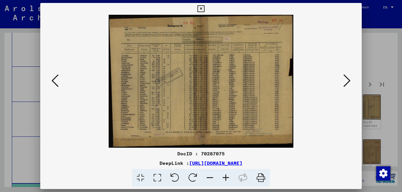
click at [349, 80] on icon at bounding box center [346, 81] width 7 height 14
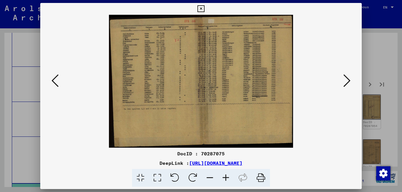
click at [349, 80] on icon at bounding box center [346, 81] width 7 height 14
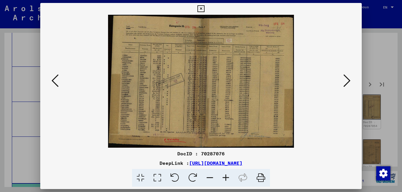
click at [226, 178] on icon at bounding box center [226, 178] width 16 height 18
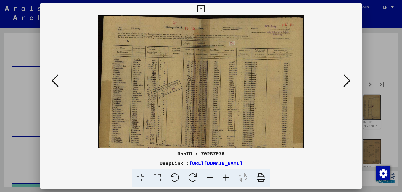
click at [225, 178] on icon at bounding box center [226, 178] width 16 height 18
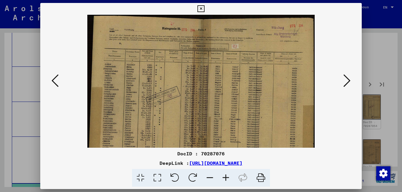
click at [225, 176] on icon at bounding box center [226, 178] width 16 height 18
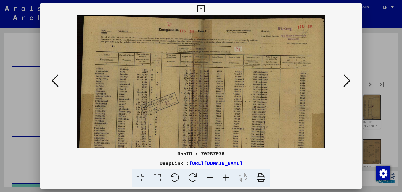
click at [225, 176] on icon at bounding box center [226, 178] width 16 height 18
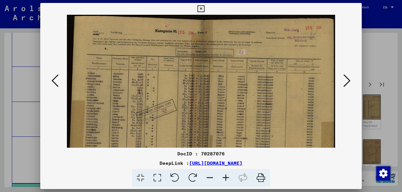
click at [224, 175] on icon at bounding box center [226, 178] width 16 height 18
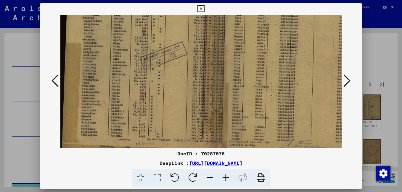
scroll to position [71, 0]
drag, startPoint x: 164, startPoint y: 142, endPoint x: 188, endPoint y: 71, distance: 74.9
click at [188, 71] on img at bounding box center [214, 55] width 309 height 222
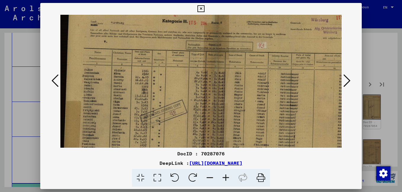
scroll to position [0, 0]
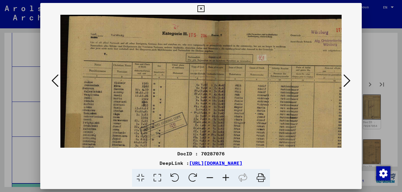
drag, startPoint x: 246, startPoint y: 51, endPoint x: 255, endPoint y: 141, distance: 90.9
click at [255, 141] on img at bounding box center [214, 126] width 309 height 222
click at [226, 176] on icon at bounding box center [226, 178] width 16 height 18
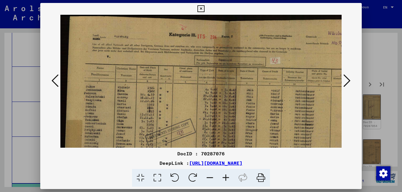
click at [226, 176] on icon at bounding box center [226, 178] width 16 height 18
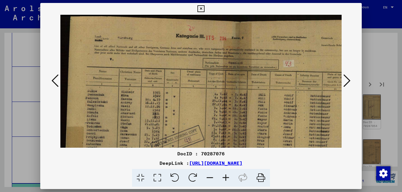
click at [226, 176] on icon at bounding box center [226, 178] width 16 height 18
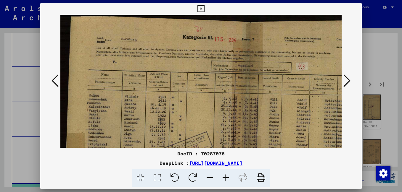
click at [226, 176] on icon at bounding box center [226, 178] width 16 height 18
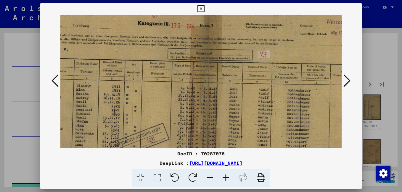
scroll to position [17, 54]
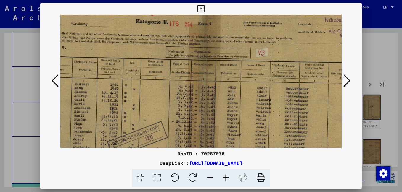
drag, startPoint x: 280, startPoint y: 136, endPoint x: 226, endPoint y: 120, distance: 55.9
click at [226, 120] on img at bounding box center [203, 138] width 392 height 281
click at [347, 82] on icon at bounding box center [346, 81] width 7 height 14
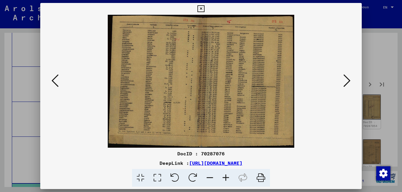
click at [224, 106] on img at bounding box center [201, 81] width 187 height 133
click at [222, 105] on img at bounding box center [201, 81] width 187 height 133
click at [221, 105] on img at bounding box center [201, 81] width 187 height 133
click at [220, 104] on img at bounding box center [201, 81] width 187 height 133
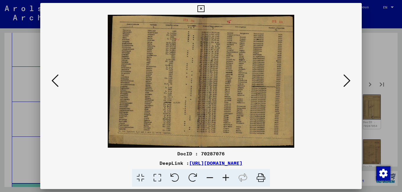
click at [227, 178] on icon at bounding box center [226, 178] width 16 height 18
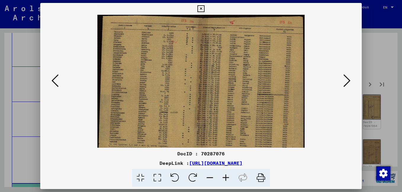
click at [227, 178] on icon at bounding box center [226, 178] width 16 height 18
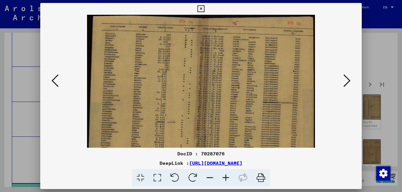
click at [227, 178] on icon at bounding box center [226, 178] width 16 height 18
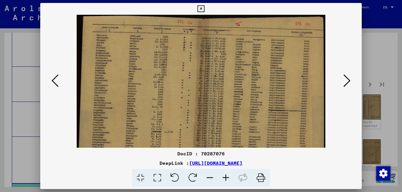
click at [227, 178] on icon at bounding box center [226, 178] width 16 height 18
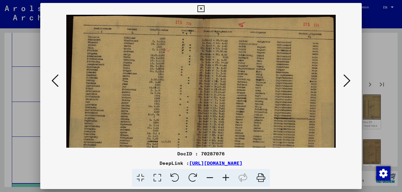
click at [227, 177] on icon at bounding box center [226, 178] width 16 height 18
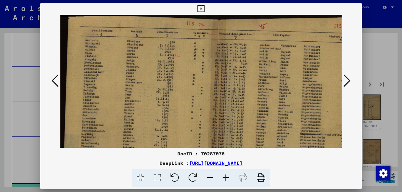
click at [226, 176] on icon at bounding box center [226, 178] width 16 height 18
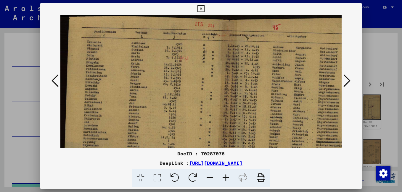
click at [226, 175] on icon at bounding box center [226, 178] width 16 height 18
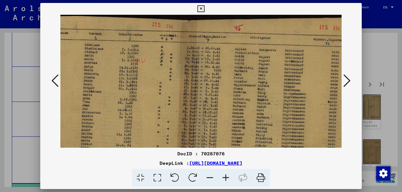
scroll to position [0, 71]
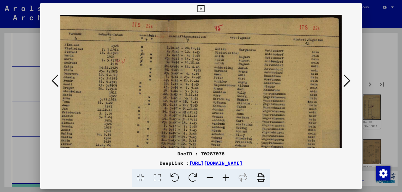
drag, startPoint x: 276, startPoint y: 98, endPoint x: 165, endPoint y: 124, distance: 114.3
click at [165, 124] on img at bounding box center [165, 140] width 352 height 251
click at [225, 176] on icon at bounding box center [226, 178] width 16 height 18
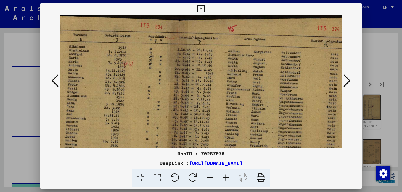
click at [225, 176] on icon at bounding box center [226, 178] width 16 height 18
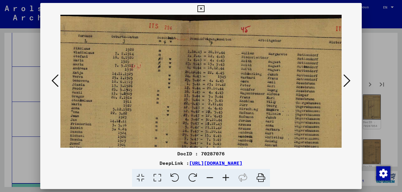
scroll to position [0, 113]
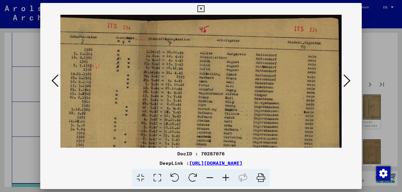
drag, startPoint x: 233, startPoint y: 120, endPoint x: 151, endPoint y: 140, distance: 83.7
click at [151, 140] on img at bounding box center [145, 155] width 394 height 281
click at [226, 177] on icon at bounding box center [226, 178] width 16 height 18
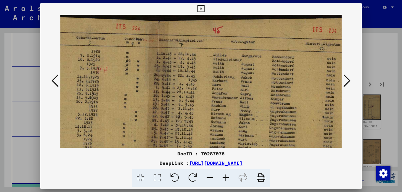
click at [225, 177] on icon at bounding box center [226, 178] width 16 height 18
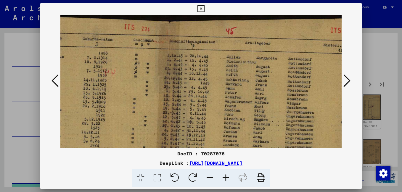
click at [225, 177] on icon at bounding box center [226, 178] width 16 height 18
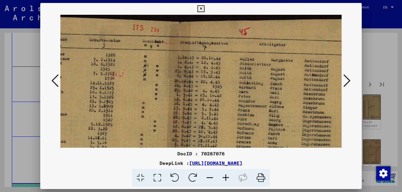
click at [225, 177] on icon at bounding box center [226, 178] width 16 height 18
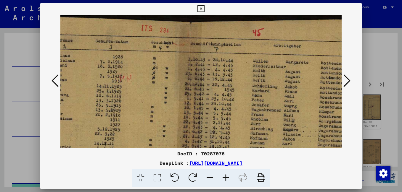
click at [225, 178] on icon at bounding box center [226, 178] width 16 height 18
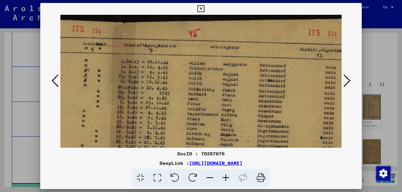
scroll to position [0, 217]
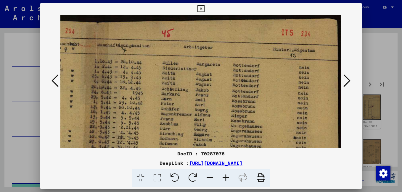
drag, startPoint x: 247, startPoint y: 129, endPoint x: 161, endPoint y: 151, distance: 89.2
click at [161, 151] on div "DocID : 70287076 DeepLink : [URL][DOMAIN_NAME]" at bounding box center [200, 95] width 321 height 184
click at [54, 83] on icon at bounding box center [54, 81] width 7 height 14
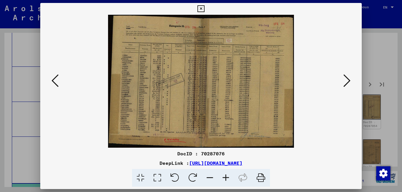
click at [224, 178] on icon at bounding box center [226, 178] width 16 height 18
click at [225, 178] on icon at bounding box center [226, 178] width 16 height 18
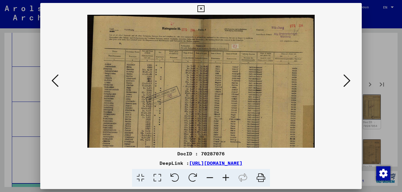
click at [225, 178] on icon at bounding box center [226, 178] width 16 height 18
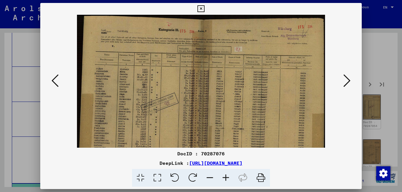
click at [225, 178] on icon at bounding box center [226, 178] width 16 height 18
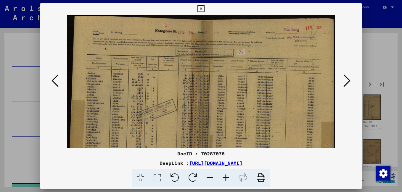
click at [225, 178] on icon at bounding box center [226, 178] width 16 height 18
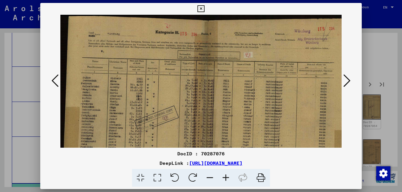
click at [225, 179] on icon at bounding box center [226, 178] width 16 height 18
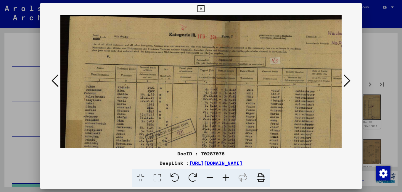
click at [225, 179] on icon at bounding box center [226, 178] width 16 height 18
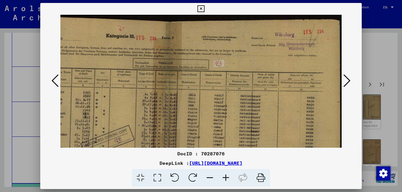
scroll to position [0, 70]
drag, startPoint x: 292, startPoint y: 134, endPoint x: 183, endPoint y: 137, distance: 108.3
click at [183, 137] on img at bounding box center [166, 139] width 351 height 251
click at [225, 178] on icon at bounding box center [226, 178] width 16 height 18
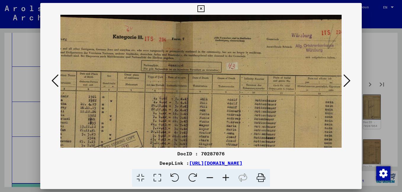
click at [225, 177] on icon at bounding box center [226, 178] width 16 height 18
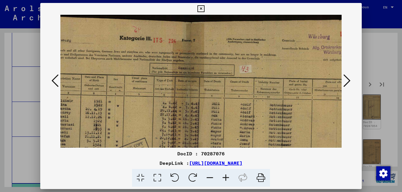
click at [225, 177] on icon at bounding box center [226, 178] width 16 height 18
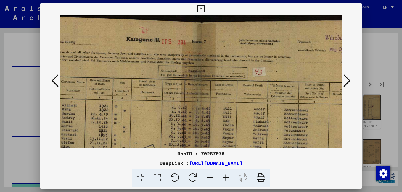
click at [224, 177] on icon at bounding box center [226, 178] width 16 height 18
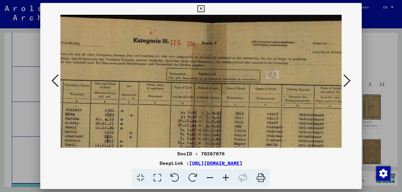
click at [224, 177] on icon at bounding box center [226, 178] width 16 height 18
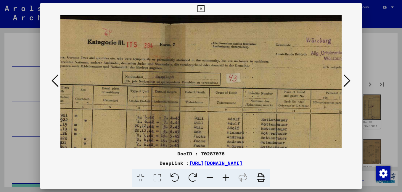
scroll to position [0, 173]
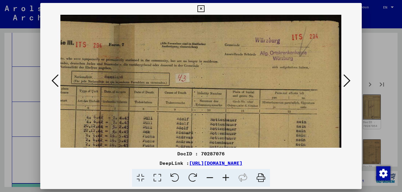
drag, startPoint x: 309, startPoint y: 122, endPoint x: 162, endPoint y: 136, distance: 147.4
click at [162, 136] on img at bounding box center [114, 177] width 454 height 325
click at [224, 180] on icon at bounding box center [226, 178] width 16 height 18
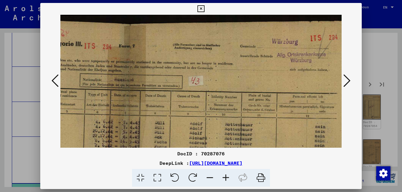
click at [224, 180] on icon at bounding box center [226, 178] width 16 height 18
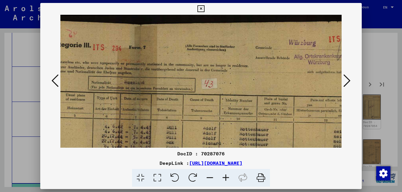
scroll to position [0, 214]
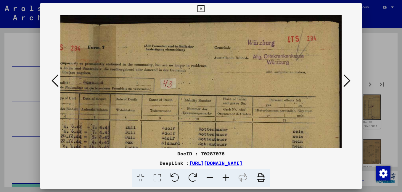
drag, startPoint x: 230, startPoint y: 131, endPoint x: 208, endPoint y: 131, distance: 22.5
click at [208, 131] on img at bounding box center [93, 192] width 495 height 355
click at [227, 177] on icon at bounding box center [226, 178] width 16 height 18
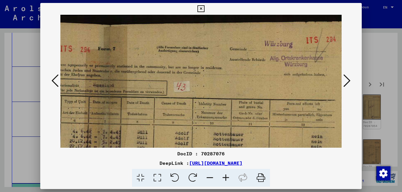
click at [227, 177] on icon at bounding box center [226, 178] width 16 height 18
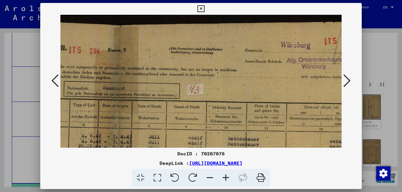
click at [227, 177] on icon at bounding box center [226, 178] width 16 height 18
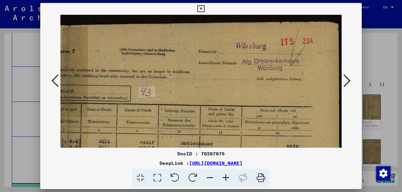
scroll to position [1, 276]
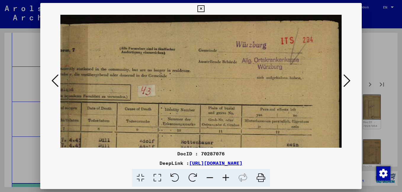
drag, startPoint x: 277, startPoint y: 113, endPoint x: 196, endPoint y: 115, distance: 80.8
click at [345, 82] on icon at bounding box center [346, 81] width 7 height 14
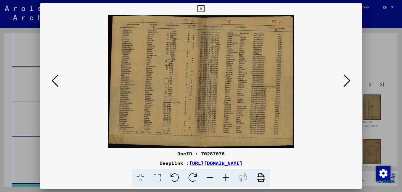
click at [345, 82] on icon at bounding box center [346, 81] width 7 height 14
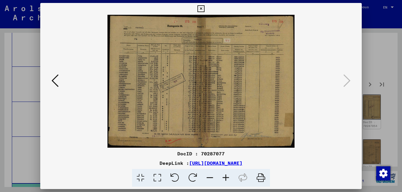
click at [176, 117] on img at bounding box center [200, 81] width 187 height 133
click at [226, 178] on icon at bounding box center [226, 178] width 16 height 18
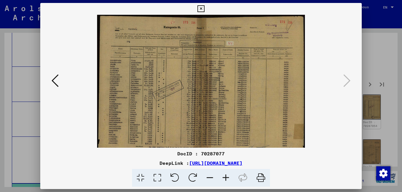
click at [226, 178] on icon at bounding box center [226, 178] width 16 height 18
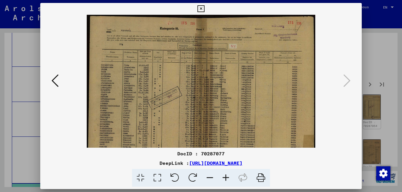
click at [226, 178] on icon at bounding box center [226, 178] width 16 height 18
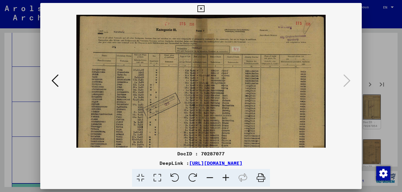
click at [226, 177] on icon at bounding box center [226, 178] width 16 height 18
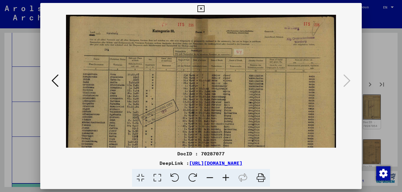
click at [226, 177] on icon at bounding box center [226, 178] width 16 height 18
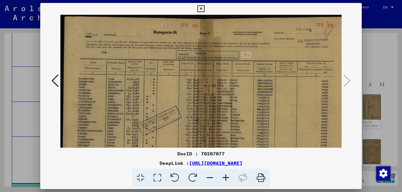
click at [225, 176] on icon at bounding box center [226, 178] width 16 height 18
click at [225, 173] on icon at bounding box center [226, 178] width 16 height 18
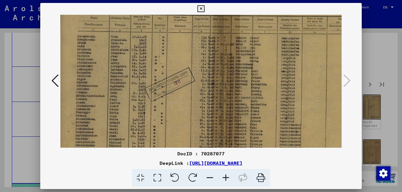
scroll to position [56, 5]
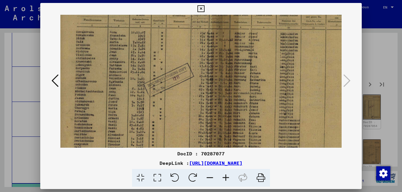
drag, startPoint x: 107, startPoint y: 111, endPoint x: 104, endPoint y: 56, distance: 55.7
click at [104, 56] on img at bounding box center [221, 77] width 332 height 237
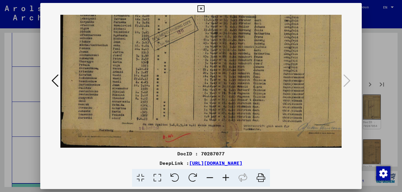
scroll to position [88, 51]
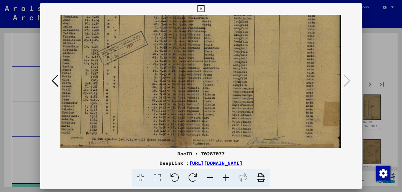
drag, startPoint x: 95, startPoint y: 136, endPoint x: 8, endPoint y: 100, distance: 94.3
click at [8, 100] on div "DocID : 70287077 DeepLink : [URL][DOMAIN_NAME]" at bounding box center [201, 96] width 402 height 192
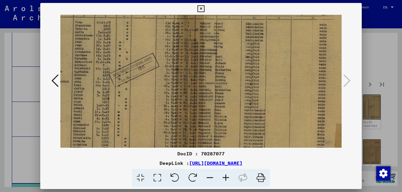
scroll to position [57, 40]
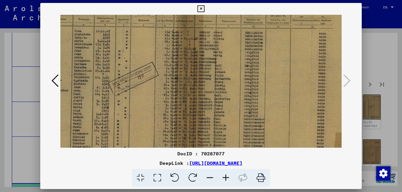
drag, startPoint x: 218, startPoint y: 115, endPoint x: 229, endPoint y: 146, distance: 32.7
click at [229, 146] on img at bounding box center [186, 76] width 332 height 237
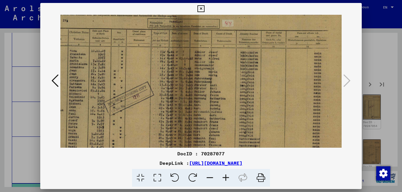
scroll to position [37, 46]
drag, startPoint x: 229, startPoint y: 54, endPoint x: 223, endPoint y: 73, distance: 20.6
click at [223, 73] on img at bounding box center [180, 96] width 332 height 237
click at [200, 10] on icon at bounding box center [200, 8] width 7 height 7
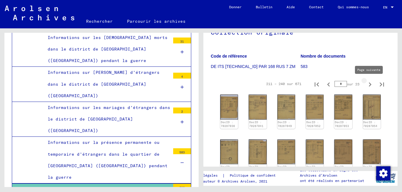
click at [369, 86] on icon "Page suivante" at bounding box center [370, 85] width 3 height 4
type input "*"
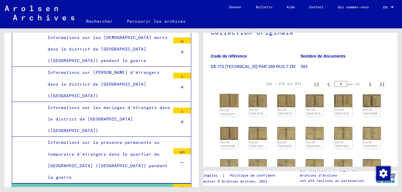
click at [229, 111] on link "DocID : 70287077" at bounding box center [227, 112] width 15 height 8
